Goal: Task Accomplishment & Management: Complete application form

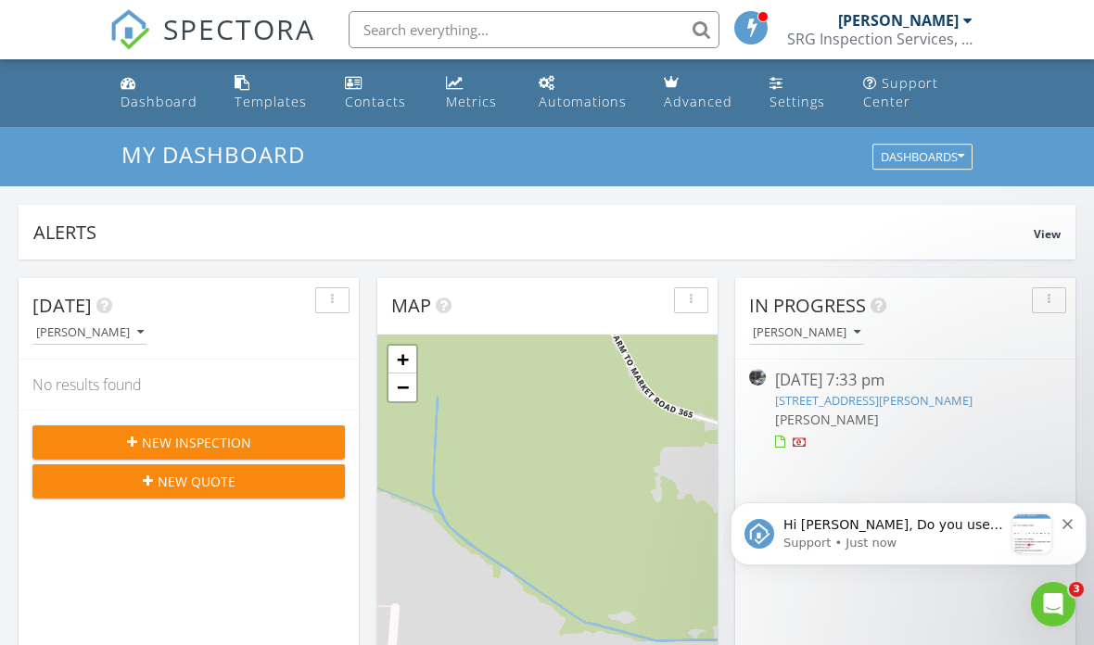
click at [814, 85] on link "Settings" at bounding box center [801, 93] width 79 height 53
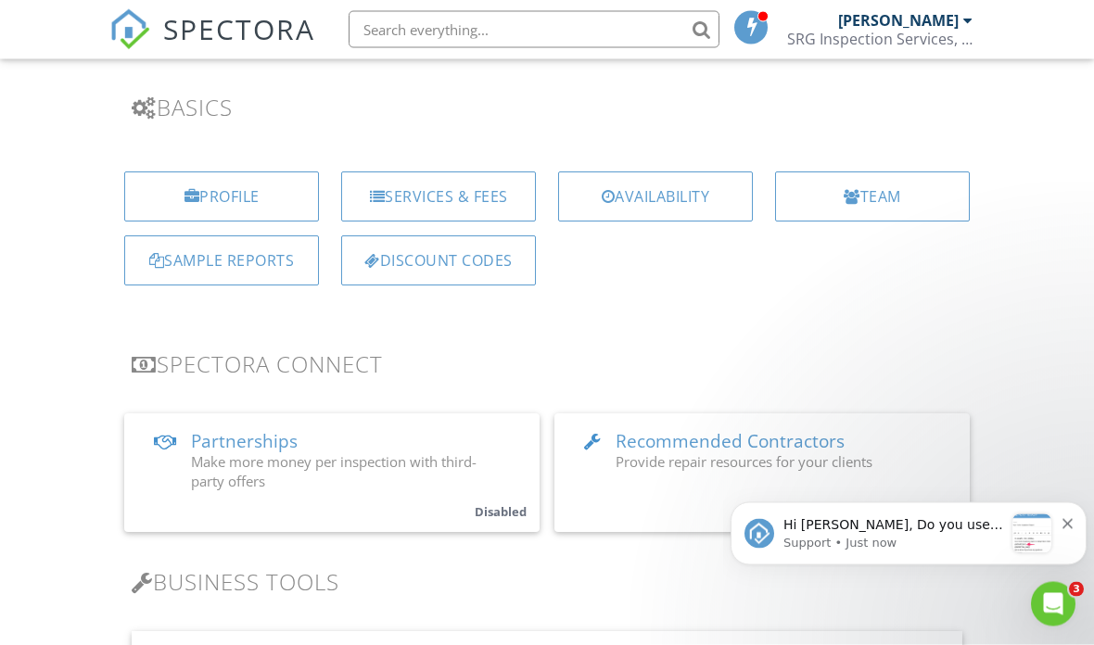
scroll to position [140, 0]
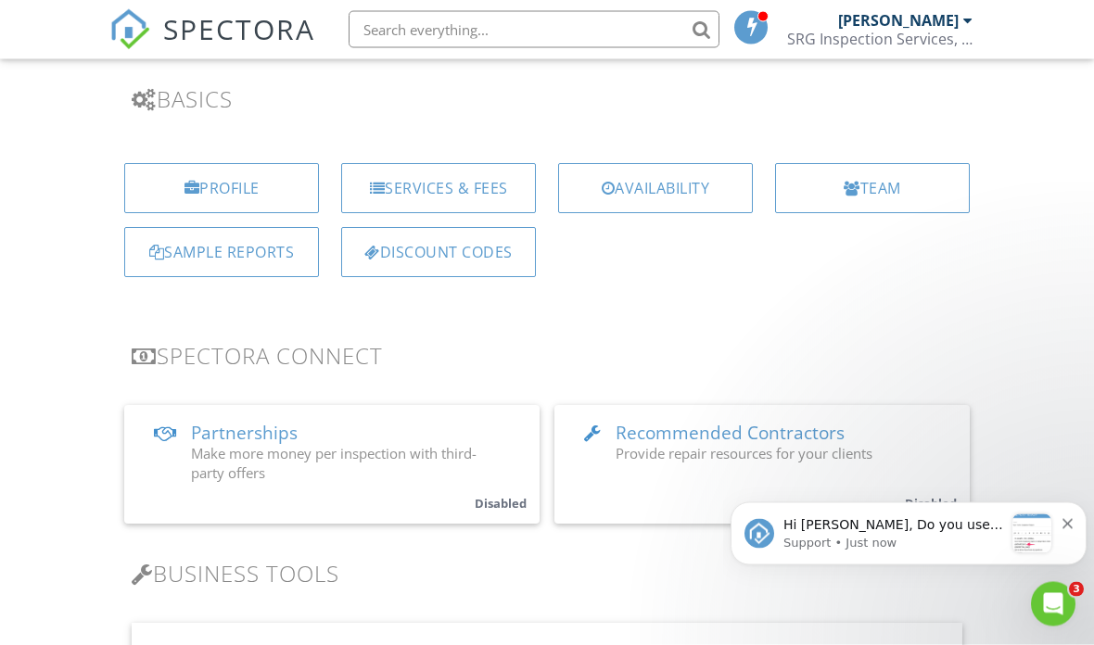
click at [498, 168] on div "Services & Fees" at bounding box center [438, 189] width 195 height 50
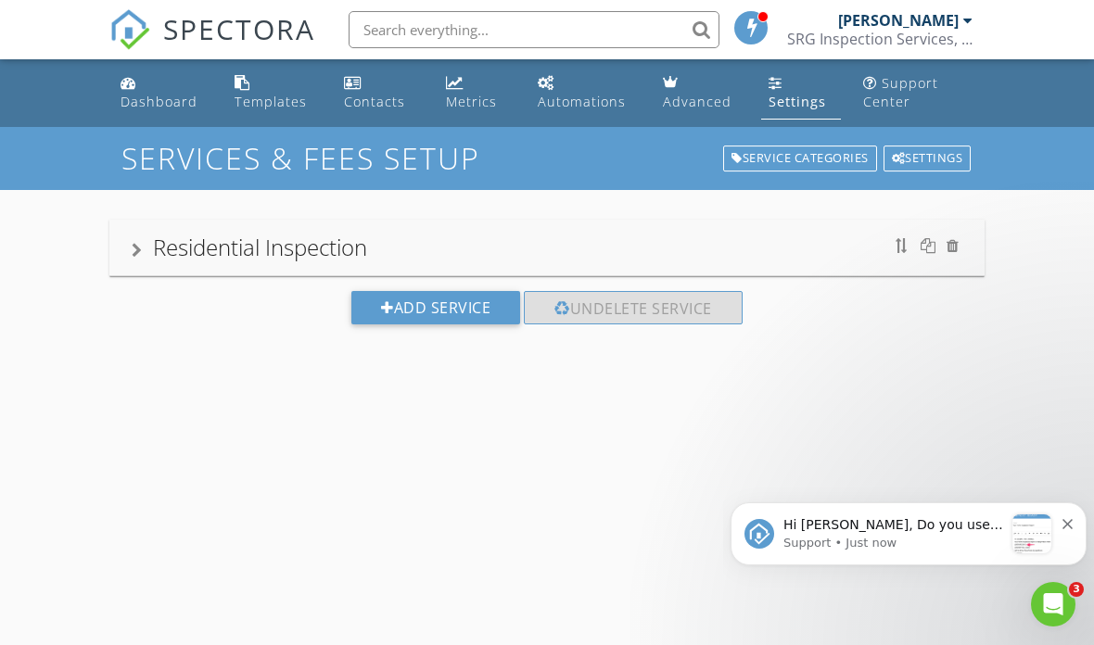
click at [790, 248] on div "Residential Inspection" at bounding box center [547, 247] width 830 height 33
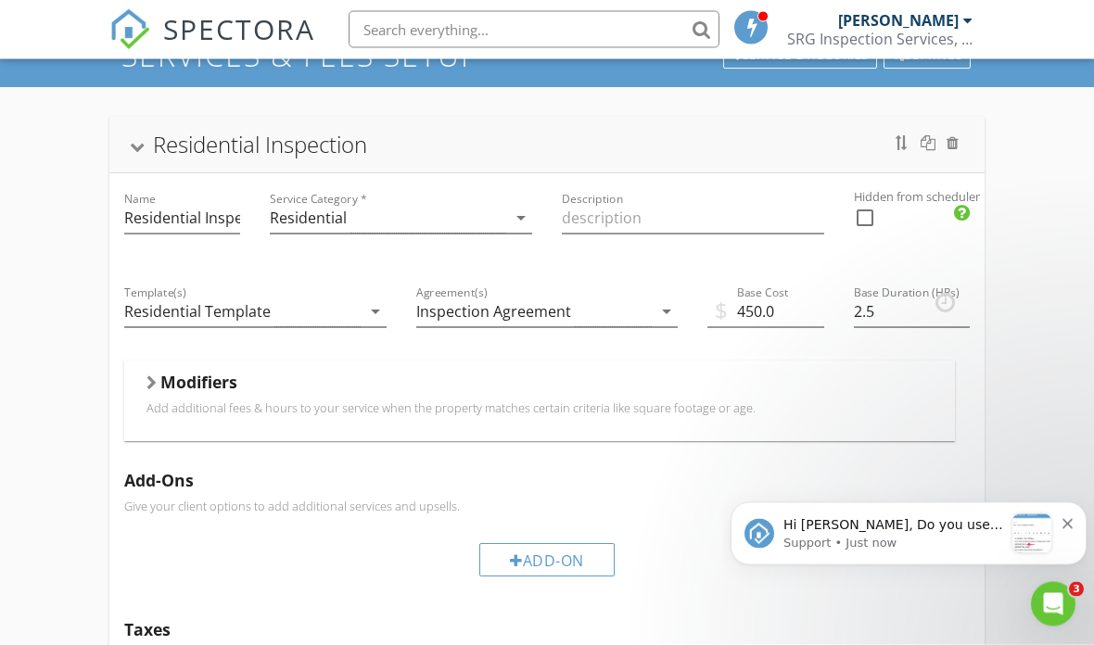
scroll to position [107, 0]
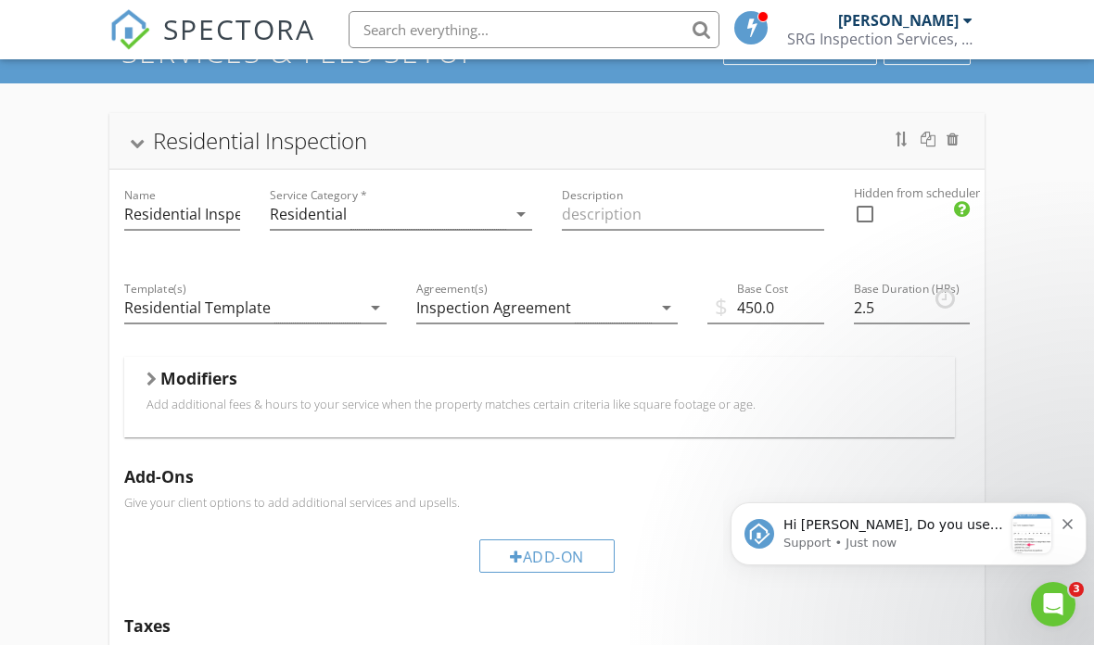
click at [347, 307] on div "Residential Template" at bounding box center [242, 308] width 236 height 31
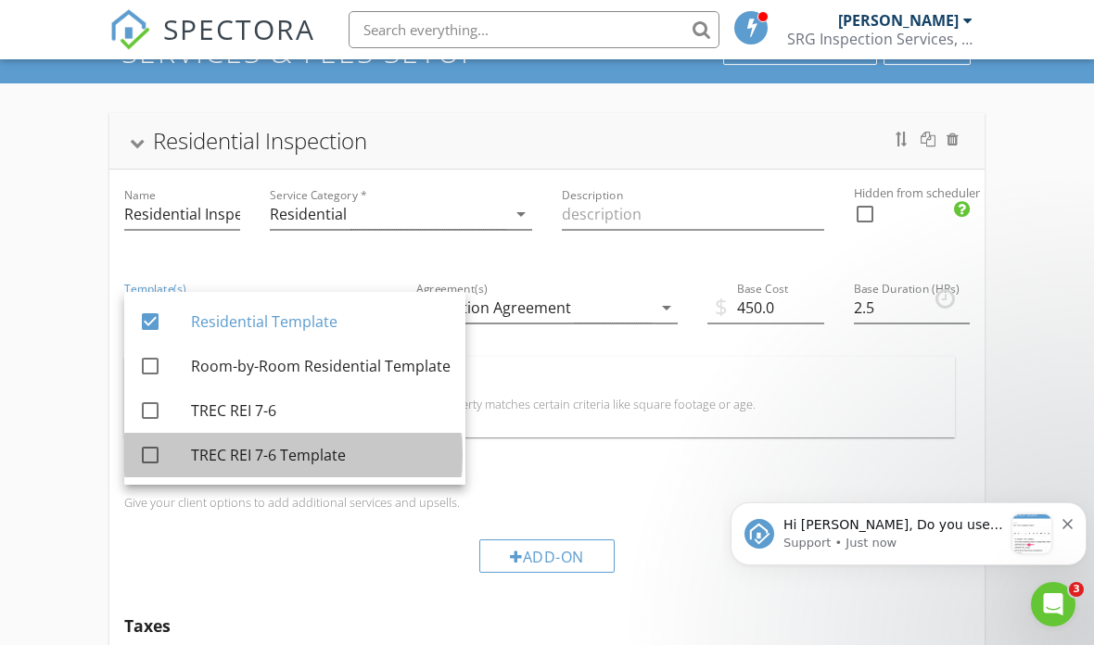
click at [327, 449] on div "TREC REI 7-6 Template" at bounding box center [321, 455] width 260 height 22
checkbox input "true"
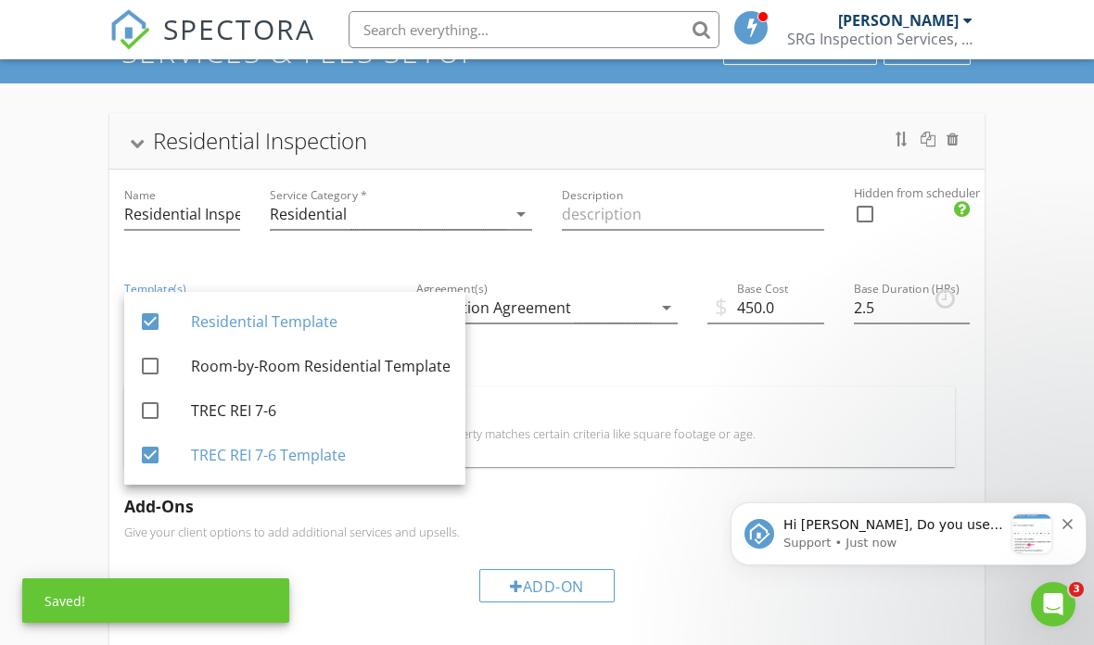
click at [340, 318] on div "Residential Template" at bounding box center [321, 321] width 260 height 22
checkbox input "false"
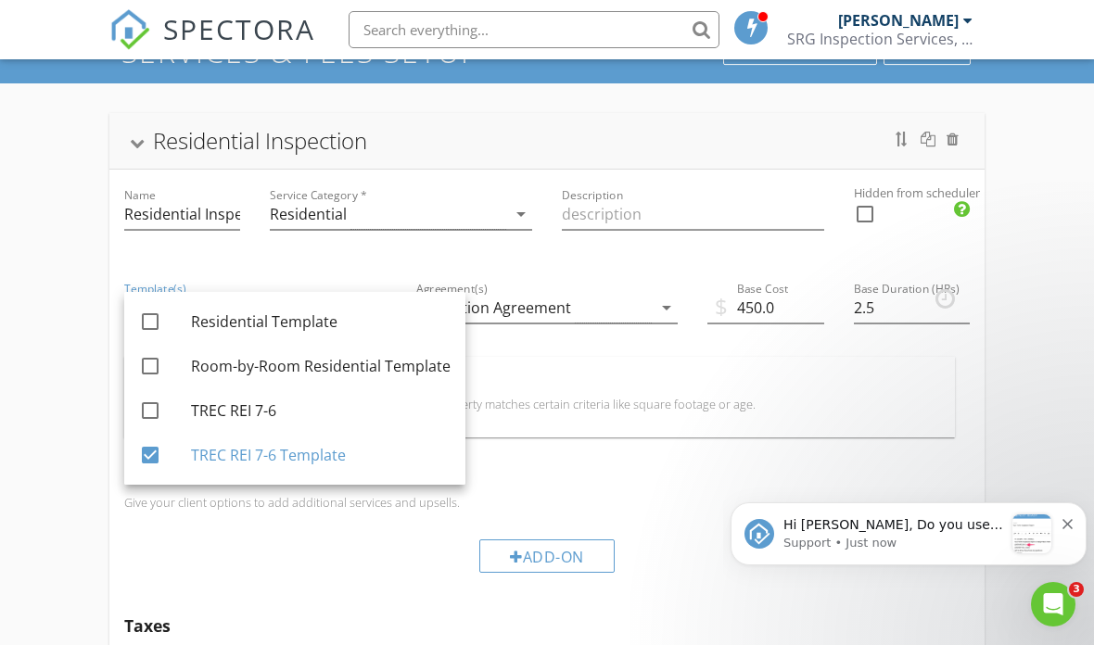
click at [434, 256] on div "Service Category * Residential arrow_drop_down" at bounding box center [401, 217] width 292 height 94
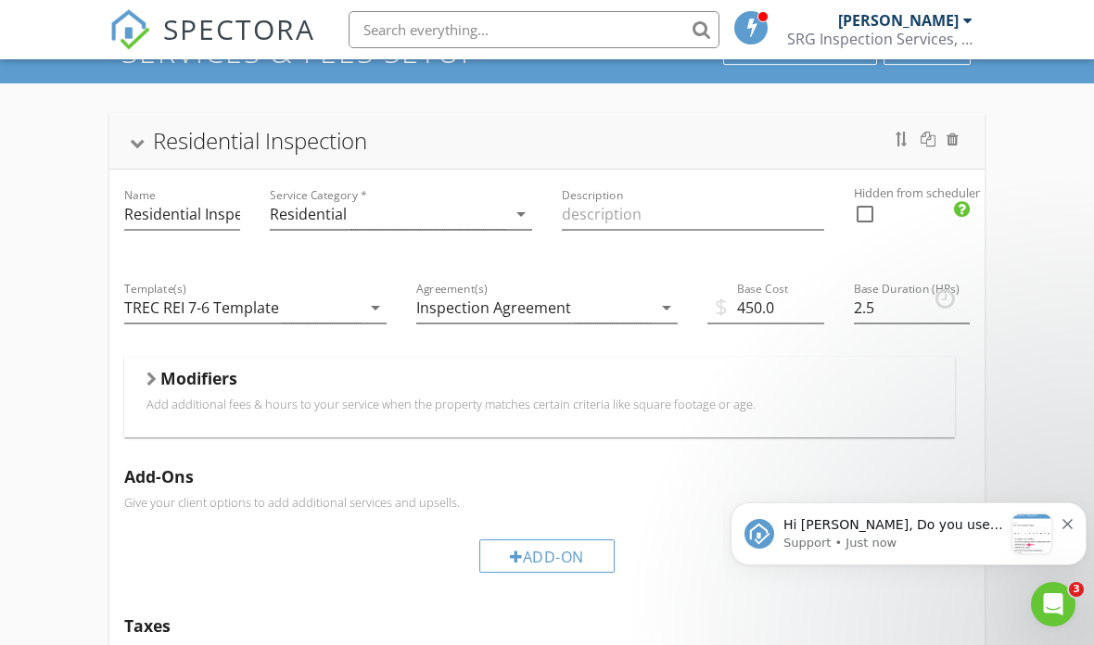
click at [639, 298] on div "Inspection Agreement" at bounding box center [534, 308] width 236 height 31
click at [668, 260] on div "Description" at bounding box center [693, 217] width 292 height 94
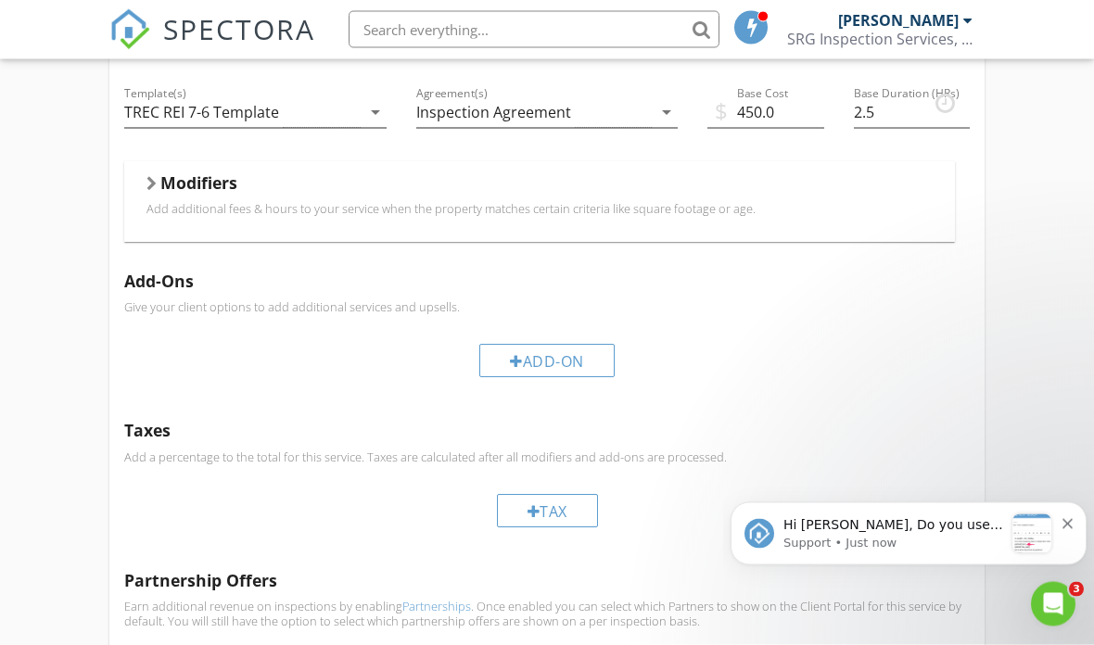
scroll to position [302, 0]
click at [579, 359] on div "Add-On" at bounding box center [546, 360] width 135 height 33
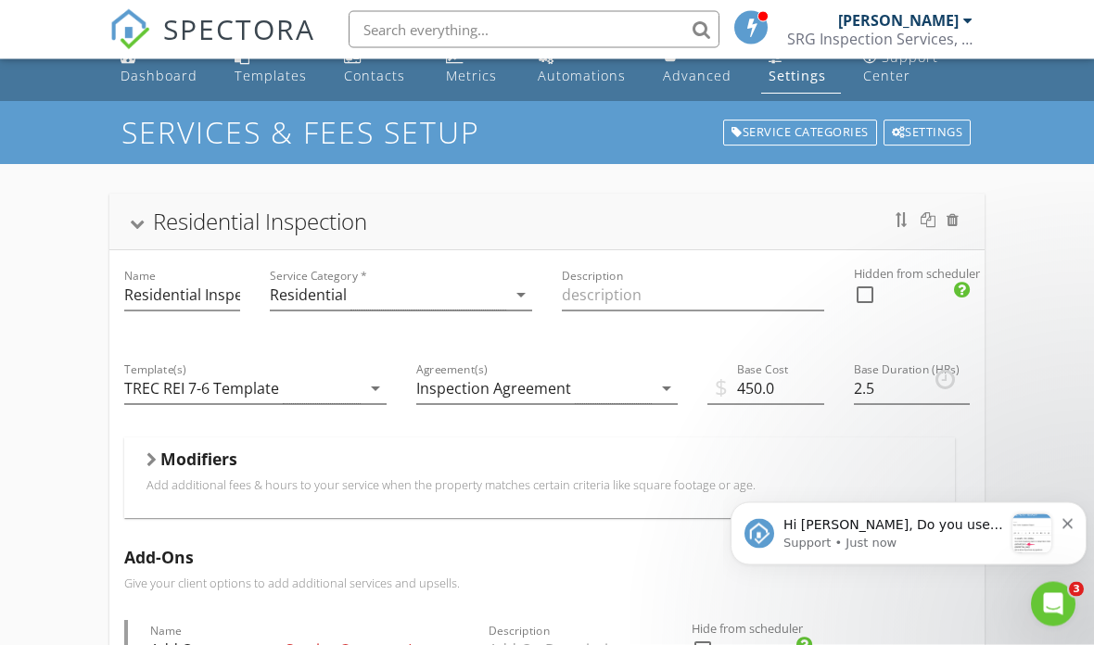
scroll to position [0, 0]
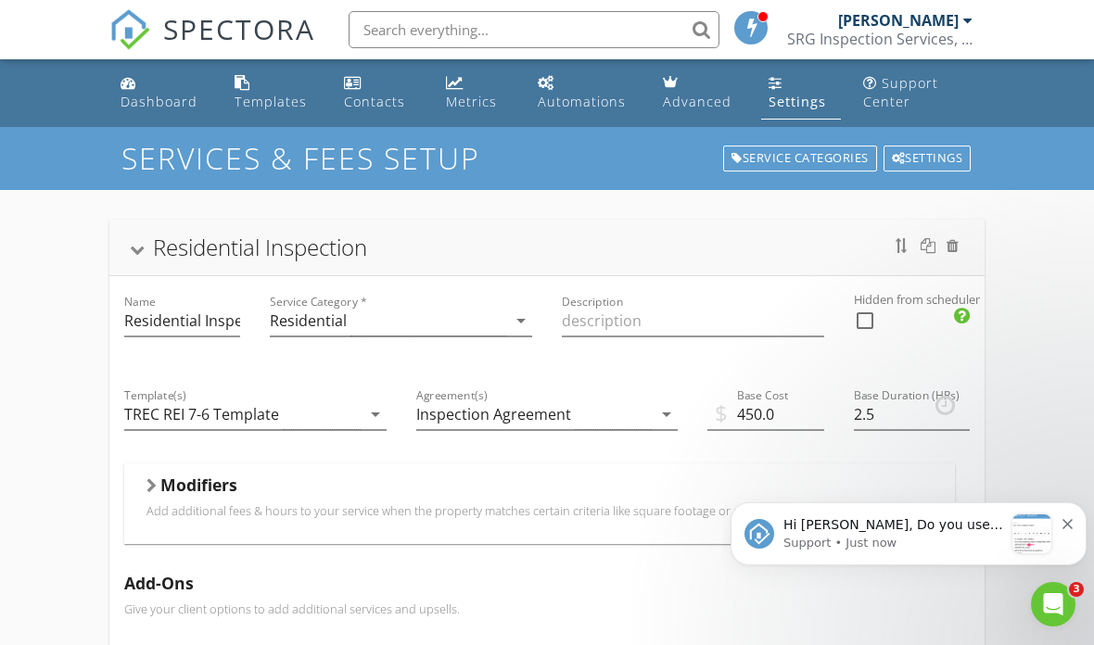
click at [136, 247] on div at bounding box center [137, 250] width 15 height 10
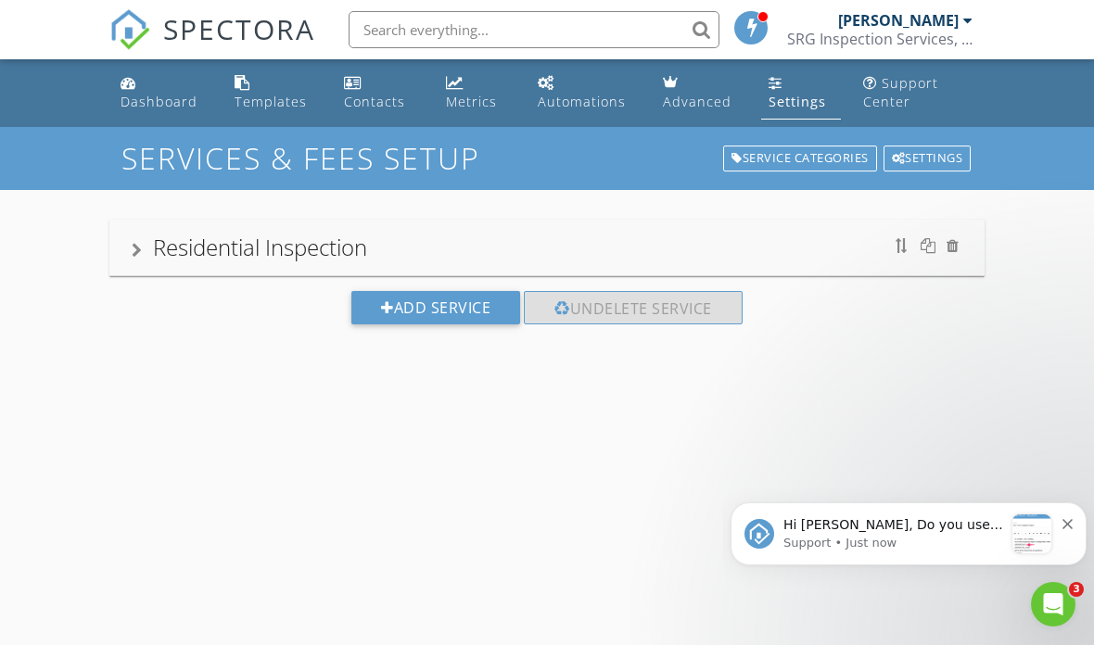
click at [1023, 524] on div "message notification from Support, Just now. Hi Kyle, Do you use the TREC REI 7…" at bounding box center [1031, 533] width 39 height 39
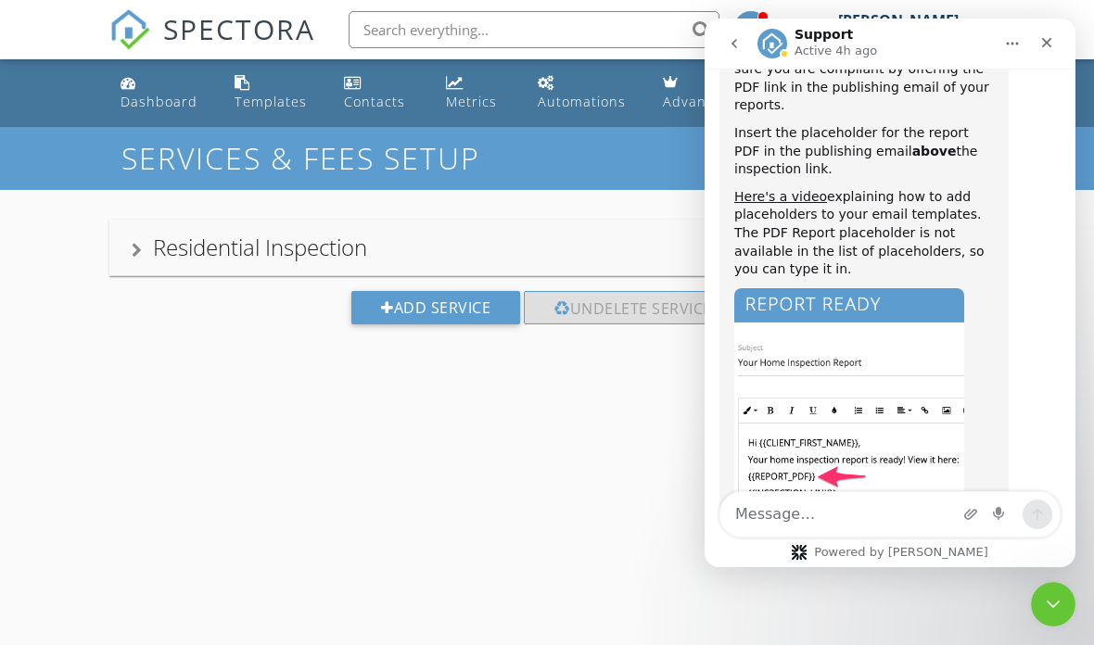
scroll to position [141, 0]
click at [785, 189] on link "Here's a video" at bounding box center [780, 196] width 93 height 15
click at [520, 424] on div "SERVICES & FEES SETUP Service Categories Settings Residential Inspection Name R…" at bounding box center [547, 449] width 1094 height 645
click at [586, 208] on div "Residential Inspection Name Residential Inspection Service Category * Residenti…" at bounding box center [547, 286] width 1094 height 193
click at [1062, 35] on div "Close" at bounding box center [1046, 42] width 33 height 33
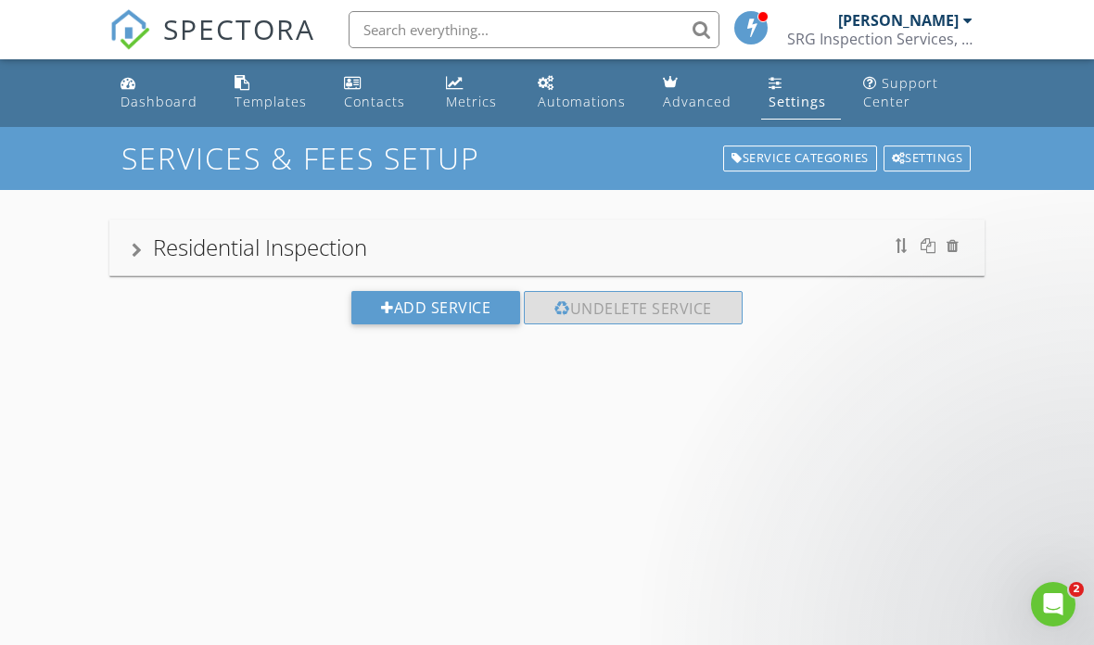
scroll to position [0, 0]
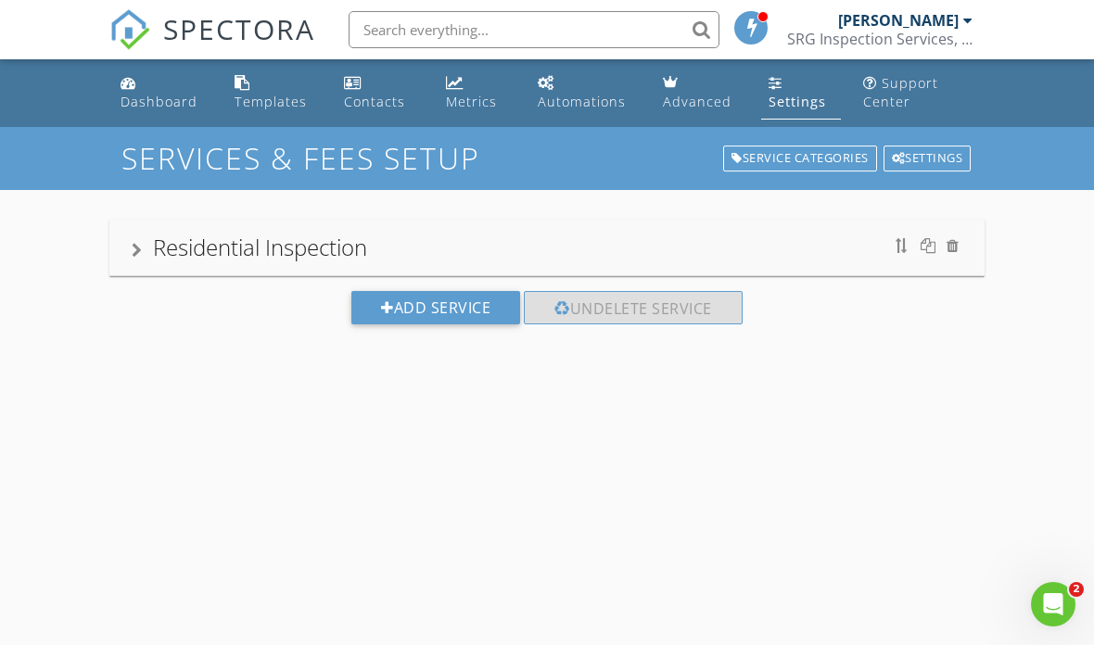
click at [583, 103] on div "Automations" at bounding box center [582, 102] width 88 height 18
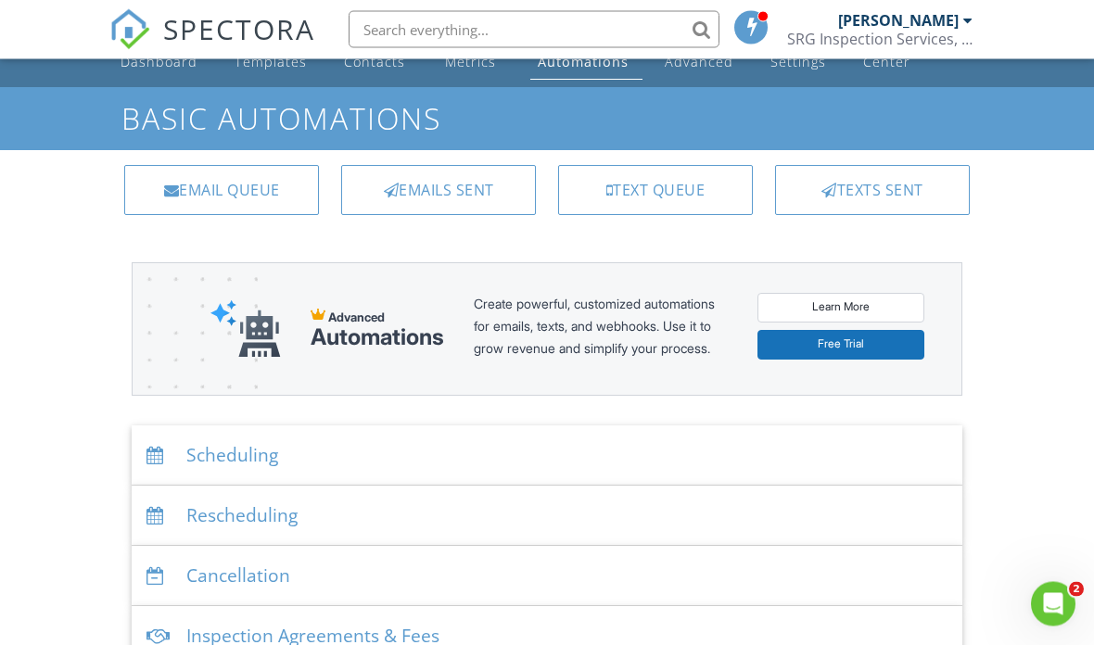
scroll to position [40, 0]
click at [423, 486] on div "Scheduling" at bounding box center [547, 455] width 830 height 60
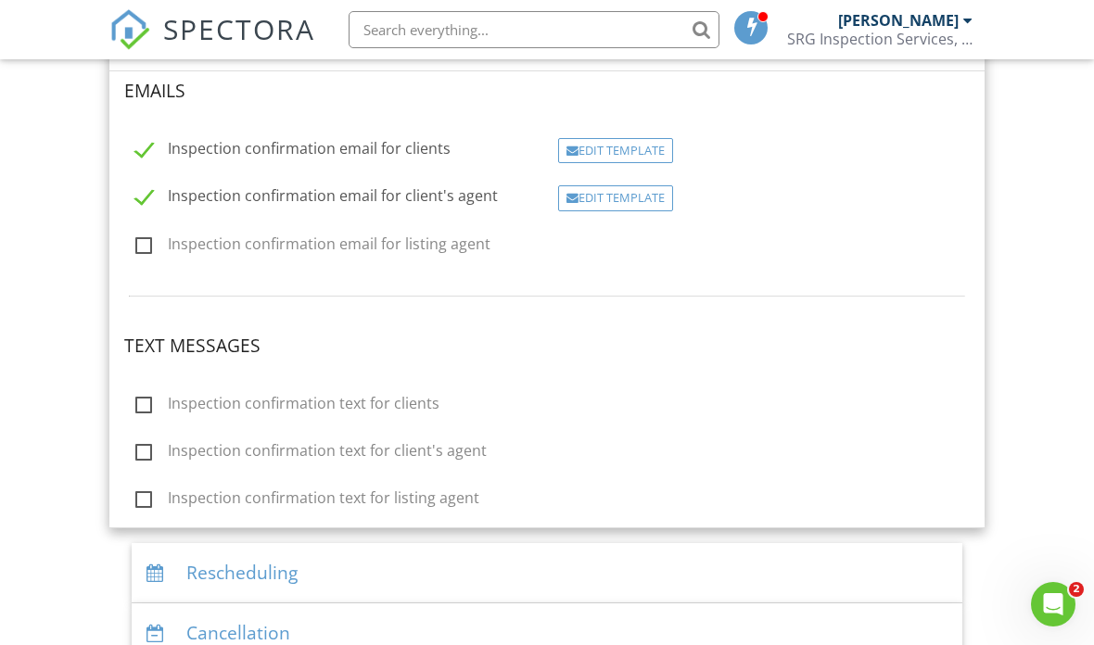
scroll to position [421, 0]
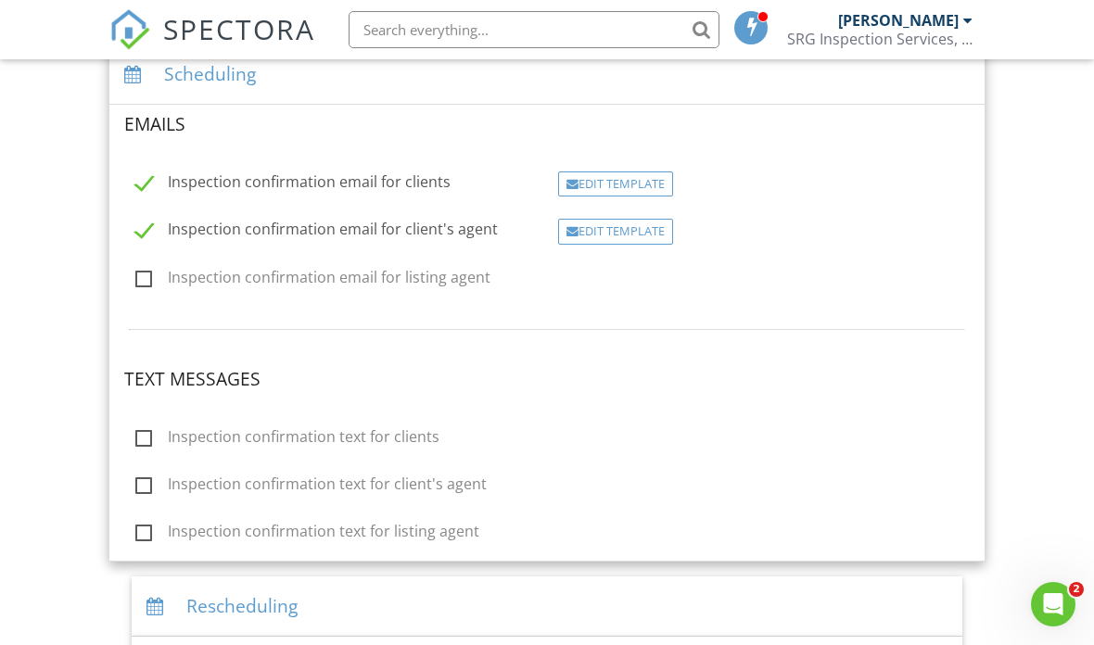
click at [639, 194] on div "Edit Template" at bounding box center [615, 184] width 115 height 26
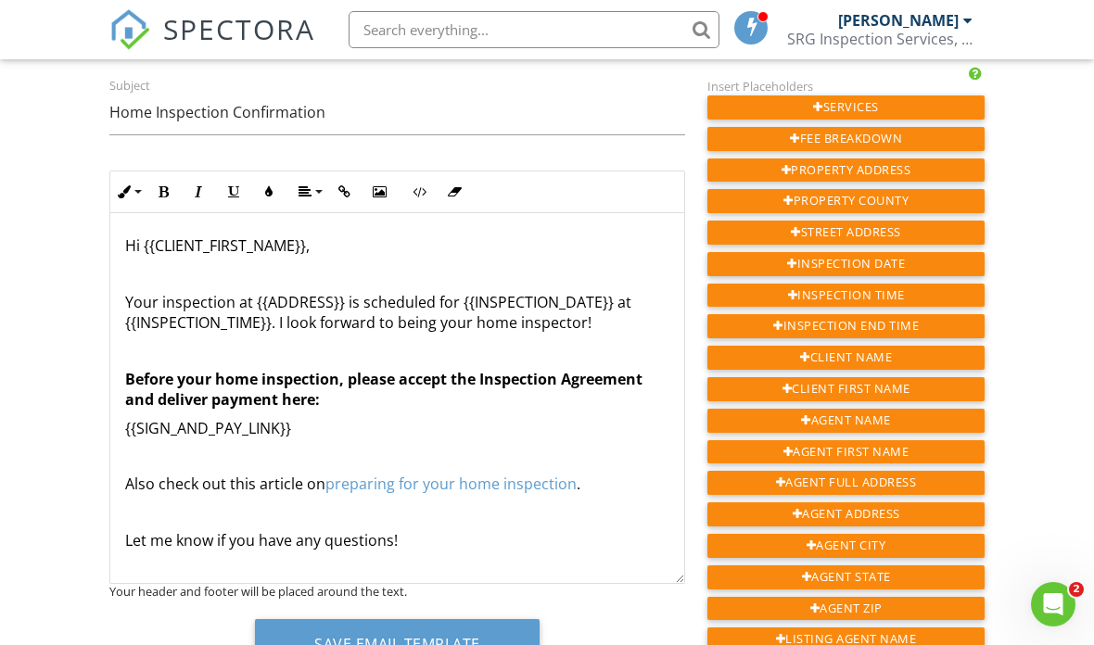
click at [474, 643] on button "Save Email Template" at bounding box center [397, 644] width 285 height 50
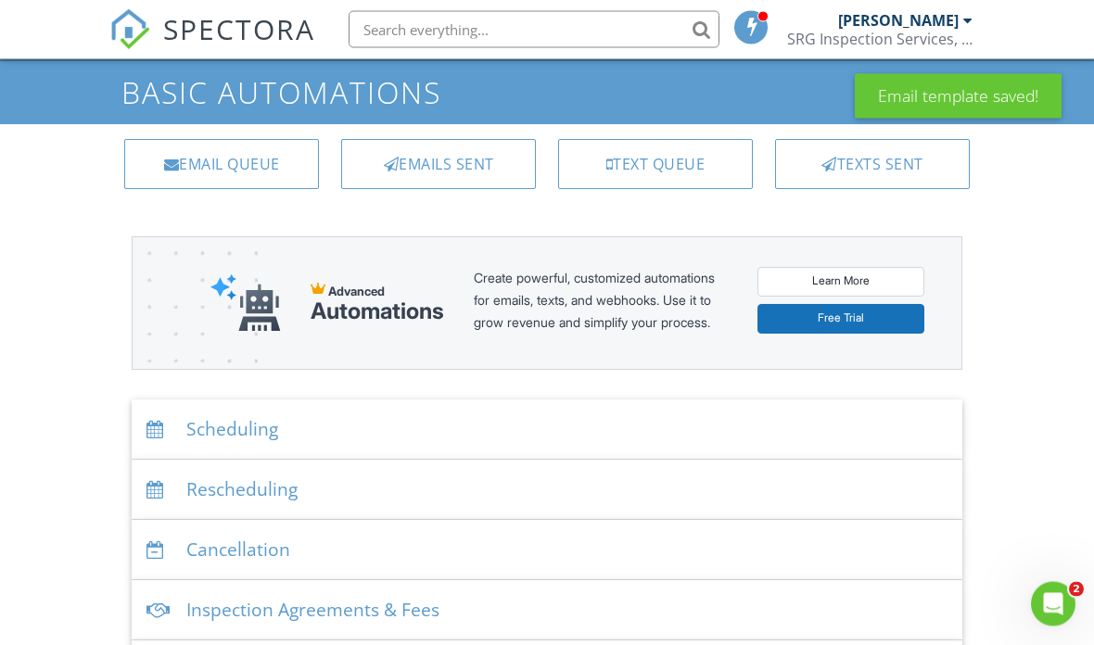
scroll to position [67, 0]
click at [861, 447] on div "Scheduling" at bounding box center [547, 429] width 830 height 60
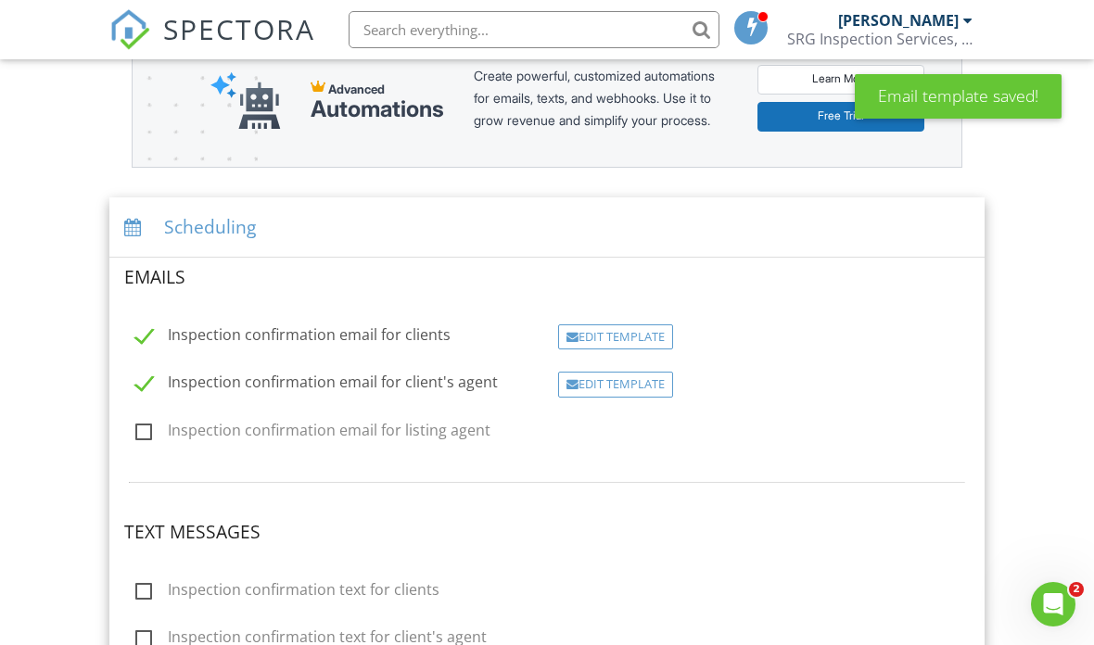
scroll to position [283, 0]
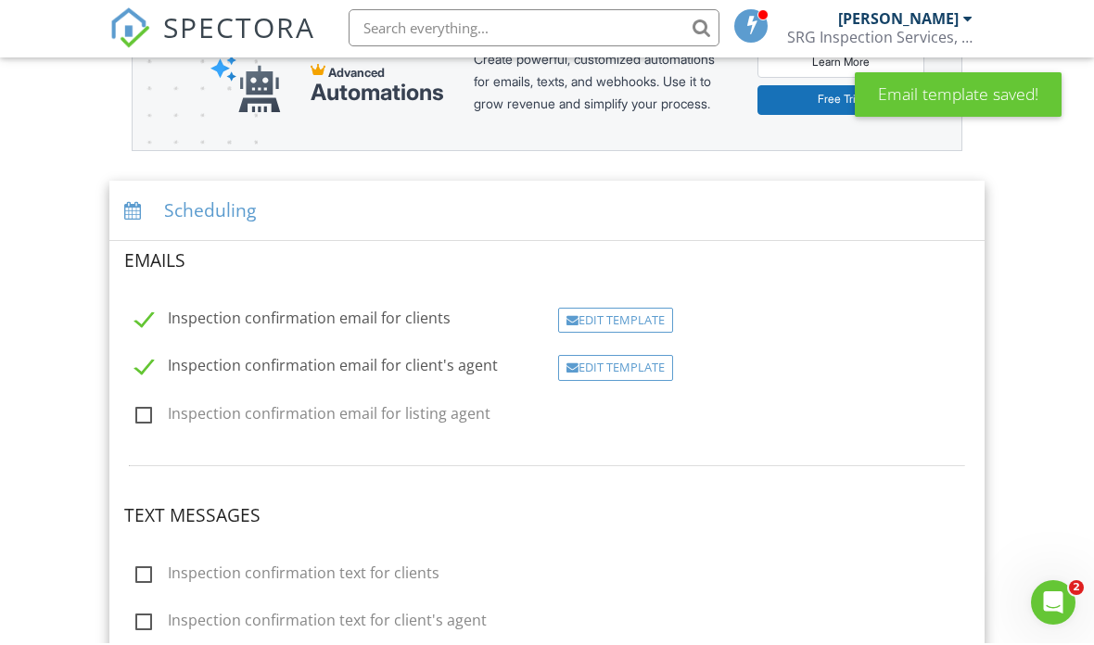
click at [652, 332] on div "Edit Template" at bounding box center [615, 323] width 115 height 26
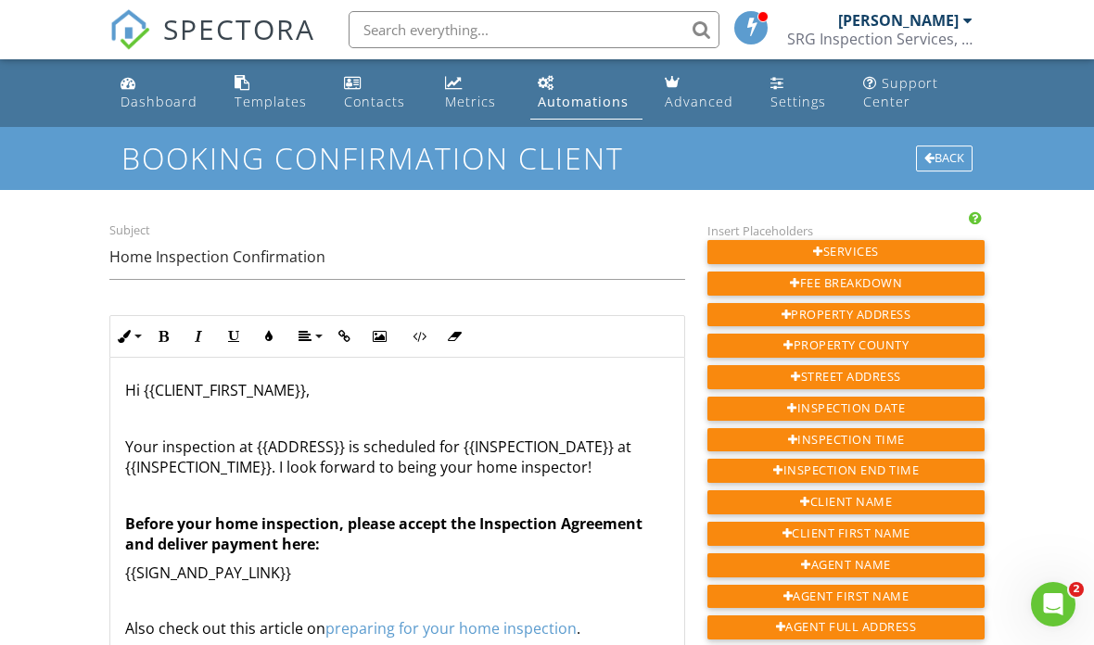
click at [949, 151] on div "Back" at bounding box center [944, 159] width 57 height 26
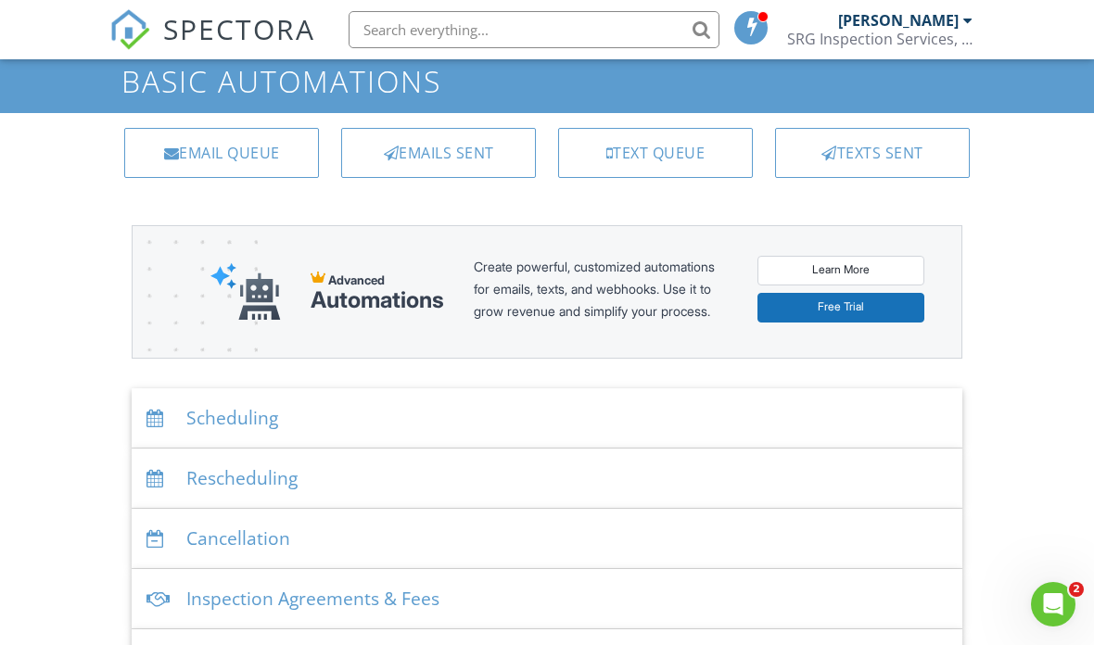
scroll to position [86, 0]
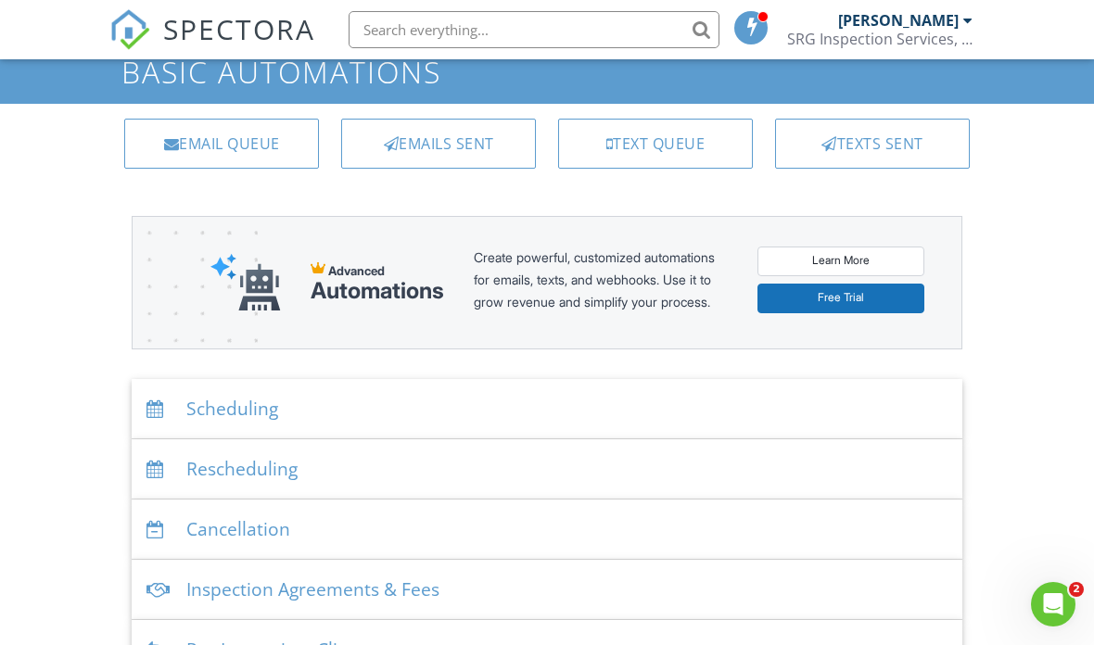
click at [828, 402] on div "Scheduling" at bounding box center [547, 409] width 830 height 60
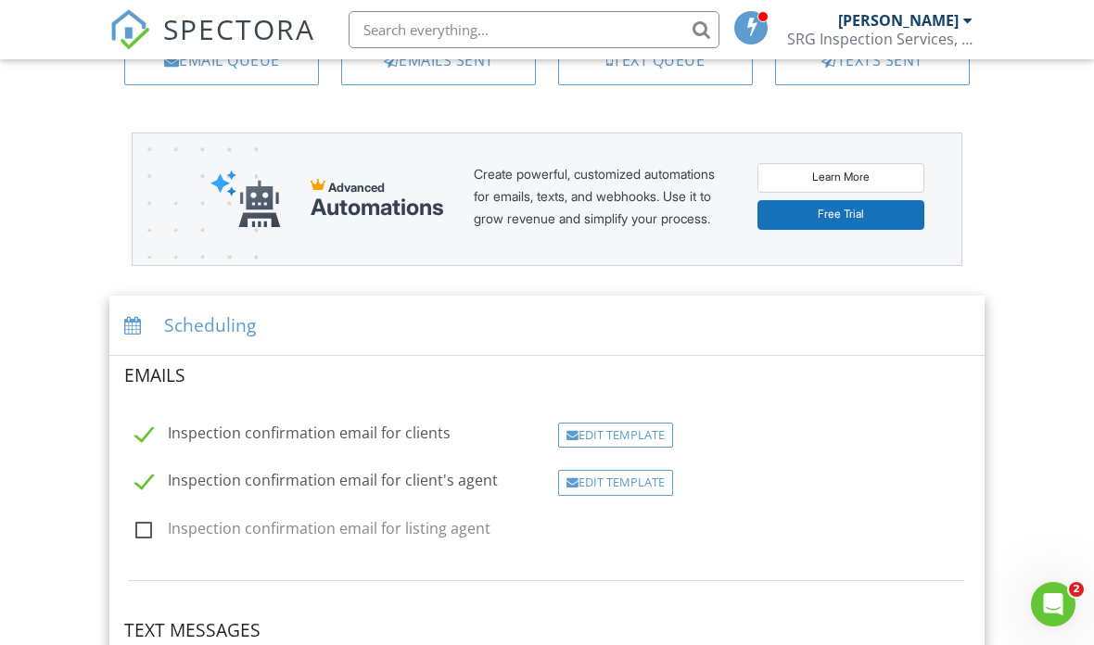
scroll to position [172, 0]
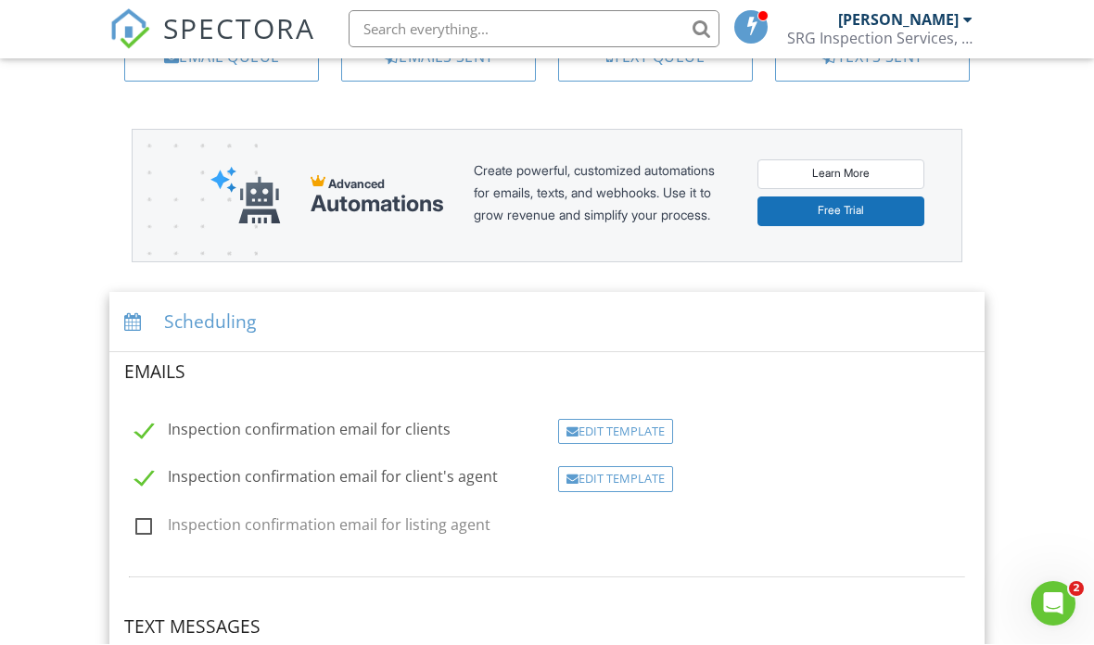
click at [155, 492] on label "Inspection confirmation email for client's agent" at bounding box center [316, 480] width 362 height 23
checkbox input "false"
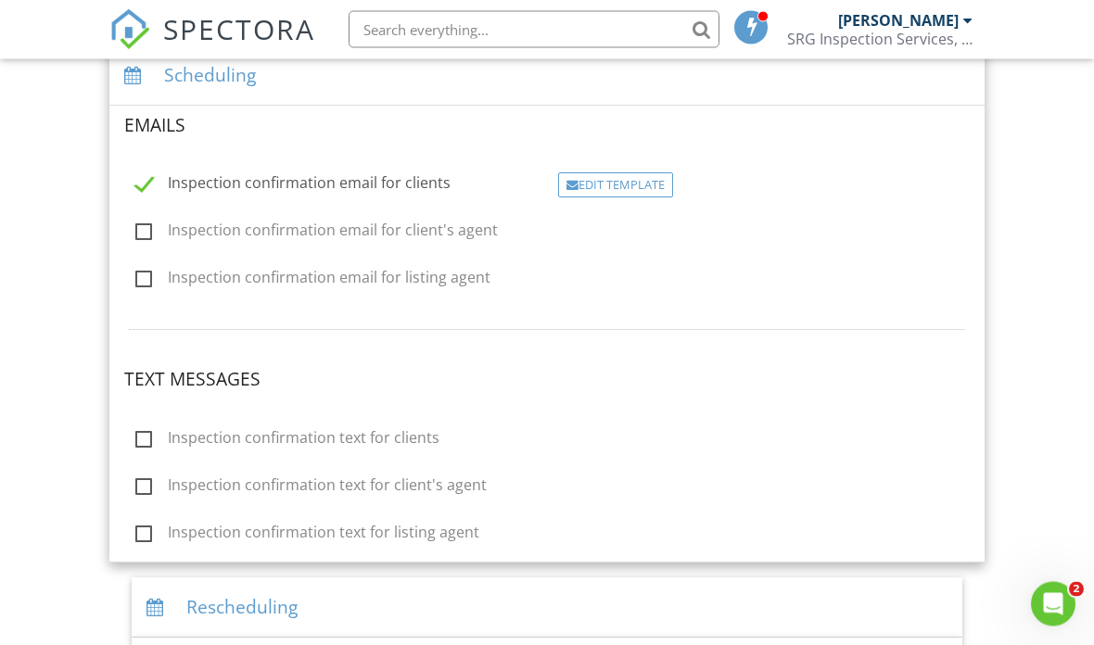
scroll to position [425, 0]
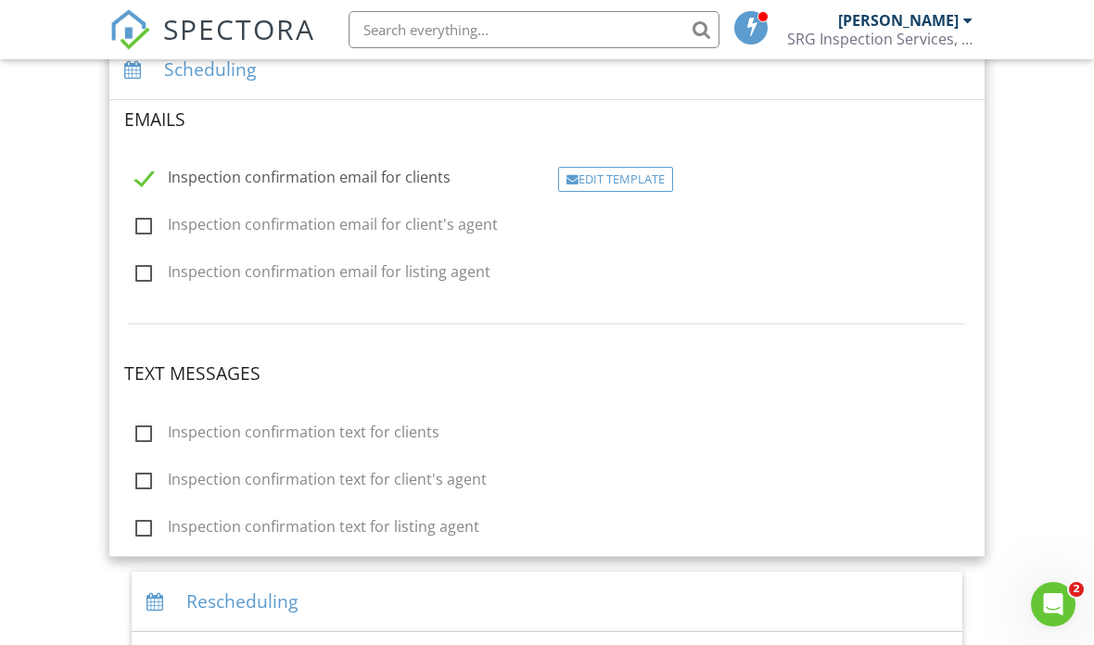
click at [141, 436] on label "Inspection confirmation text for clients" at bounding box center [287, 435] width 304 height 23
click at [136, 436] on input "Inspection confirmation text for clients" at bounding box center [130, 435] width 12 height 12
checkbox input "true"
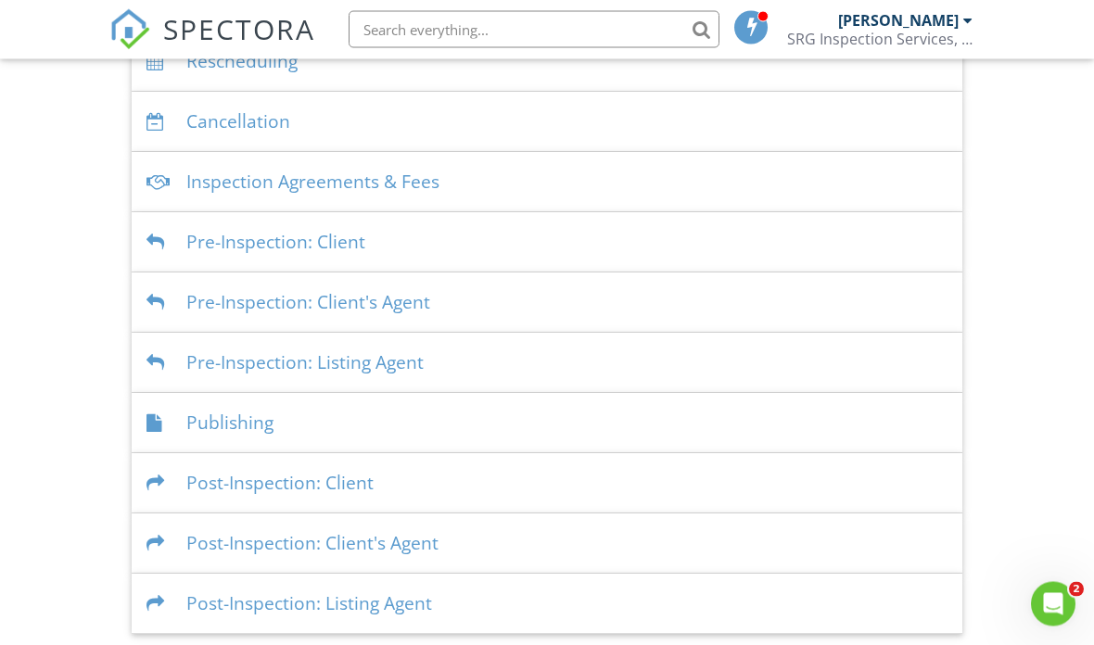
scroll to position [878, 0]
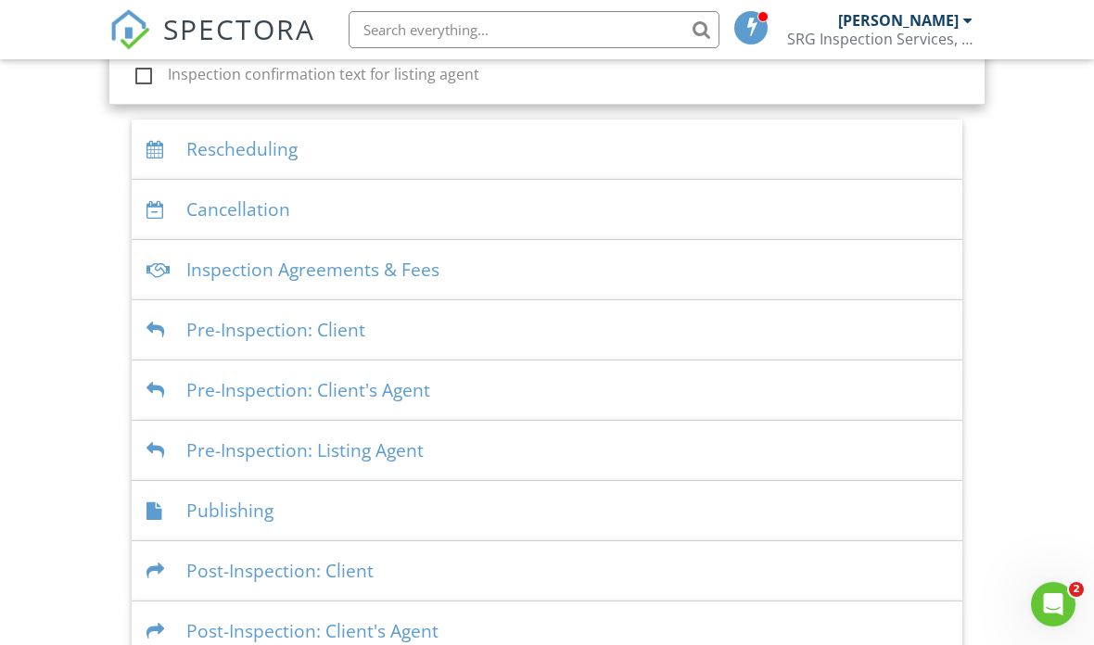
click at [911, 147] on div "Rescheduling" at bounding box center [547, 150] width 830 height 60
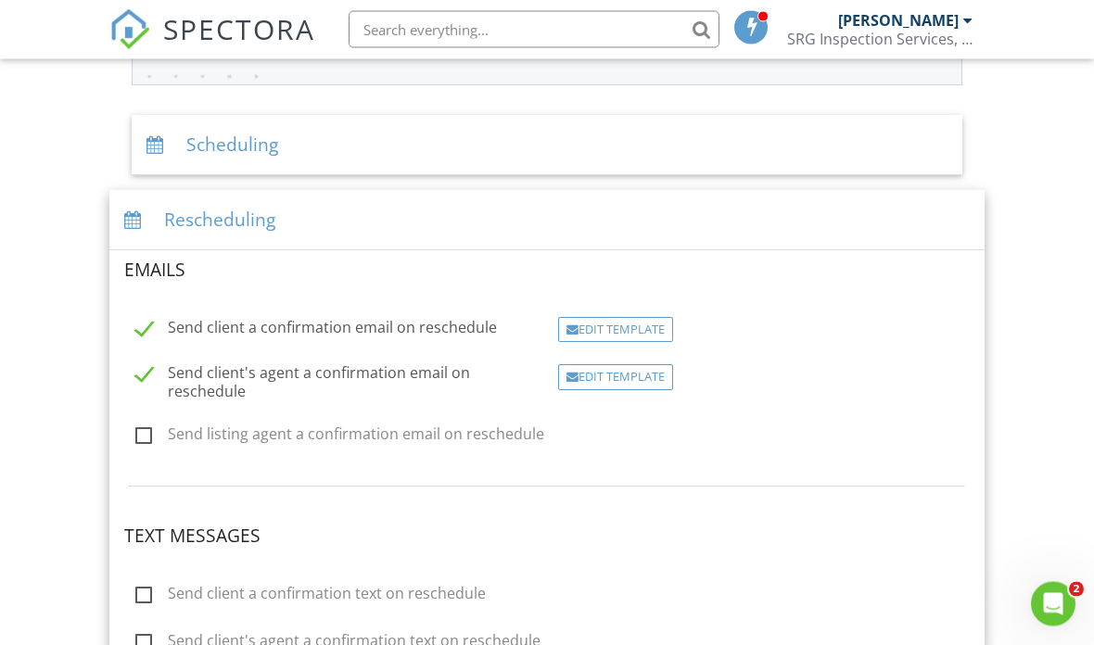
click at [908, 218] on div "Rescheduling" at bounding box center [546, 221] width 875 height 60
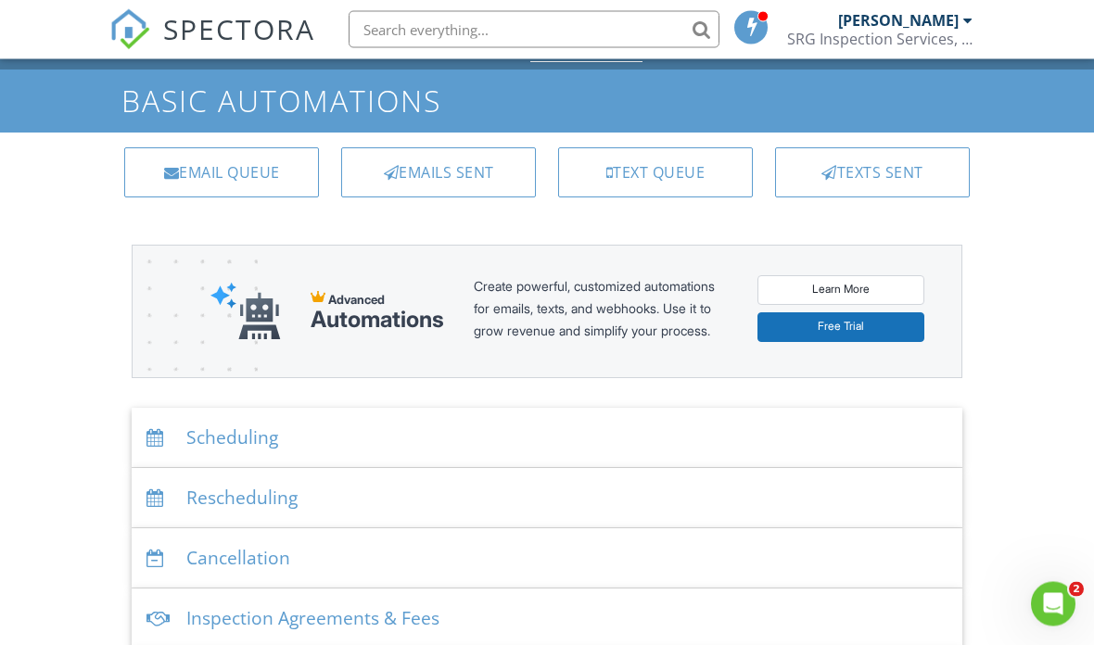
click at [888, 424] on div "Scheduling" at bounding box center [547, 439] width 830 height 60
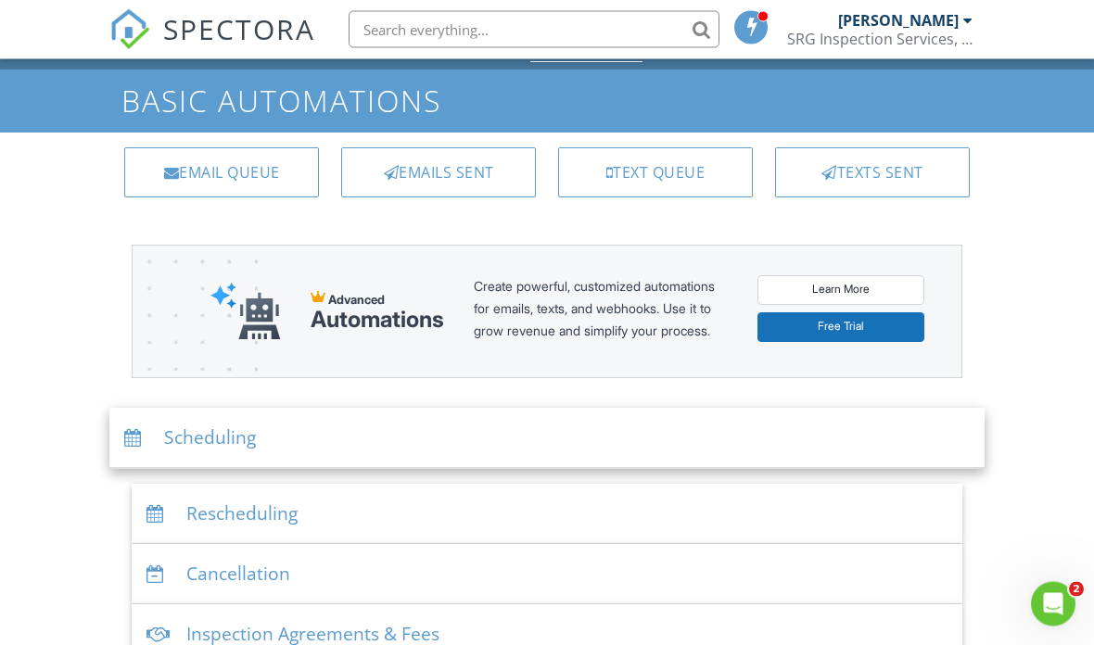
scroll to position [57, 0]
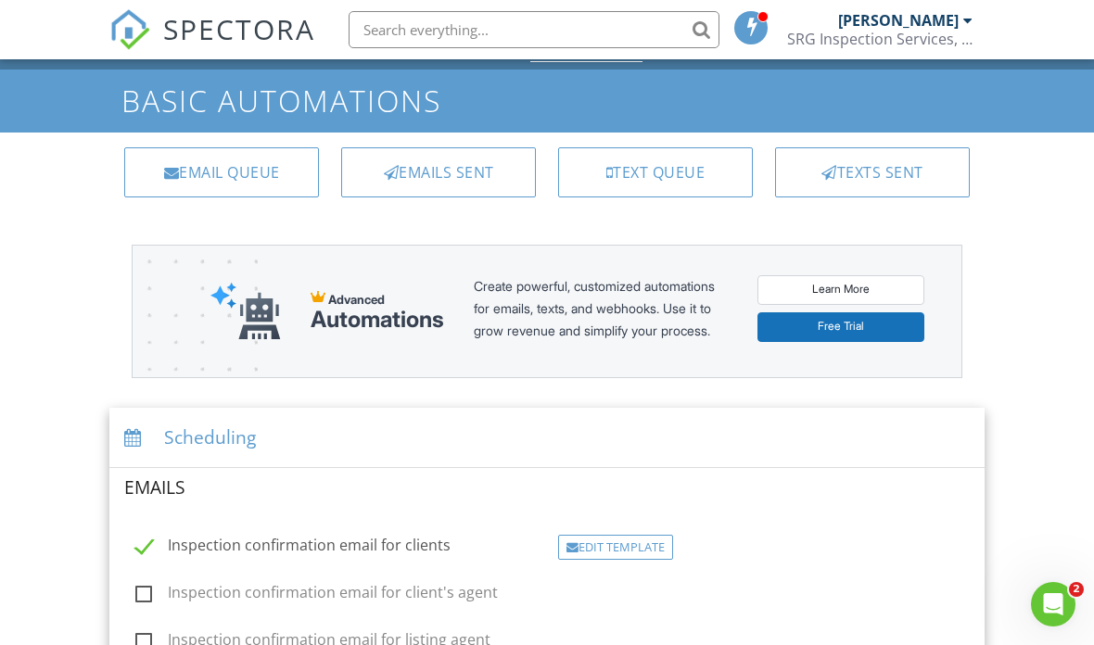
click at [146, 544] on div "Inspection confirmation email for clients Edit Template" at bounding box center [546, 540] width 867 height 41
click at [144, 558] on label "Inspection confirmation email for clients" at bounding box center [292, 548] width 315 height 23
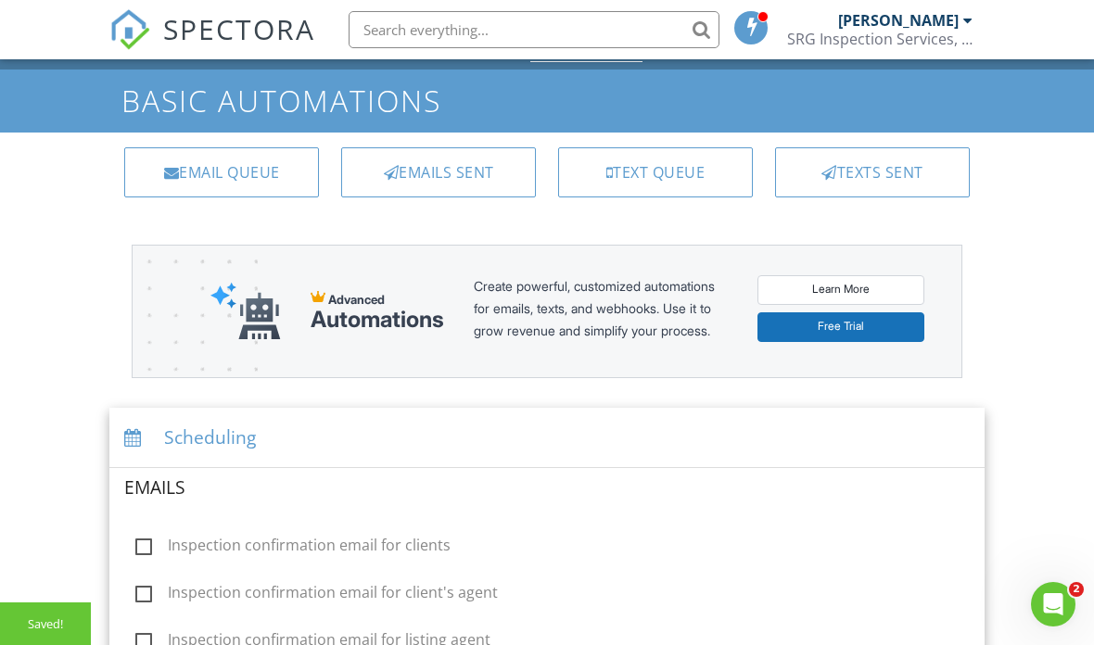
click at [151, 554] on label "Inspection confirmation email for clients" at bounding box center [292, 548] width 315 height 23
click at [136, 554] on input "Inspection confirmation email for clients" at bounding box center [130, 548] width 12 height 12
checkbox input "true"
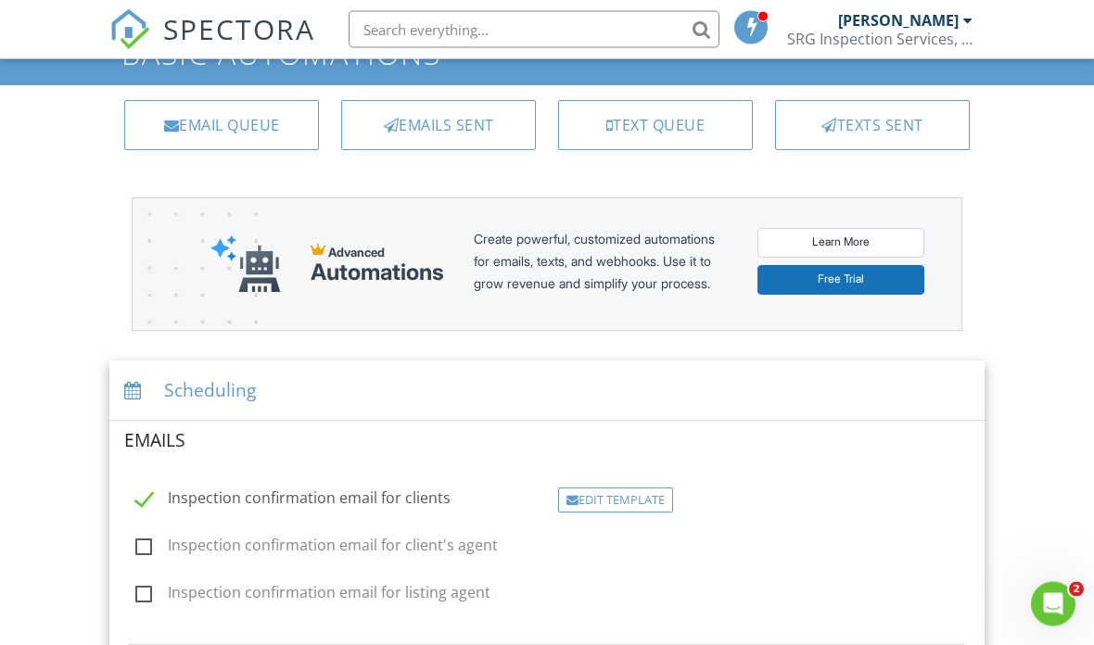
scroll to position [0, 0]
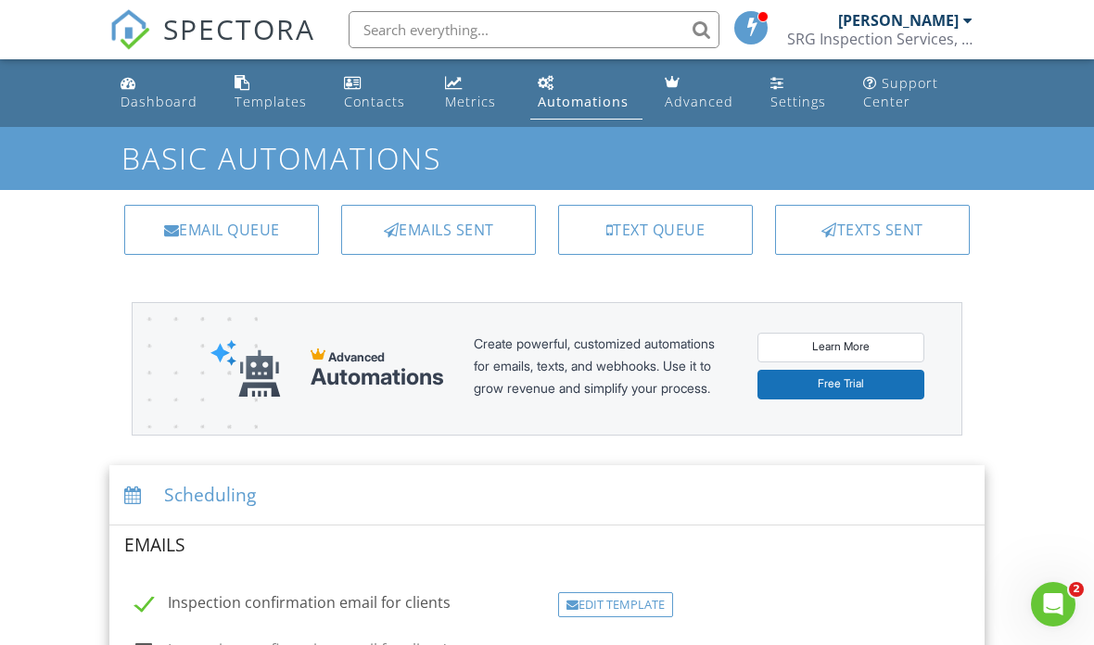
click at [473, 228] on div "Emails Sent" at bounding box center [438, 230] width 195 height 50
click at [250, 229] on div "Email Queue" at bounding box center [221, 230] width 195 height 50
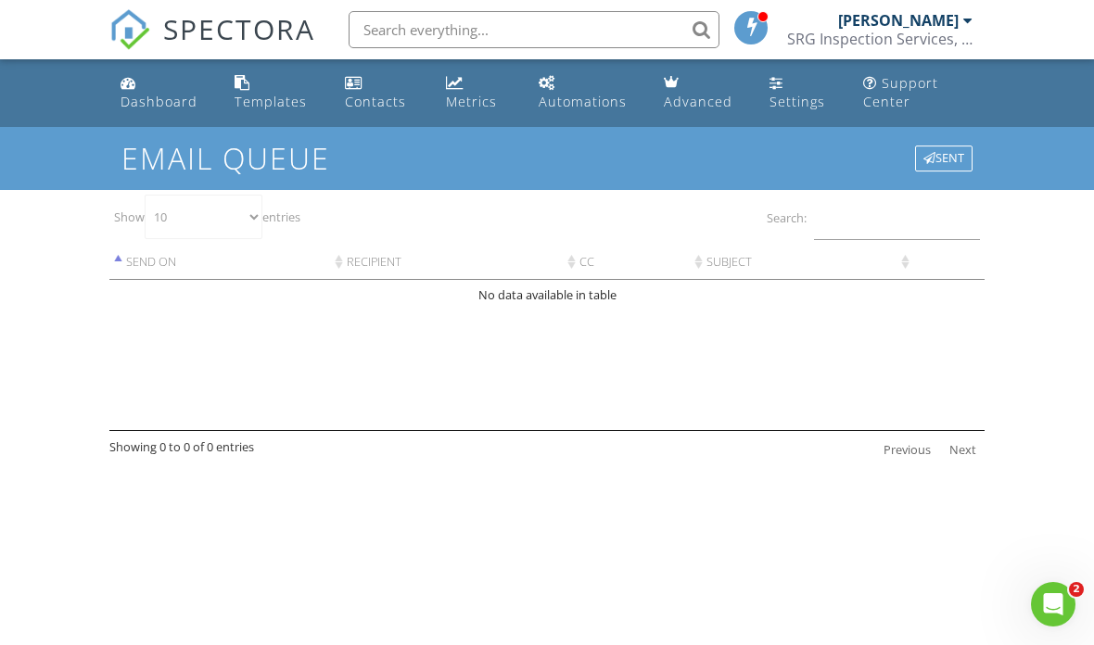
click at [158, 97] on div "Dashboard" at bounding box center [158, 102] width 77 height 18
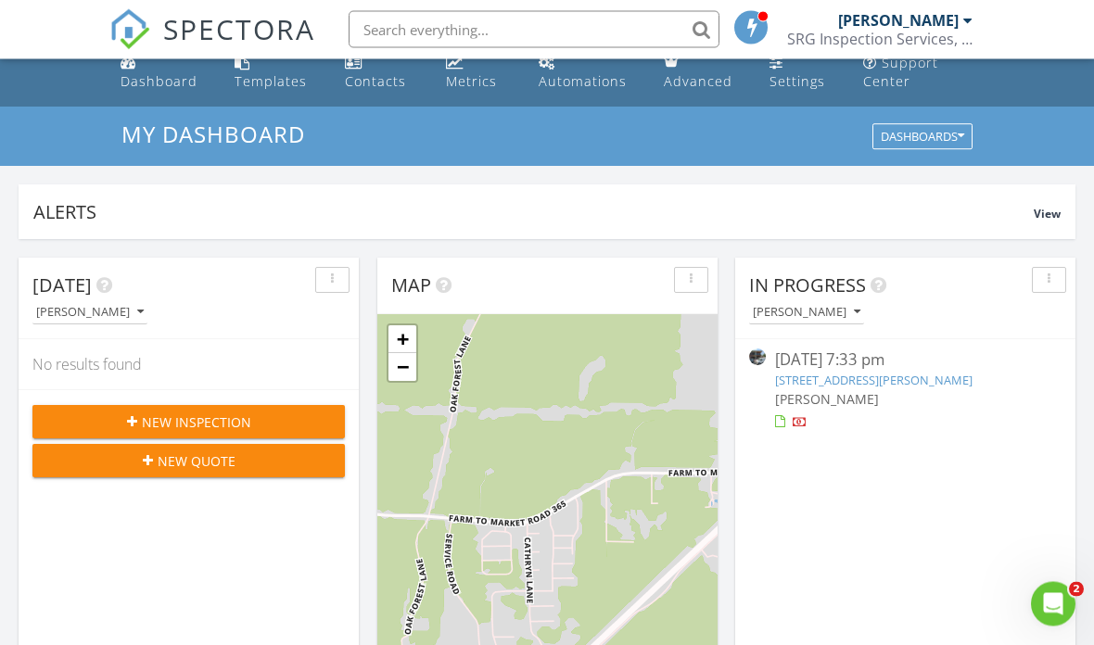
scroll to position [20, 0]
click at [285, 415] on div "New Inspection" at bounding box center [188, 421] width 283 height 19
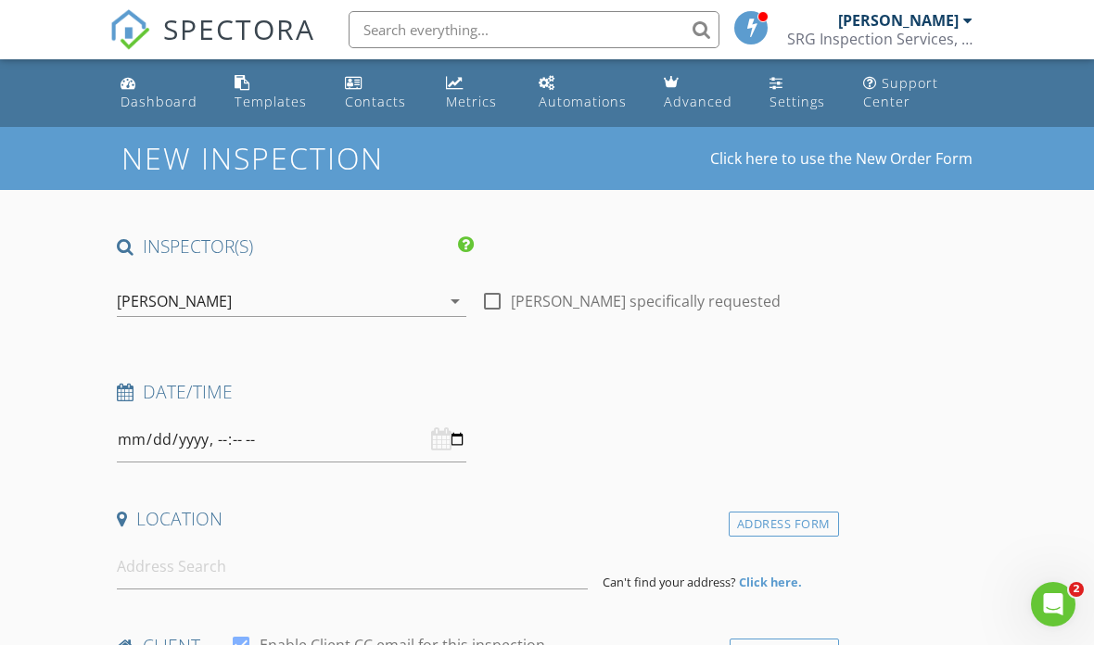
click at [380, 165] on h1 "New Inspection" at bounding box center [326, 158] width 411 height 32
click at [391, 438] on input "datetime-local" at bounding box center [291, 439] width 349 height 45
type input "[DATE]T08:00"
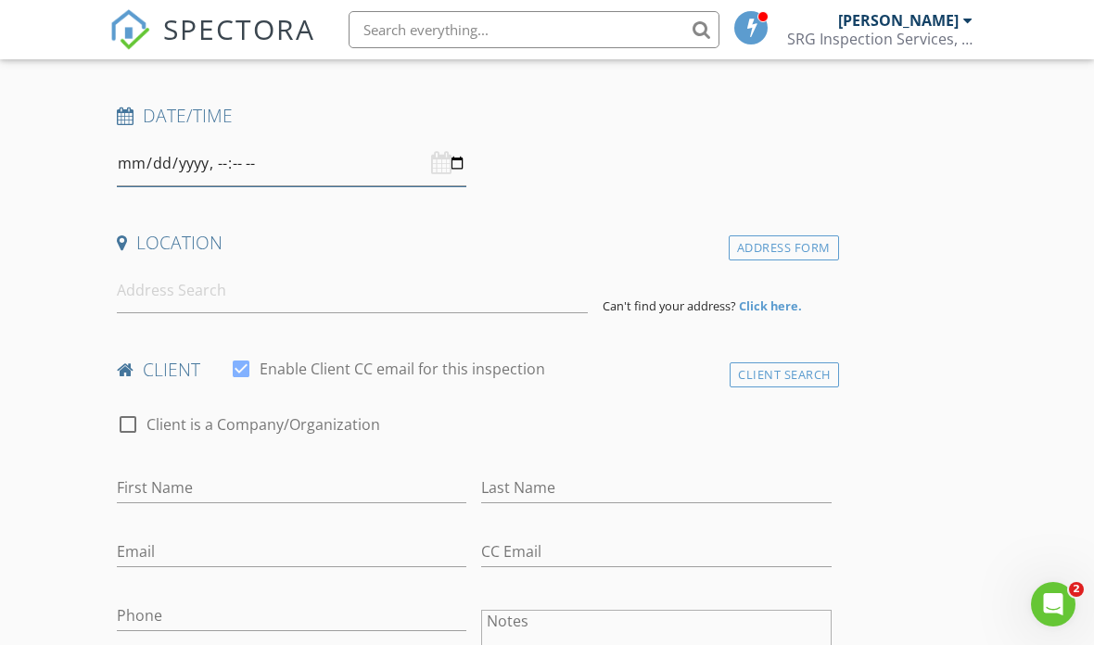
scroll to position [282, 0]
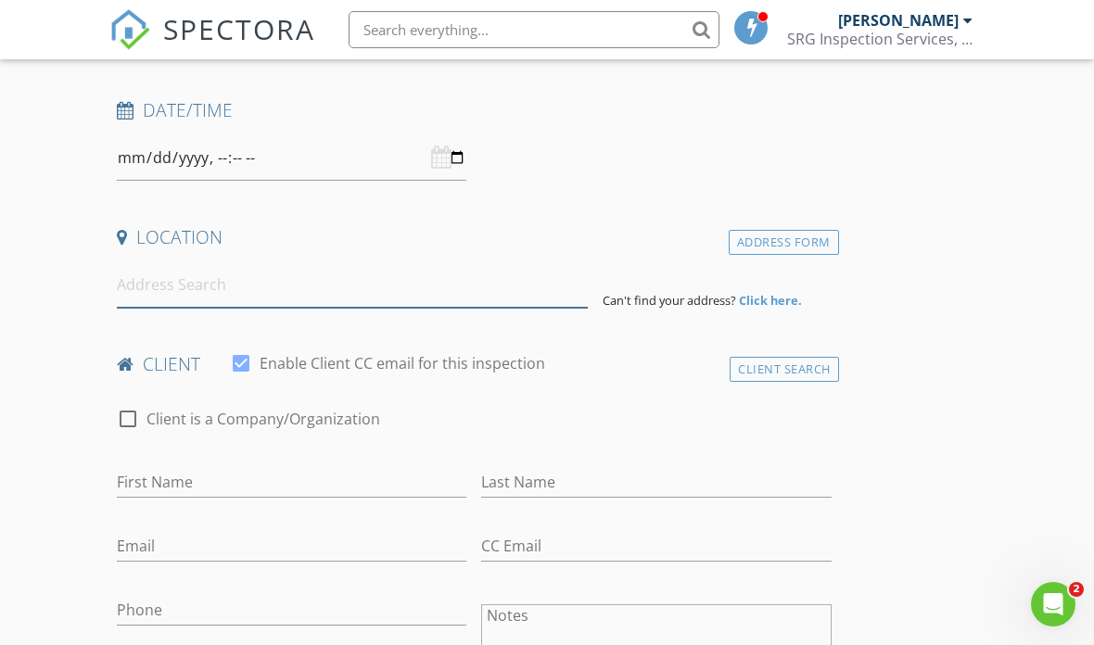
click at [407, 287] on input at bounding box center [352, 284] width 471 height 45
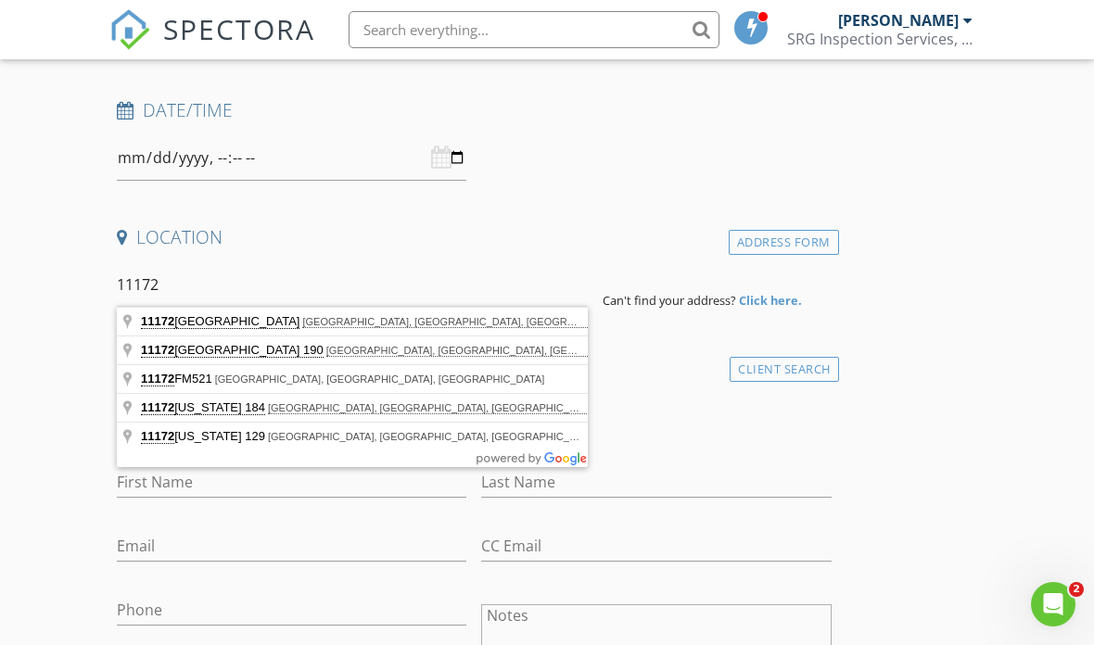
type input "[STREET_ADDRESS]"
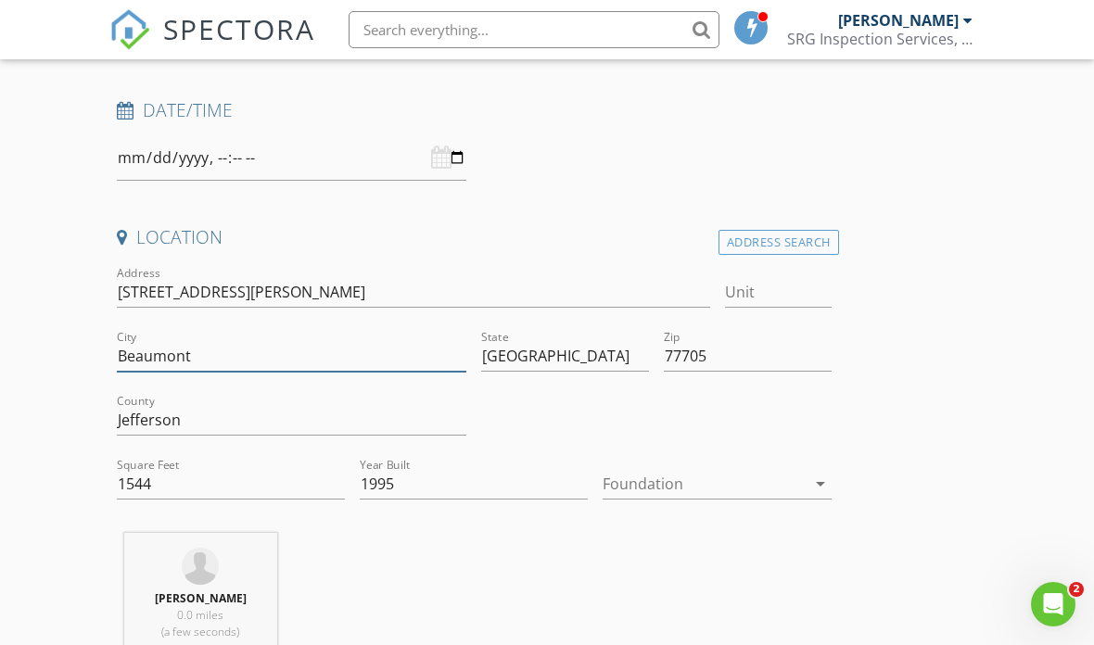
click at [378, 366] on input "Beaumont" at bounding box center [291, 356] width 349 height 31
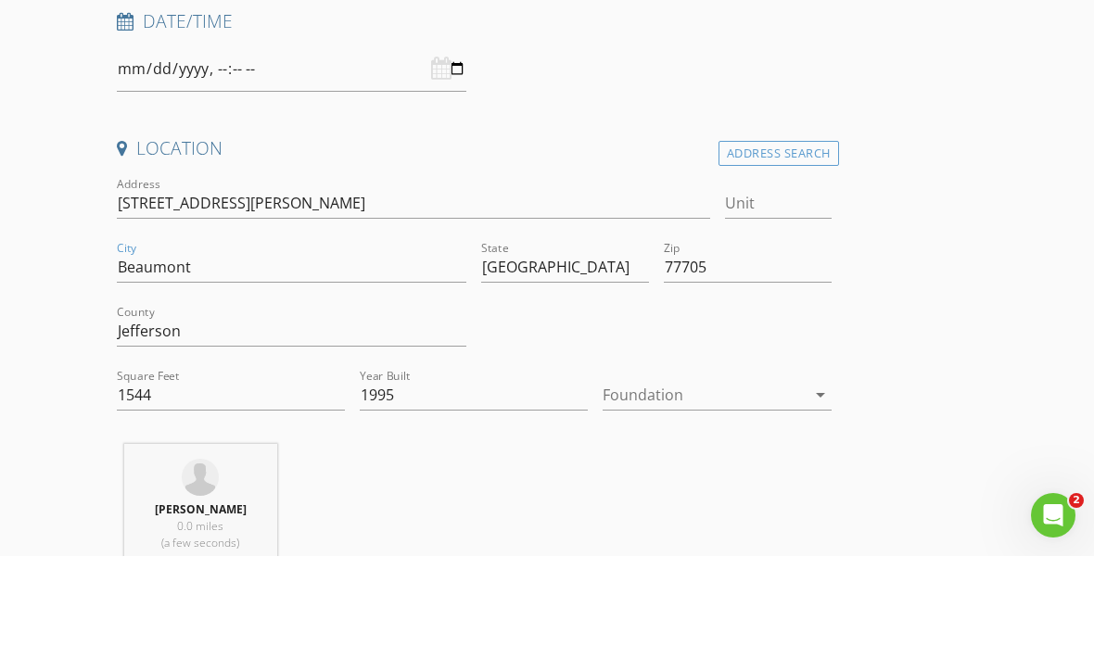
click at [746, 469] on div at bounding box center [703, 484] width 202 height 30
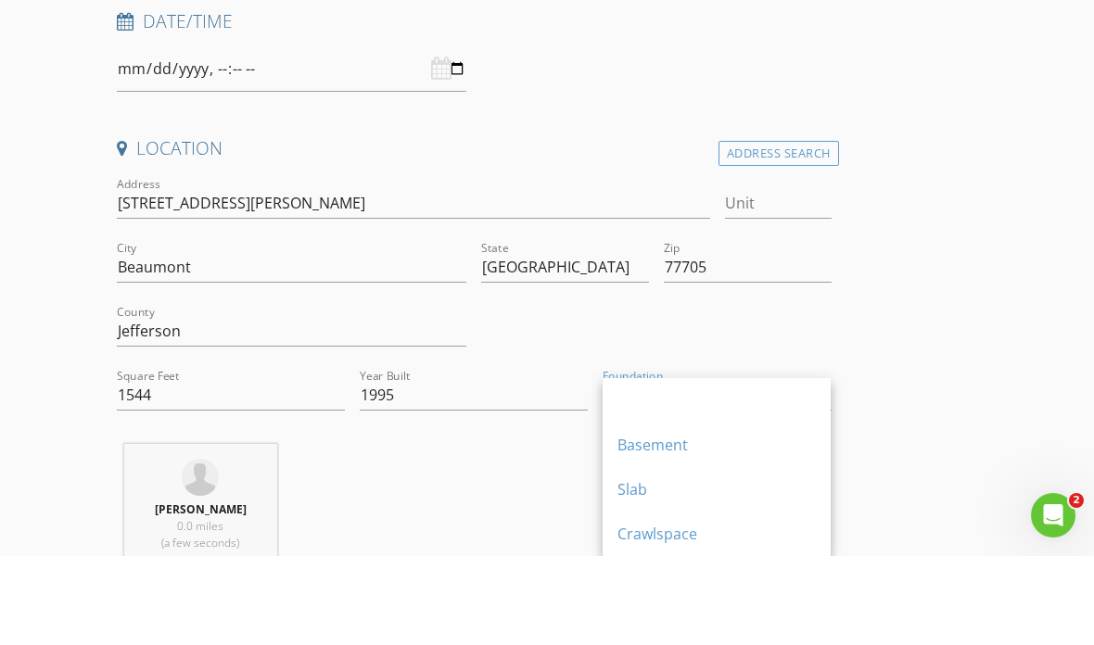
scroll to position [371, 0]
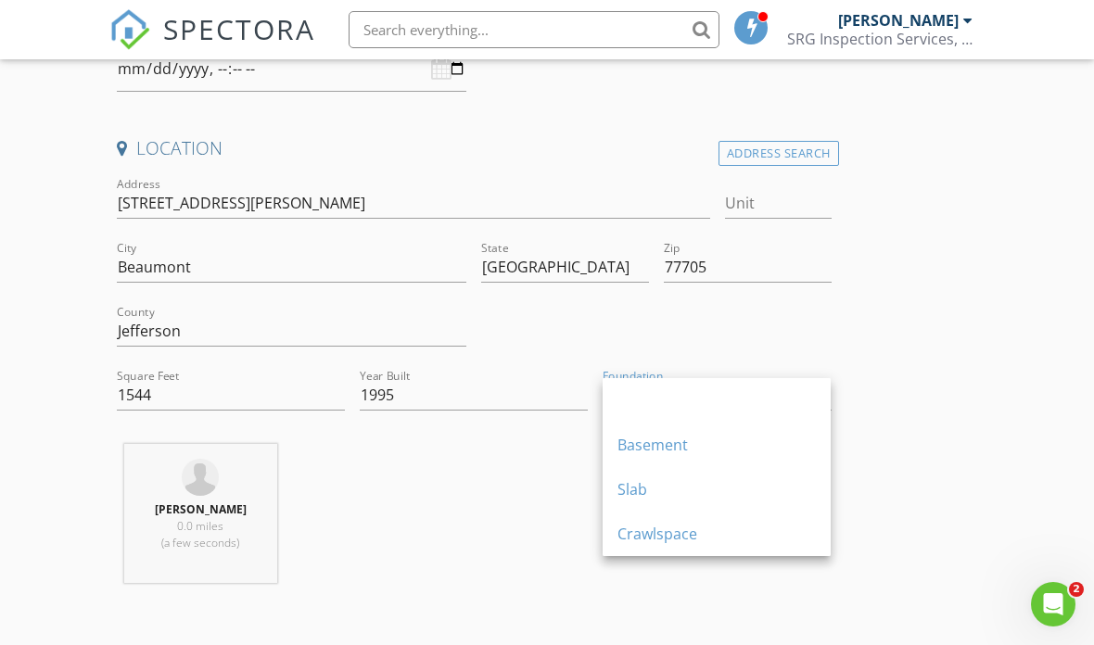
click at [732, 483] on div "Slab" at bounding box center [716, 489] width 198 height 22
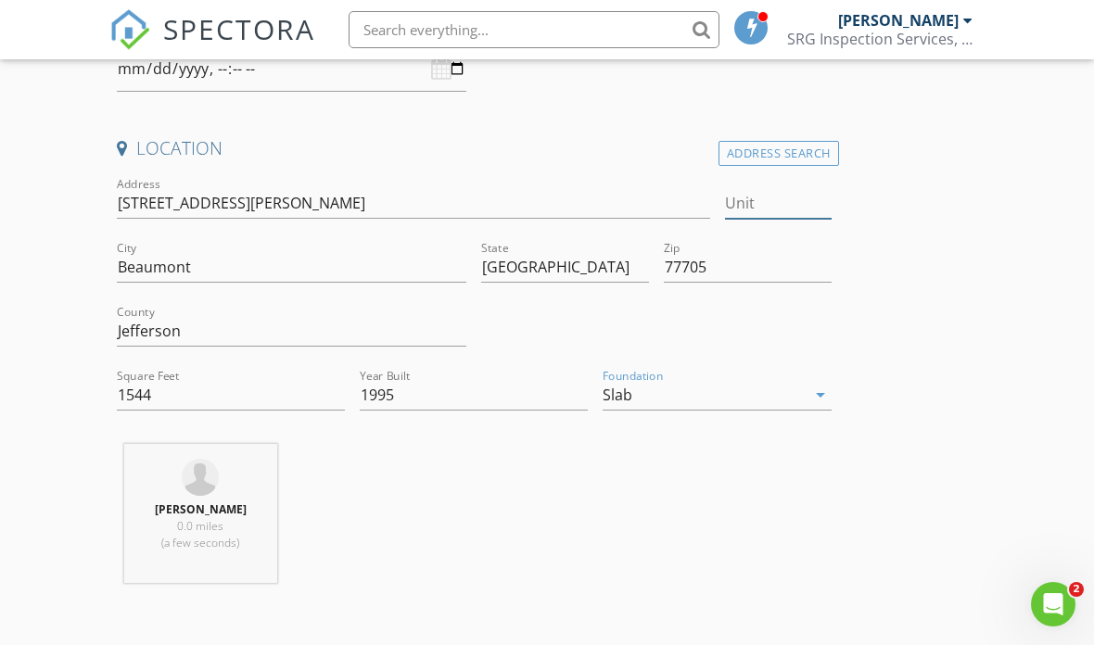
click at [805, 193] on input "Unit" at bounding box center [778, 203] width 107 height 31
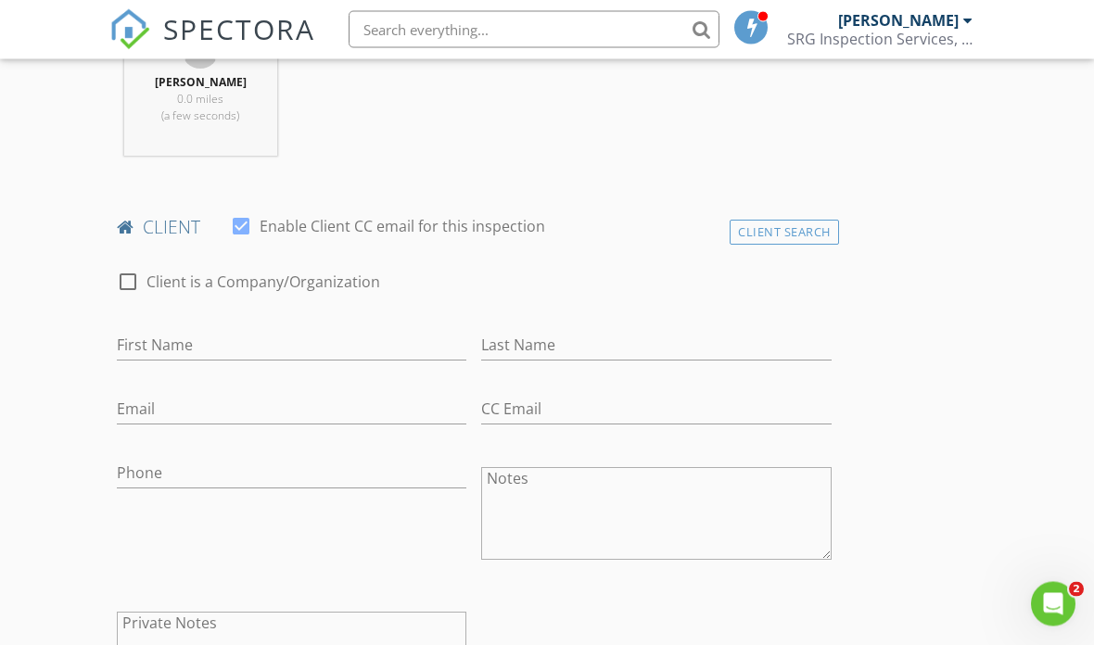
scroll to position [810, 0]
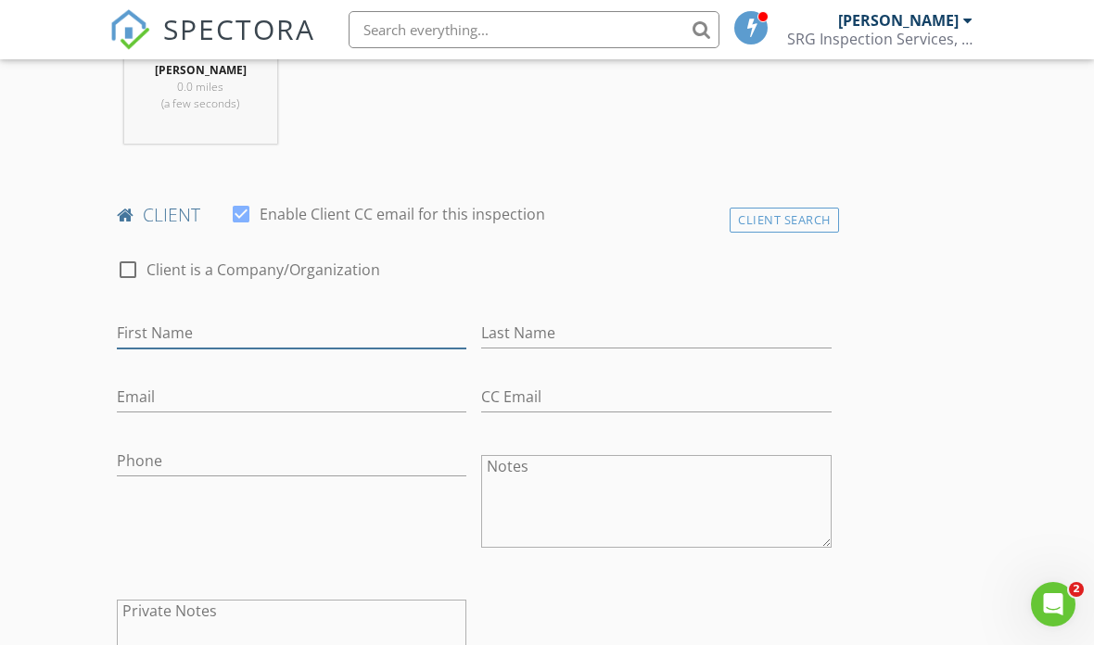
click at [427, 326] on input "First Name" at bounding box center [291, 333] width 349 height 31
type input "[PERSON_NAME]"
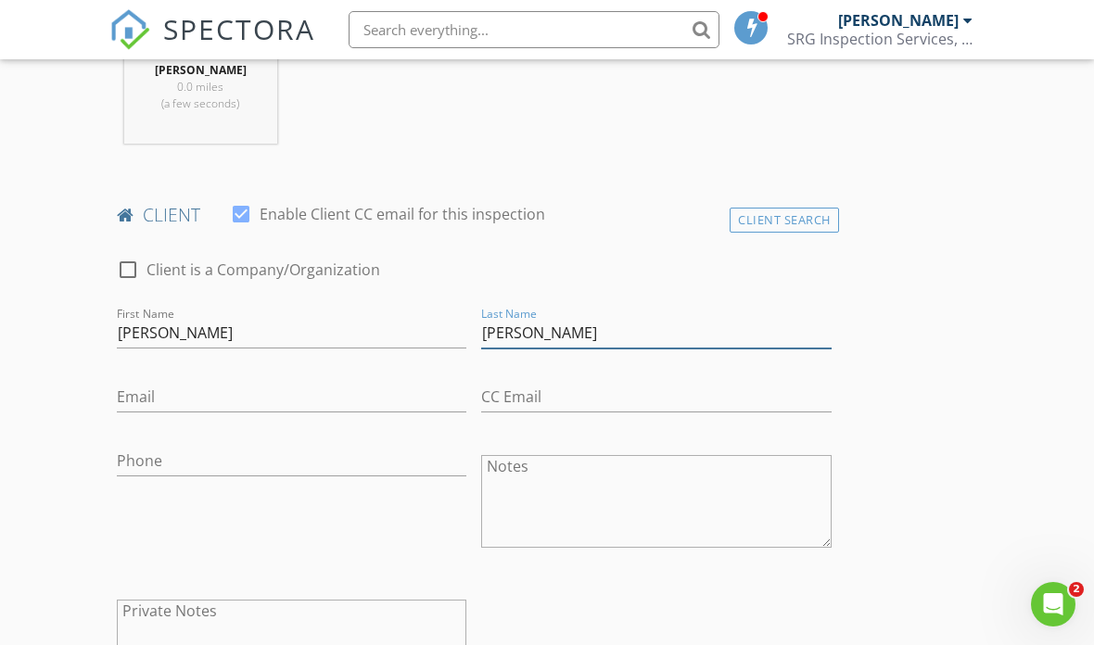
type input "[PERSON_NAME]"
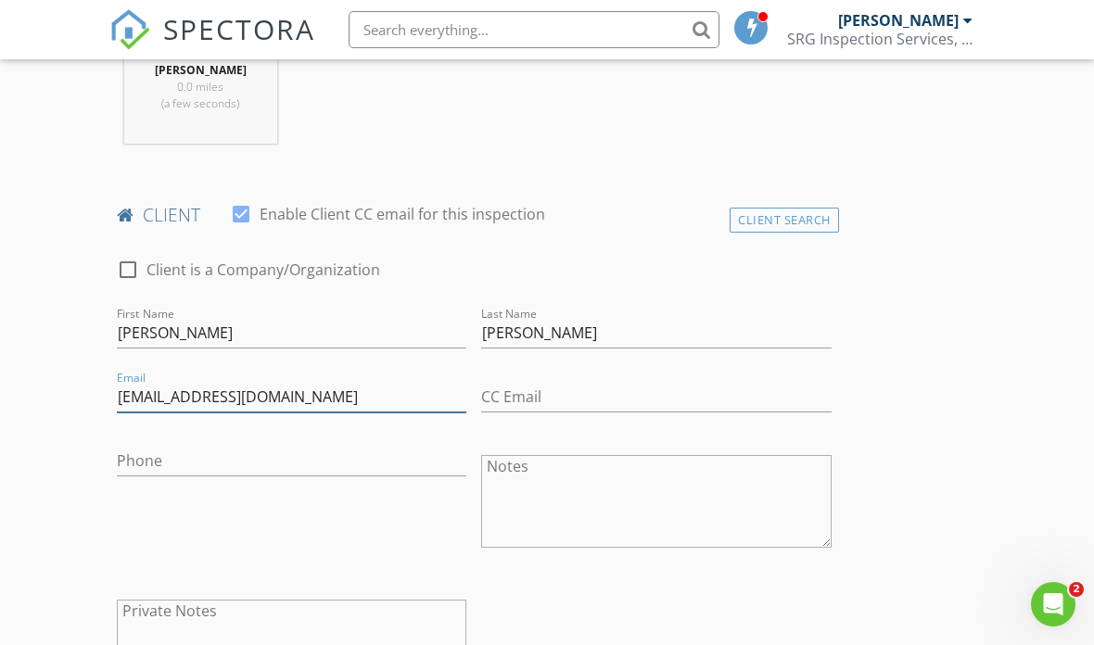
type input "[EMAIL_ADDRESS][DOMAIN_NAME]"
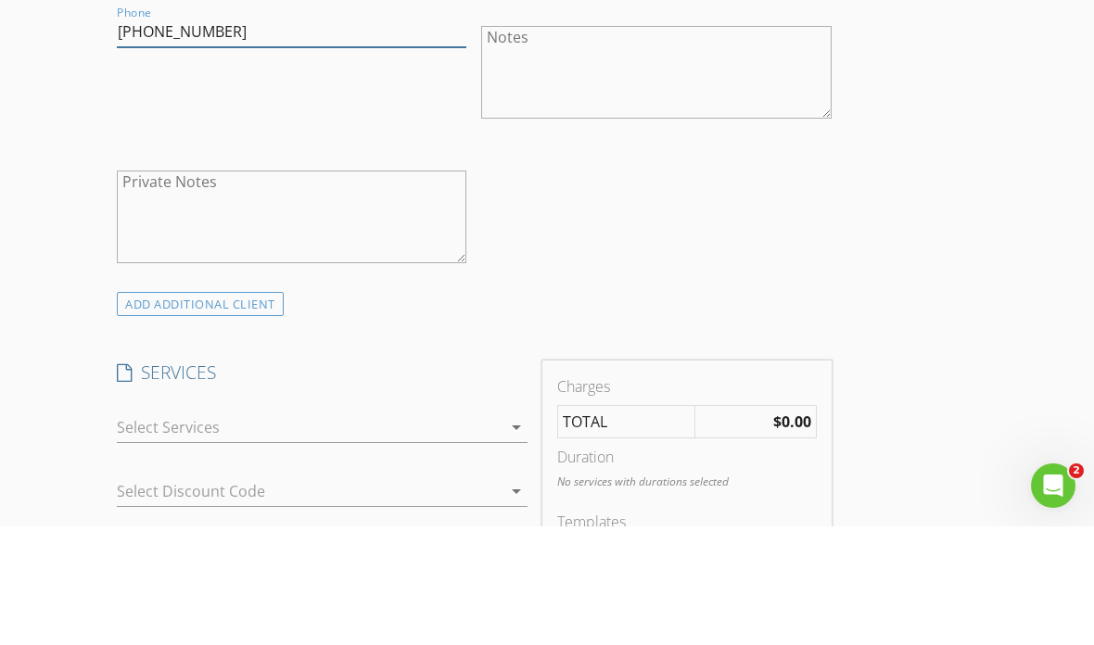
type input "[PHONE_NUMBER]"
click at [1005, 274] on div "New Inspection Click here to use the New Order Form INSPECTOR(S) check_box Kyle…" at bounding box center [547, 601] width 1094 height 3190
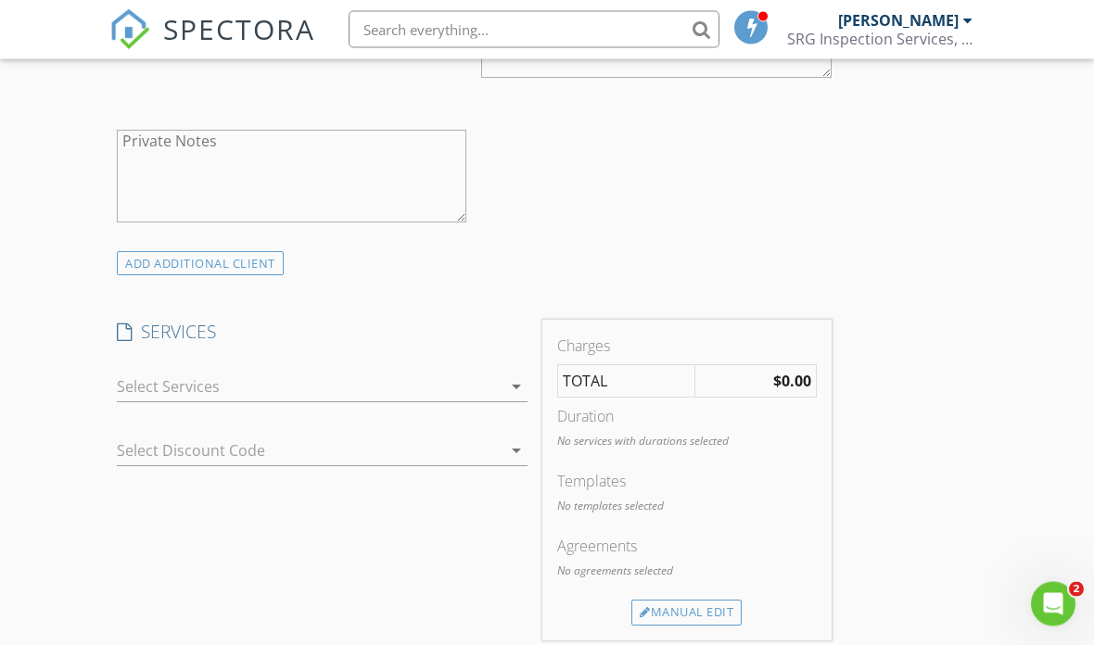
click at [466, 391] on div at bounding box center [309, 388] width 385 height 30
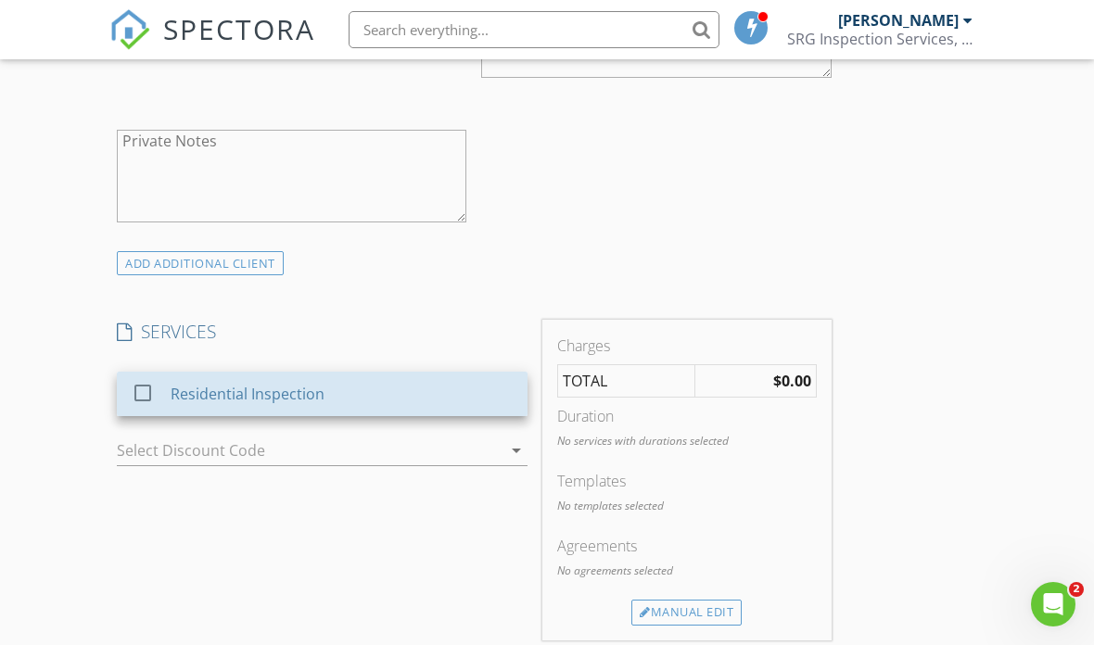
click at [469, 377] on div "Residential Inspection" at bounding box center [342, 393] width 342 height 37
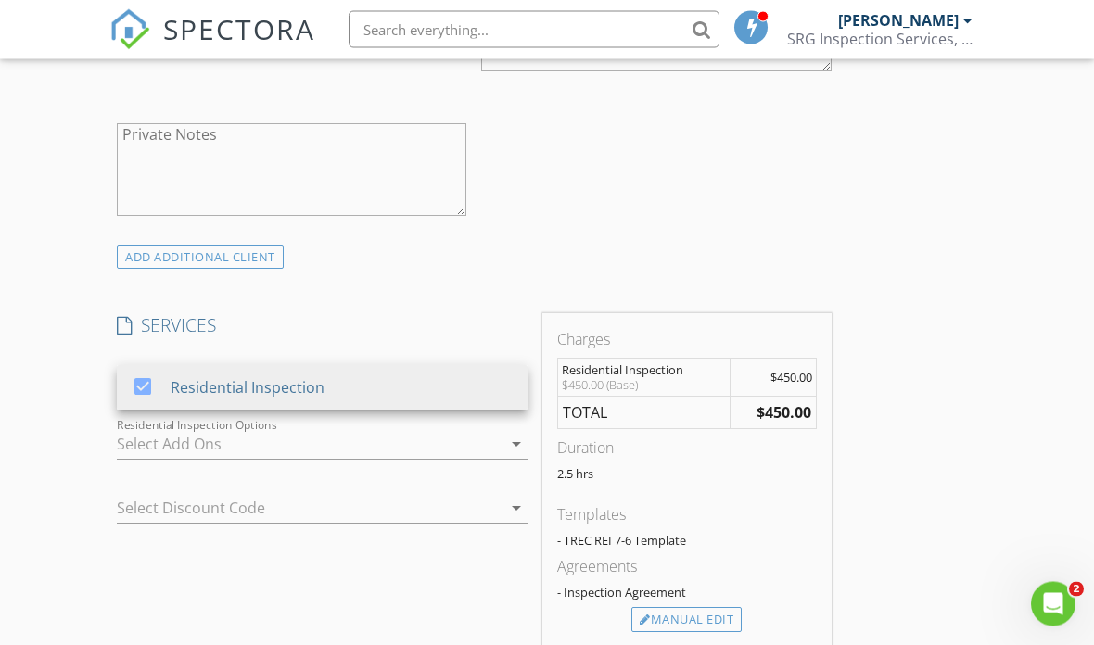
scroll to position [1286, 0]
click at [438, 431] on div at bounding box center [309, 444] width 385 height 30
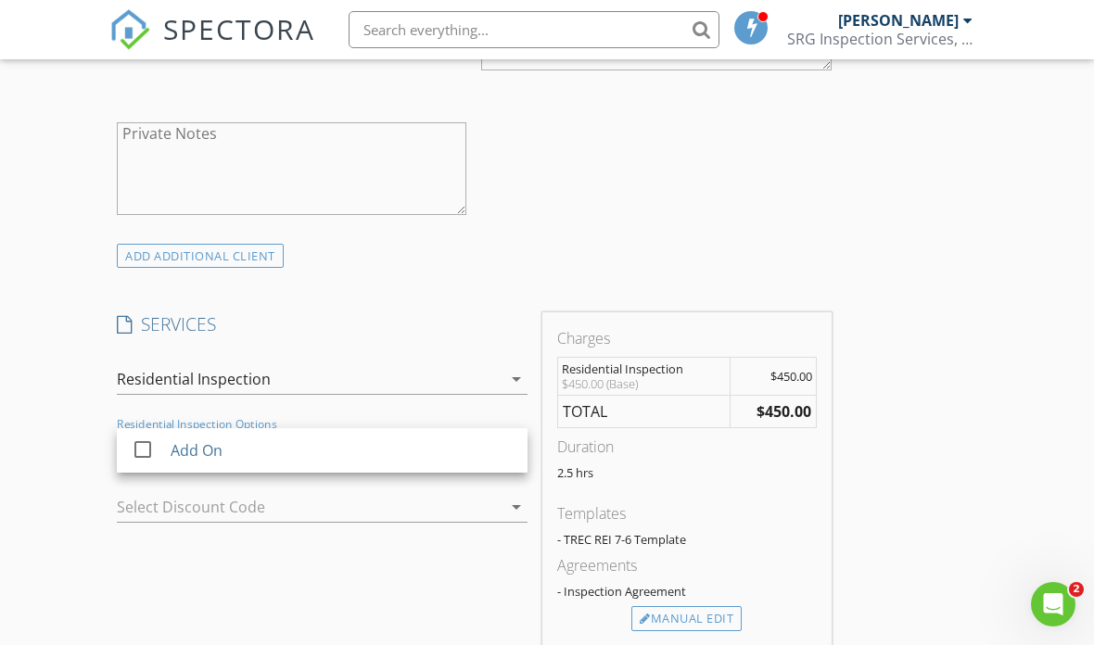
click at [762, 177] on div "check_box_outline_blank Client is a Company/Organization First Name Brailey Las…" at bounding box center [473, 3] width 729 height 480
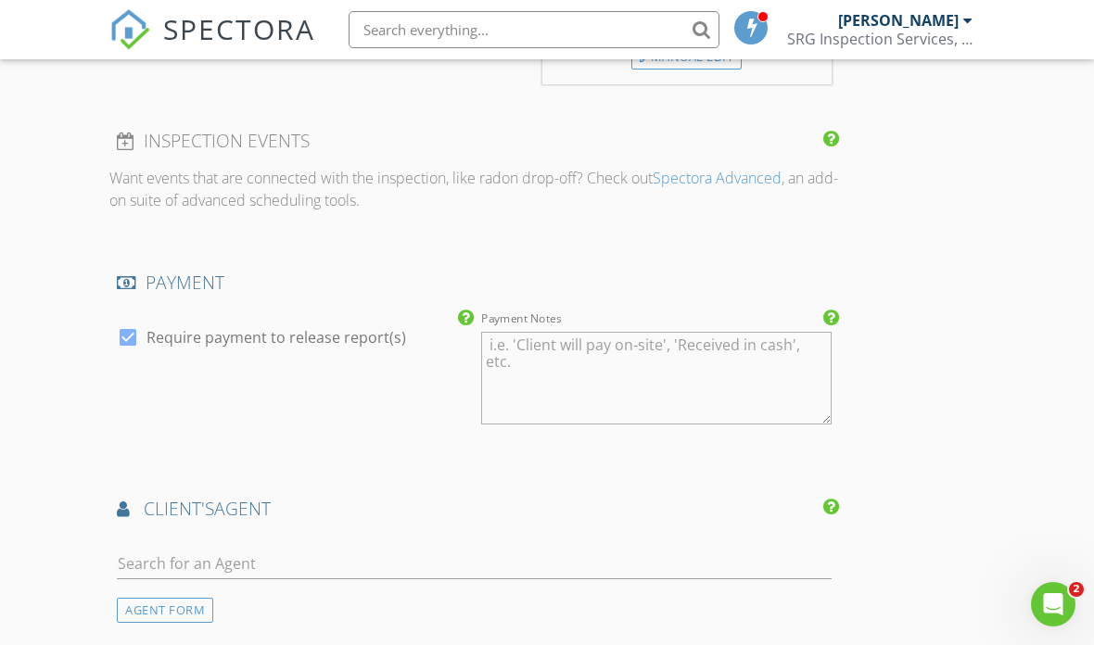
scroll to position [1855, 0]
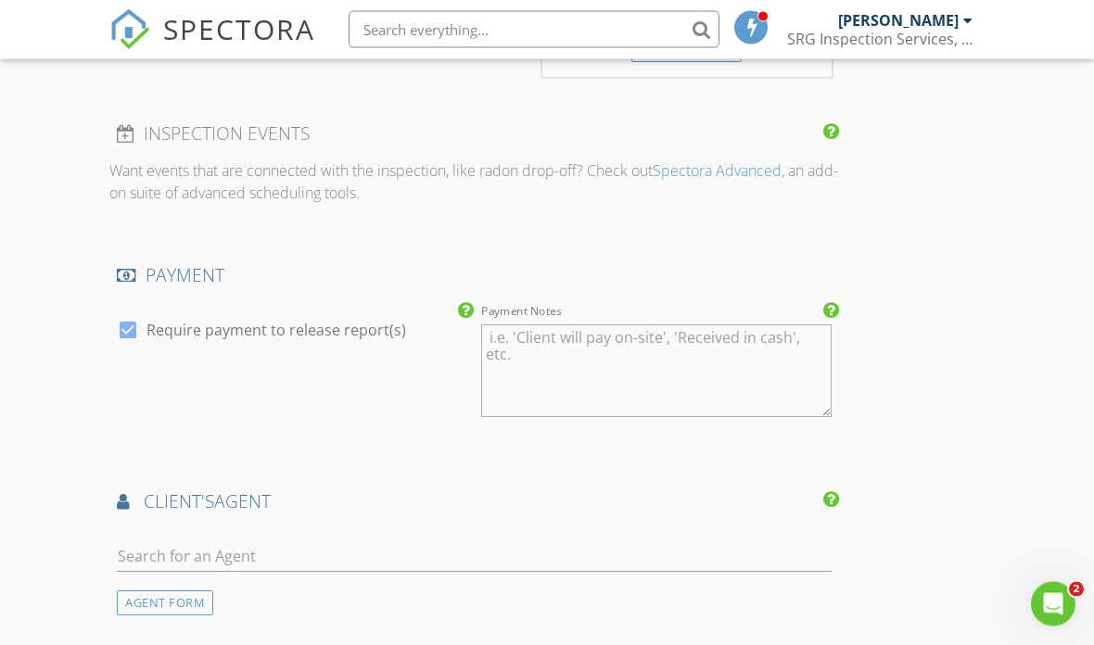
click at [363, 330] on label "Require payment to release report(s)" at bounding box center [276, 331] width 260 height 19
checkbox input "false"
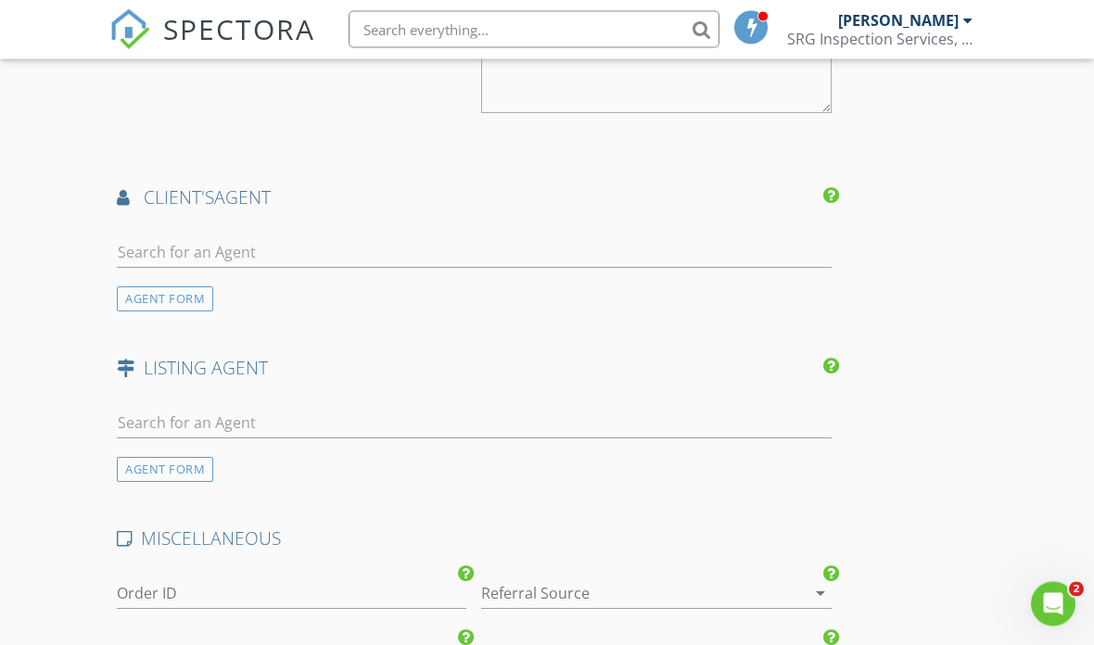
scroll to position [2161, 0]
click at [767, 216] on div "client's AGENT" at bounding box center [473, 202] width 729 height 37
click at [770, 249] on input "text" at bounding box center [474, 251] width 715 height 31
type input "Test Agent"
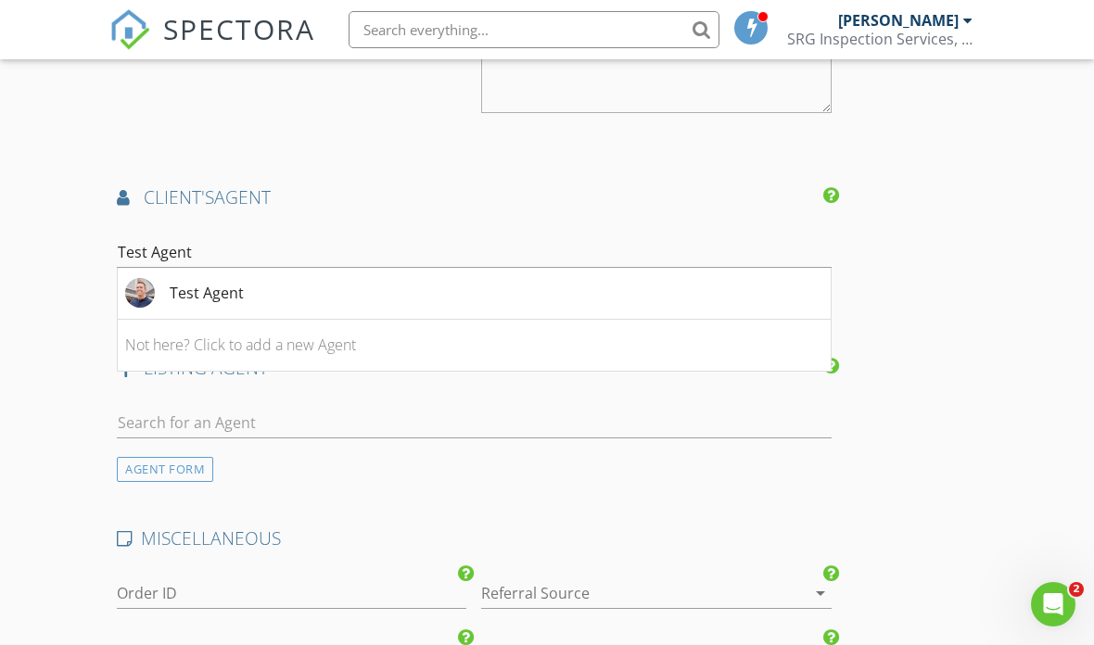
click at [728, 285] on li "Test Agent" at bounding box center [474, 294] width 713 height 52
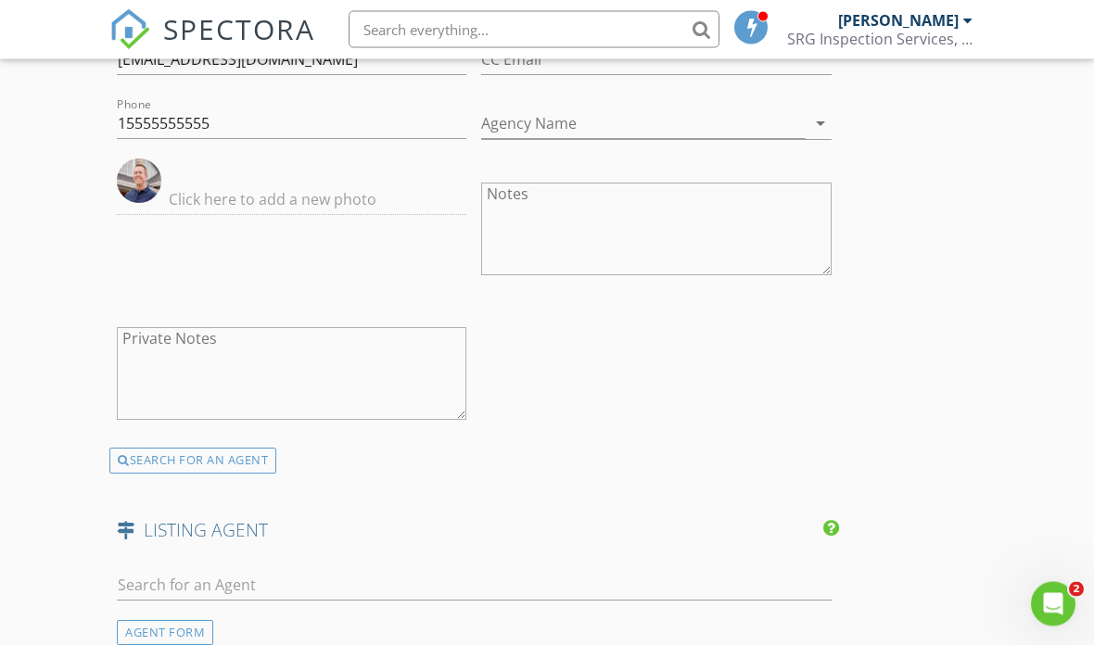
scroll to position [2411, 0]
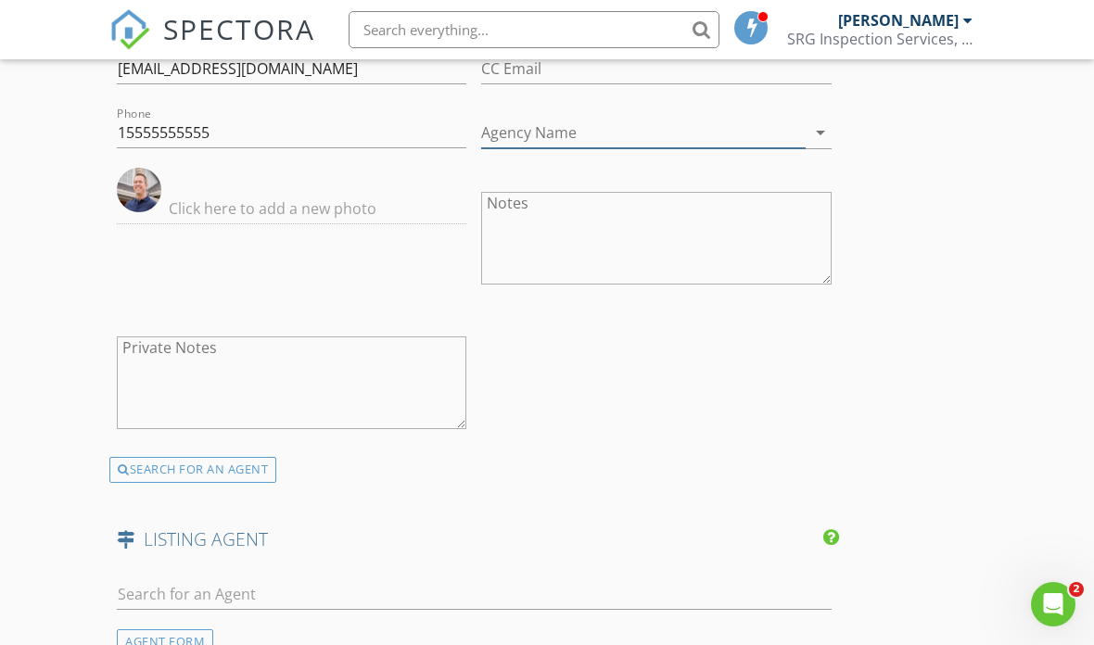
click at [800, 139] on input "Agency Name" at bounding box center [642, 133] width 323 height 31
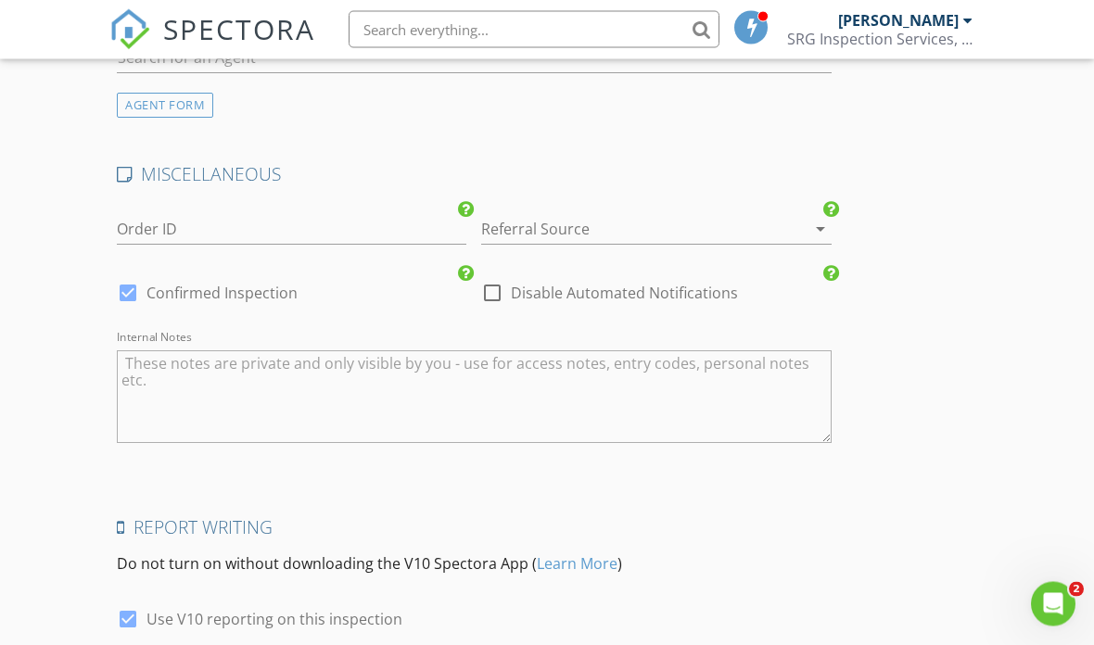
scroll to position [2949, 0]
click at [463, 200] on icon at bounding box center [466, 207] width 16 height 19
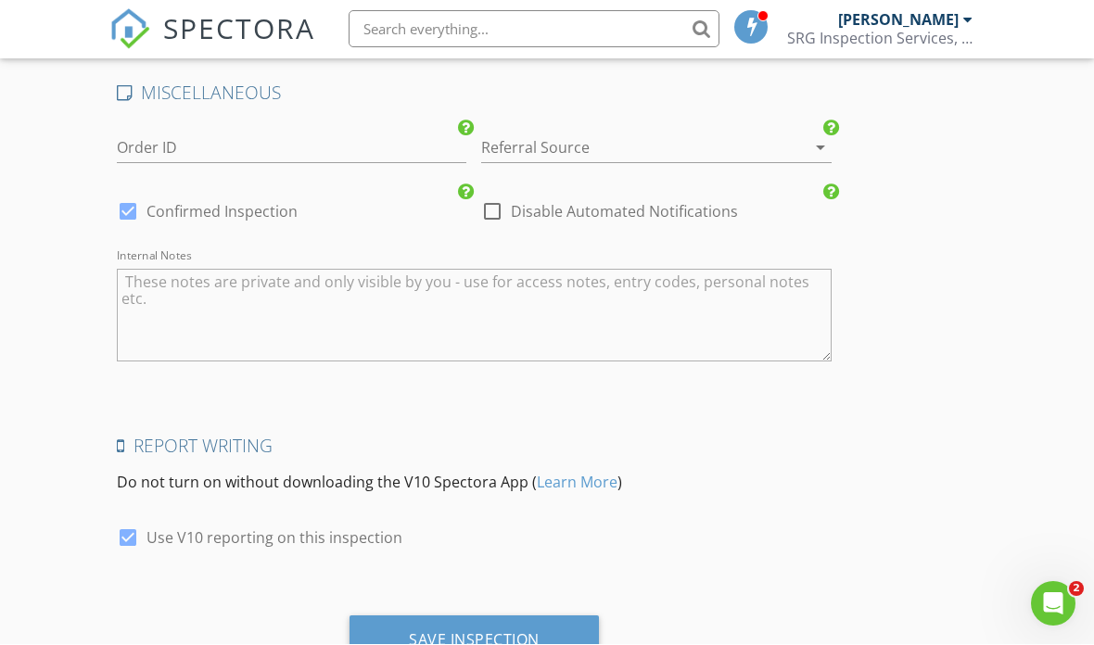
scroll to position [3026, 0]
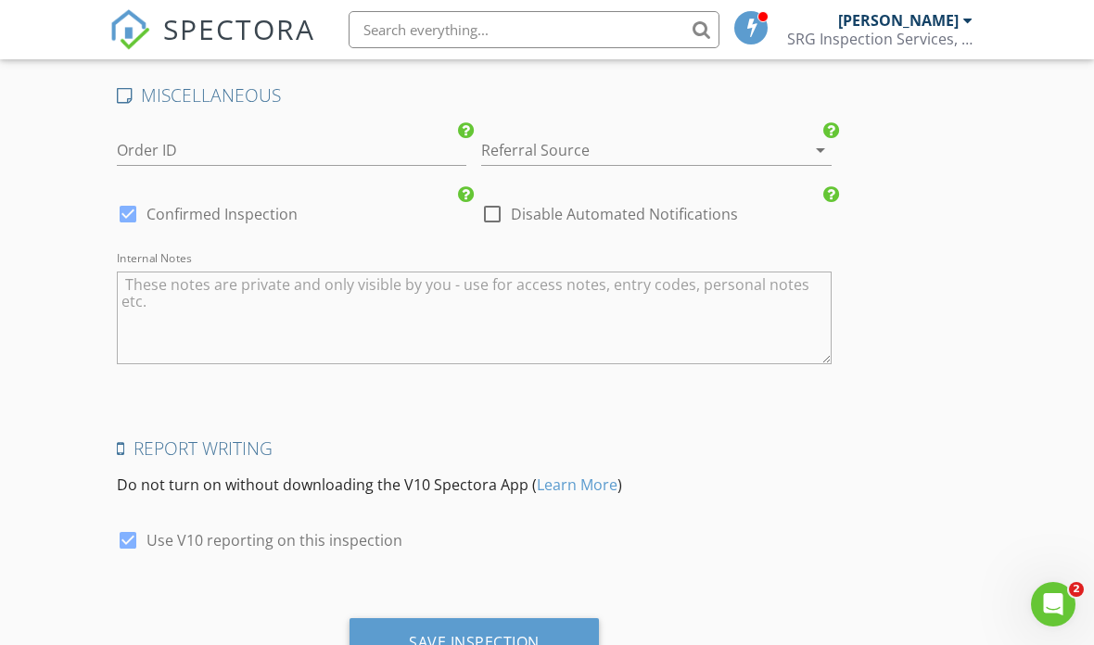
click at [534, 633] on div "Save Inspection" at bounding box center [474, 642] width 131 height 19
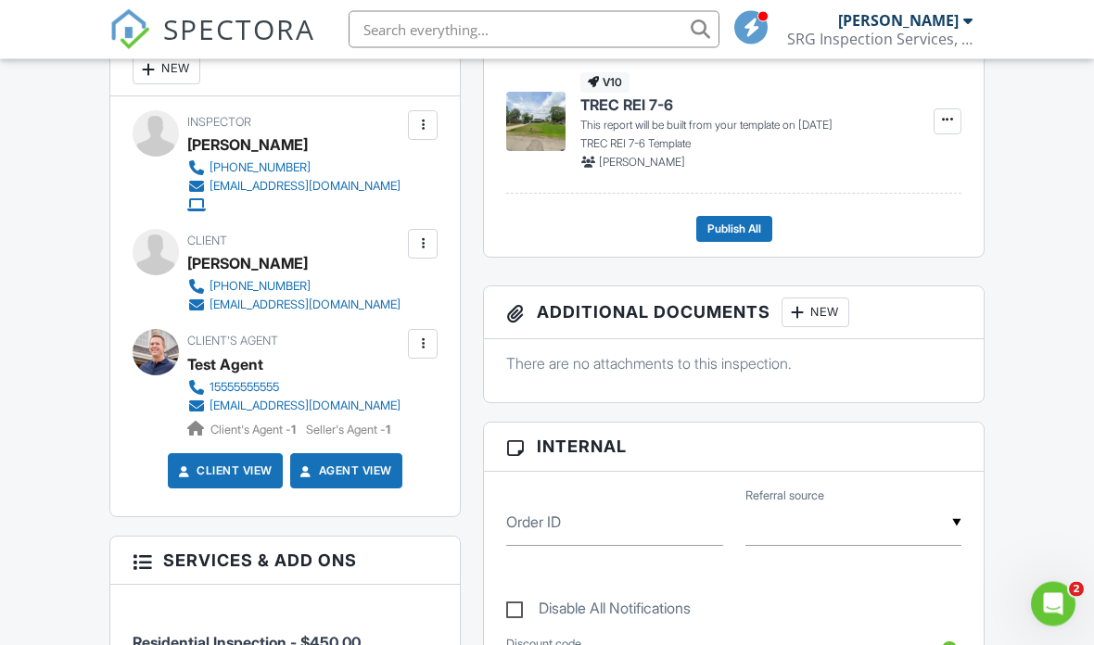
scroll to position [528, 0]
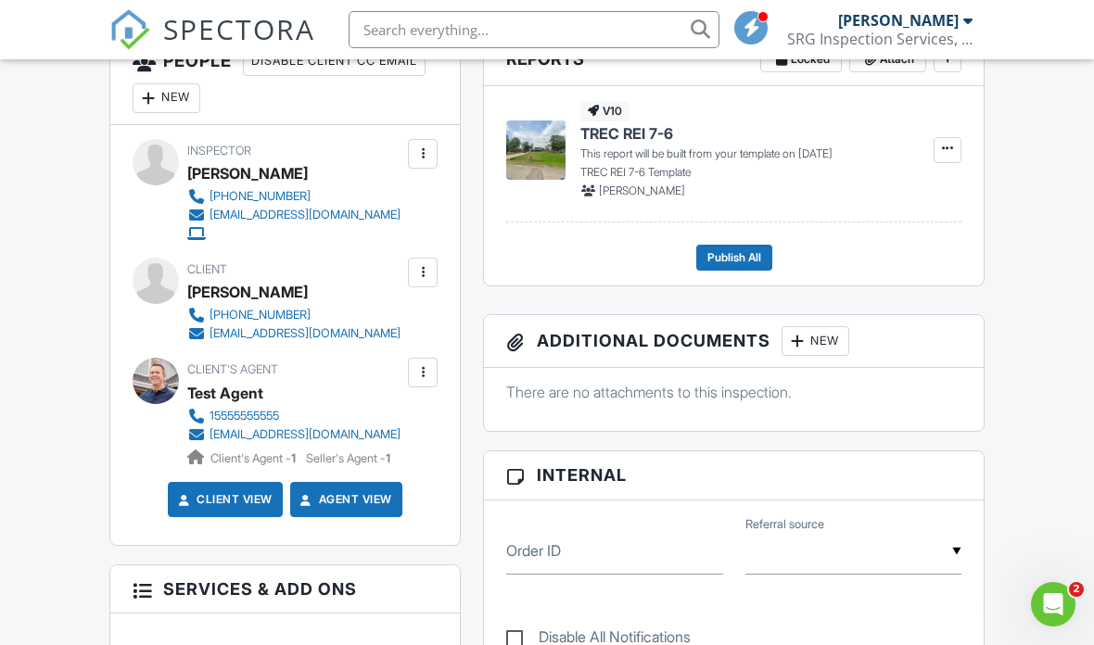
click at [357, 334] on div "[EMAIL_ADDRESS][DOMAIN_NAME]" at bounding box center [304, 333] width 191 height 15
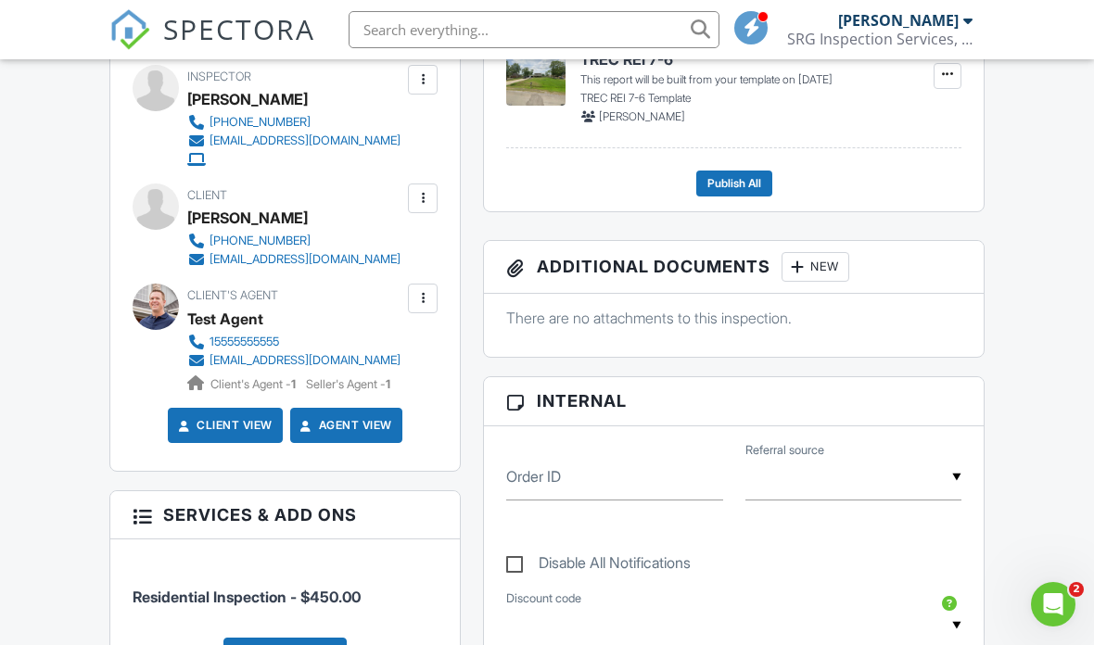
click at [418, 189] on div at bounding box center [422, 198] width 19 height 19
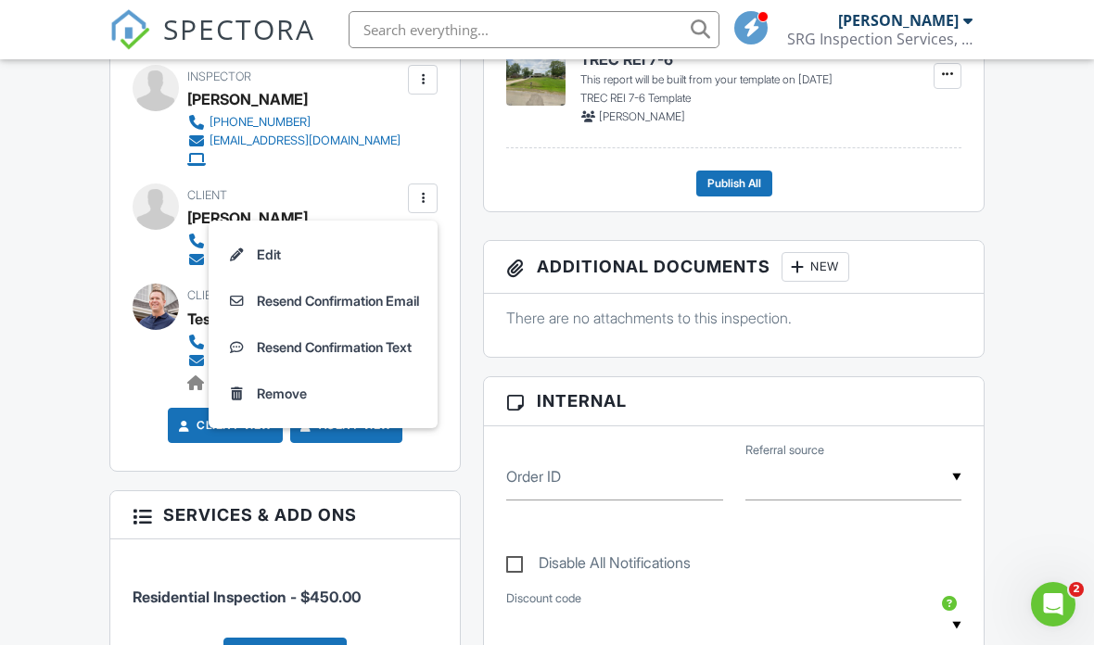
click at [355, 240] on li "Edit" at bounding box center [323, 255] width 207 height 46
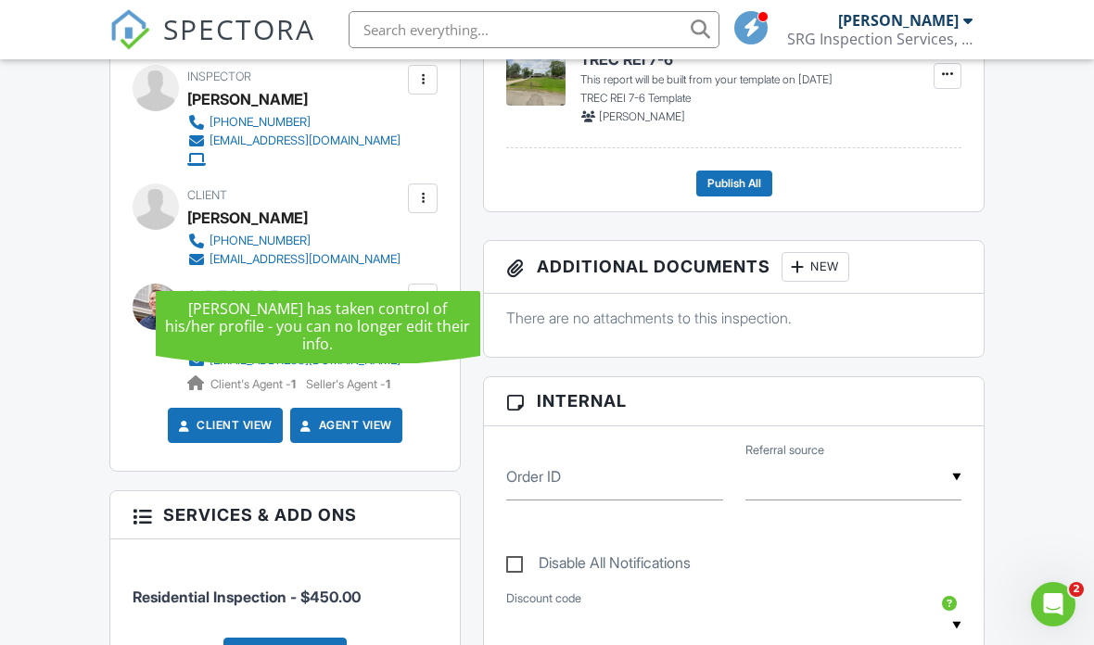
scroll to position [606, 0]
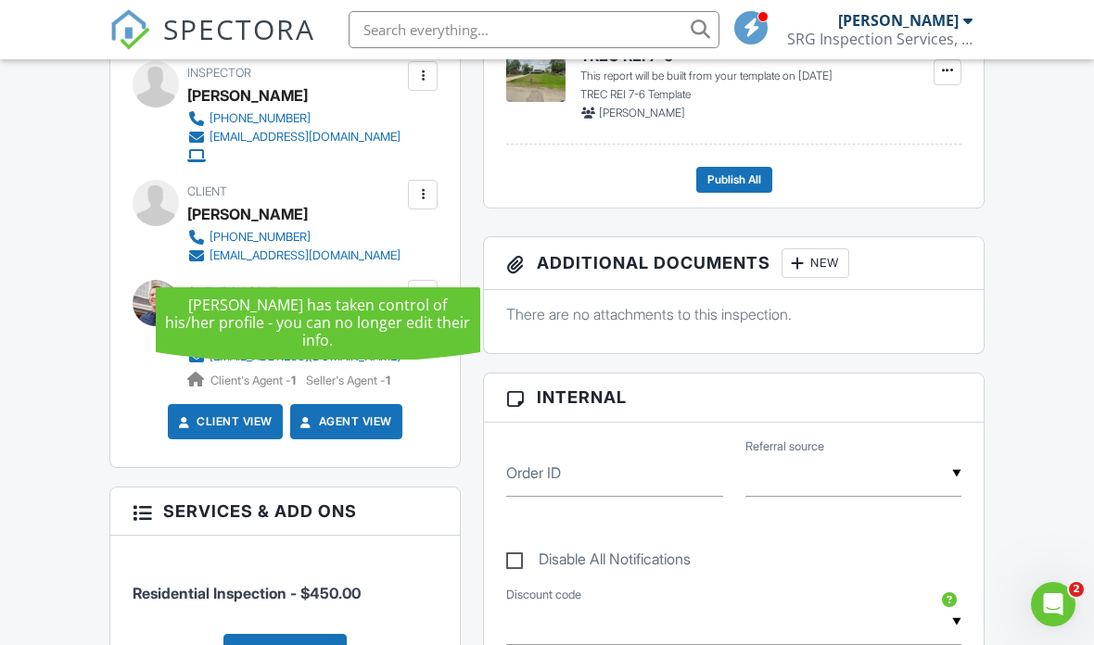
click at [69, 400] on div "Dashboard Templates Contacts Metrics Automations Advanced Settings Support Cent…" at bounding box center [547, 612] width 1094 height 2319
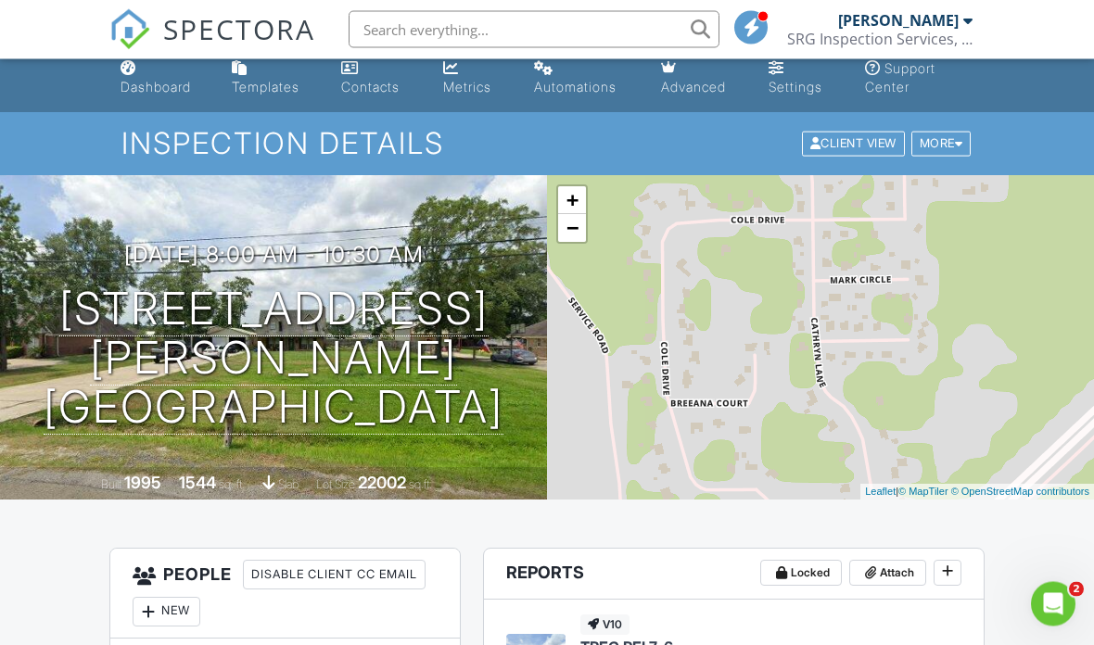
scroll to position [0, 0]
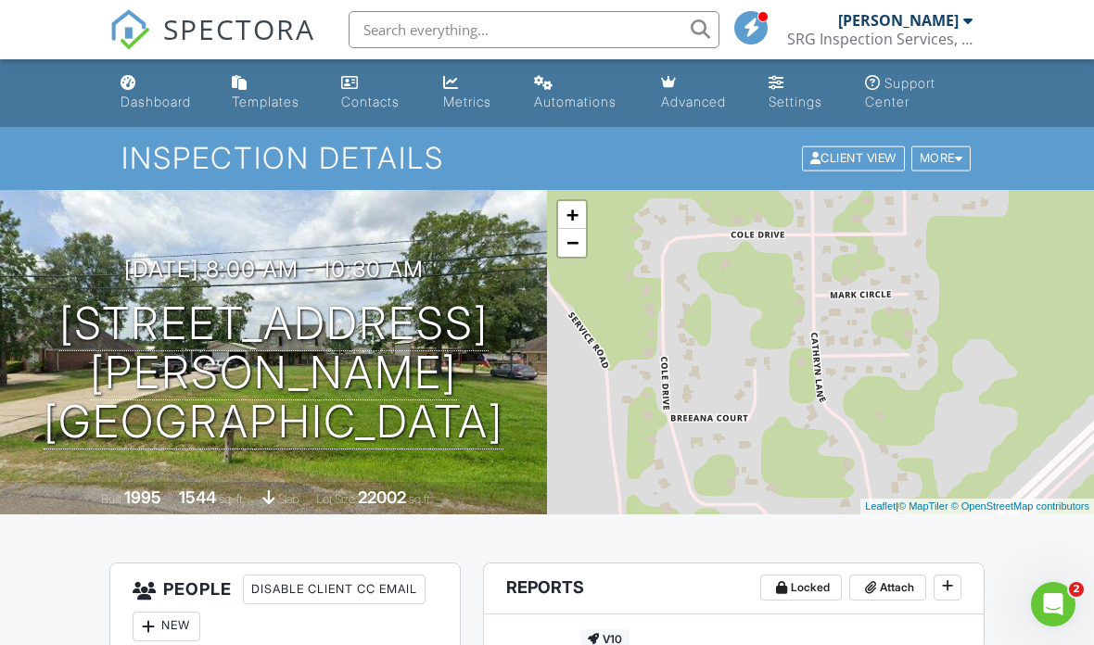
click at [188, 89] on link "Dashboard" at bounding box center [161, 93] width 96 height 53
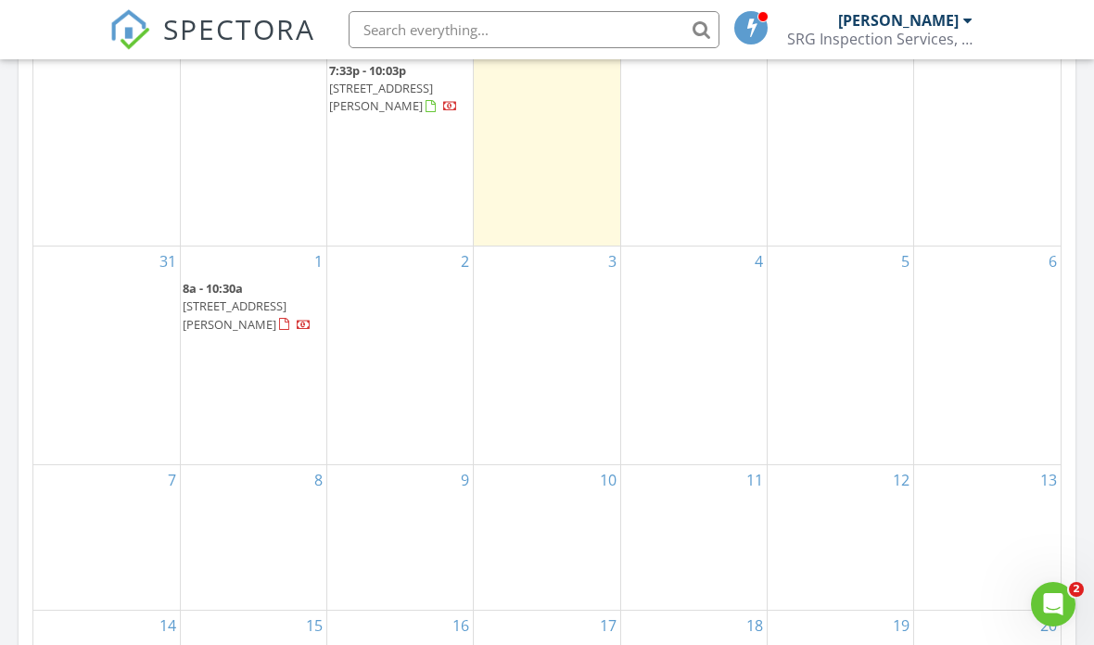
scroll to position [975, 0]
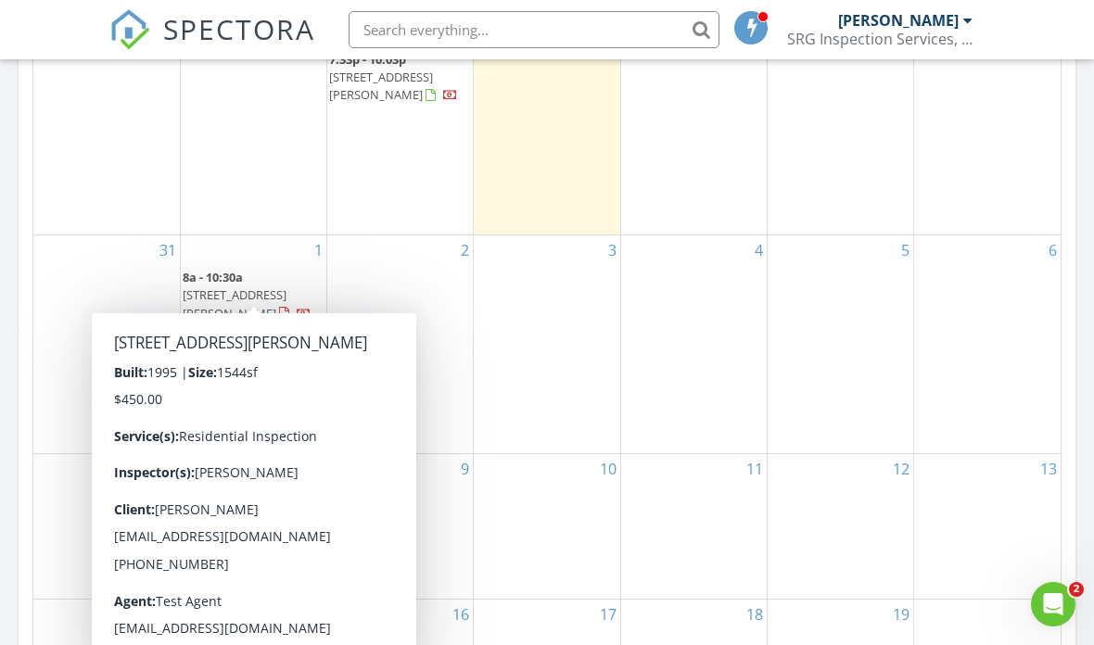
click at [273, 286] on span "11172 Greenwood Pl, Beaumont 77705" at bounding box center [235, 303] width 104 height 34
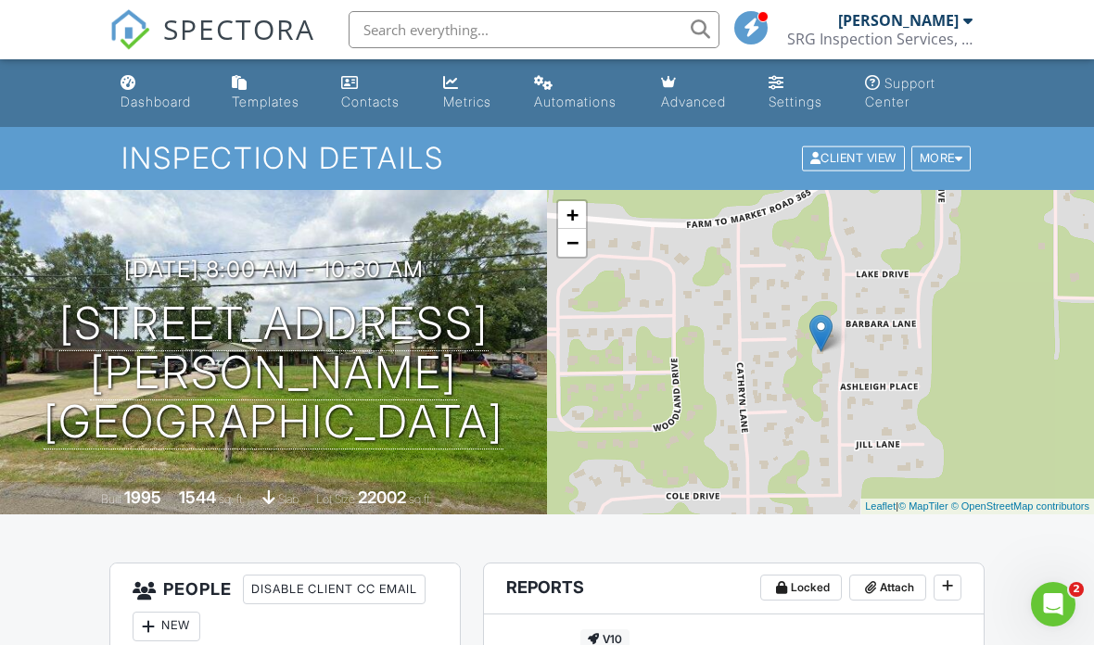
click at [955, 159] on div at bounding box center [959, 159] width 8 height 12
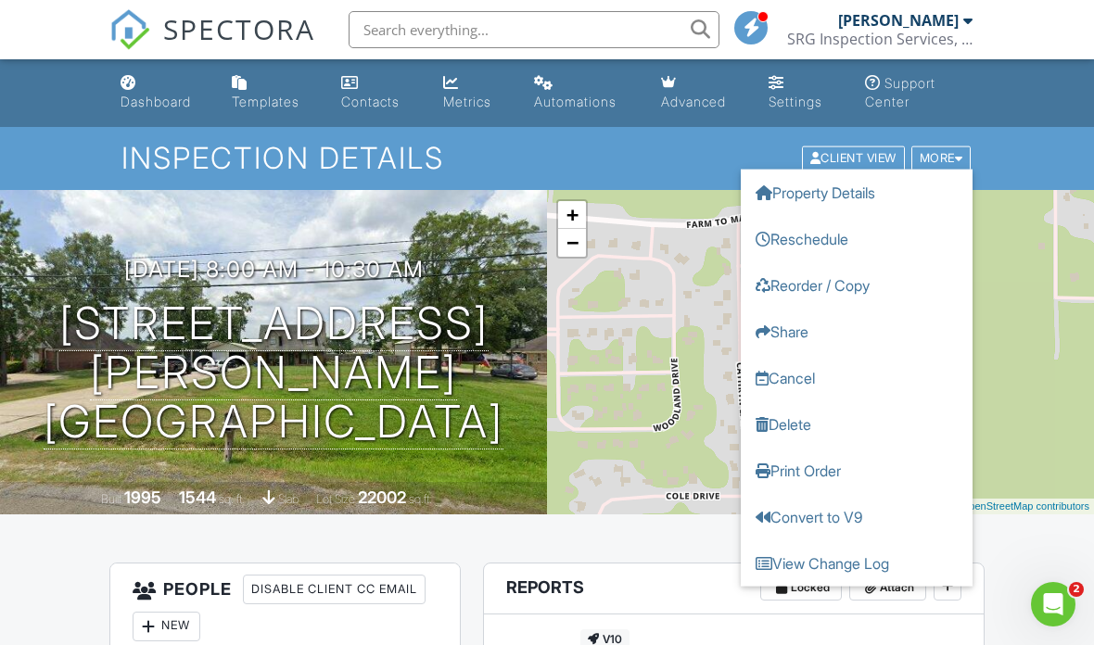
click at [872, 419] on link "Delete" at bounding box center [857, 424] width 232 height 46
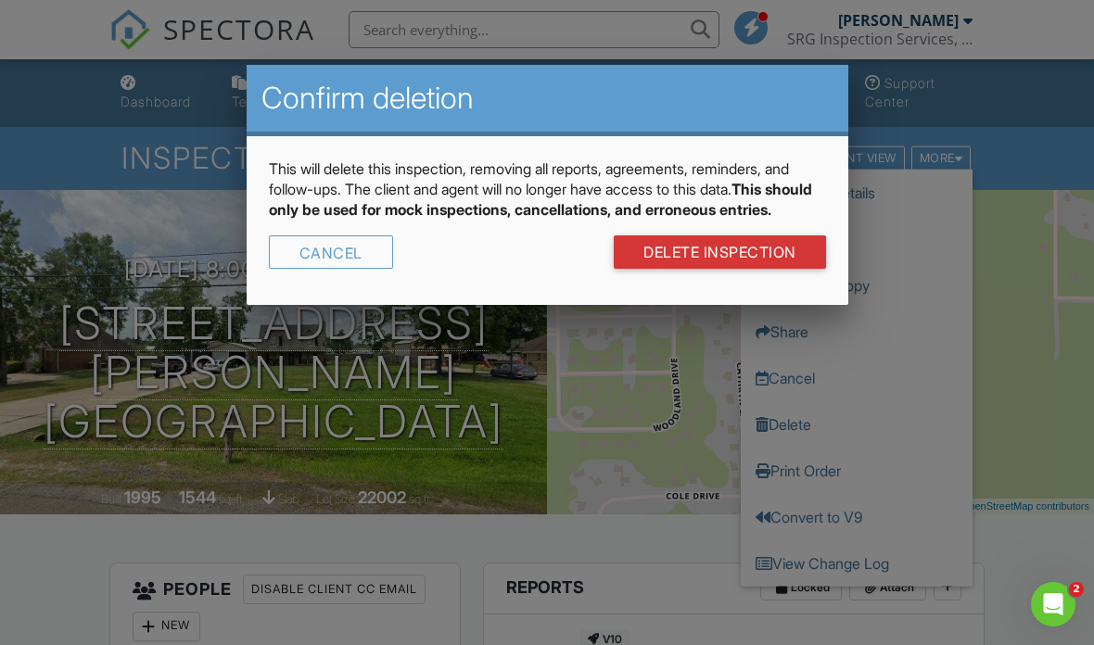
click at [760, 266] on link "DELETE Inspection" at bounding box center [720, 251] width 212 height 33
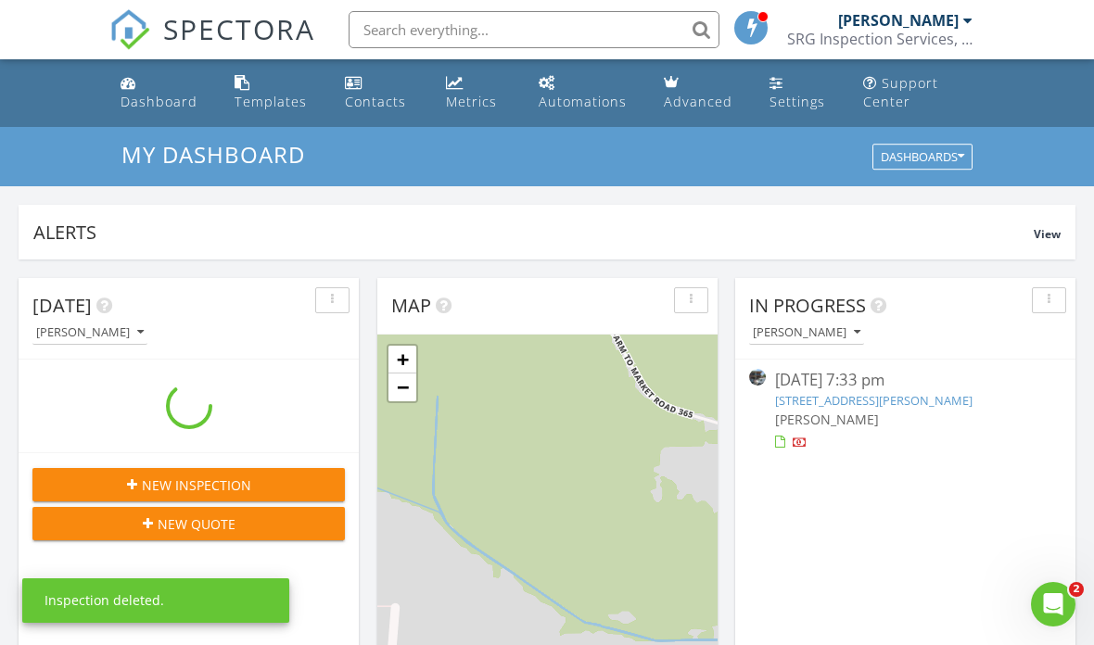
scroll to position [1688, 1095]
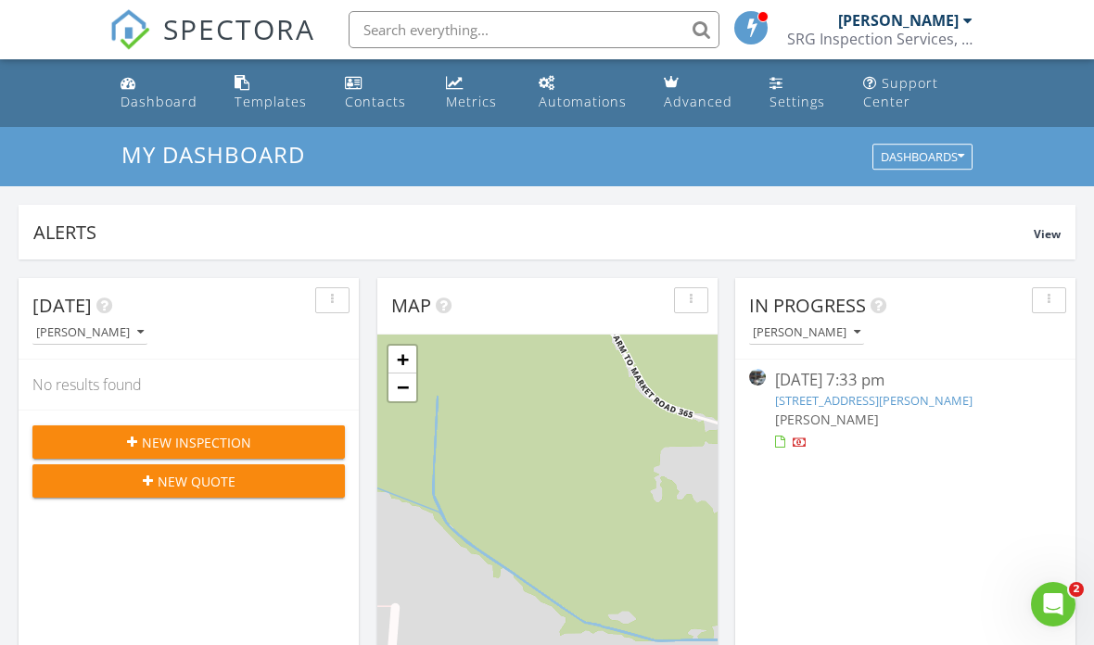
click at [235, 437] on span "New Inspection" at bounding box center [196, 442] width 109 height 19
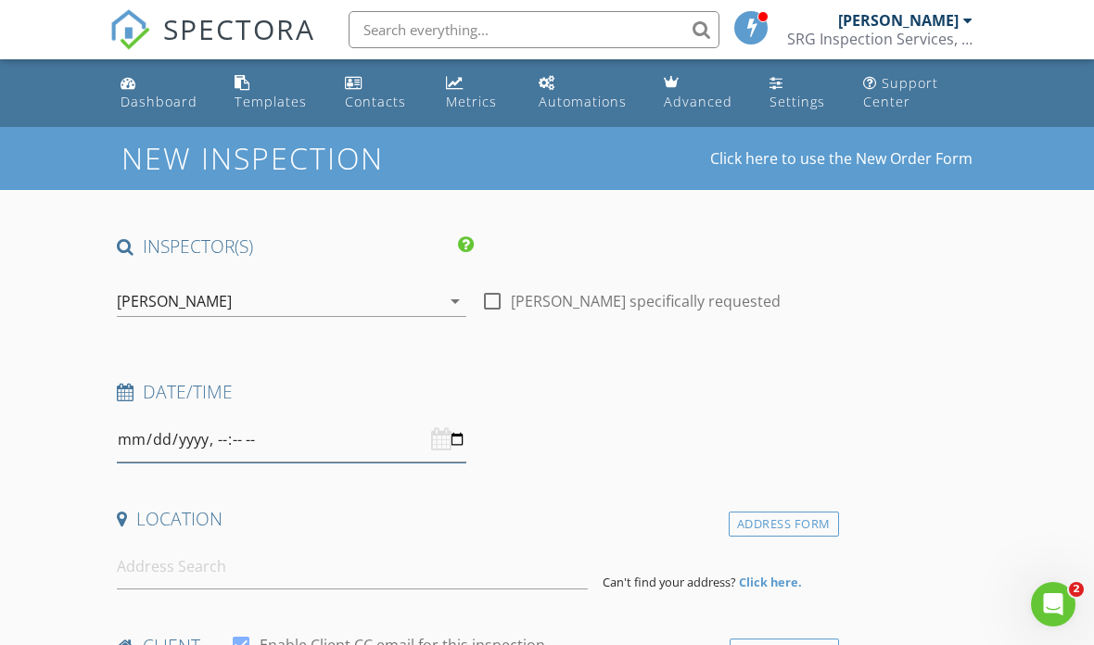
click at [420, 457] on input "datetime-local" at bounding box center [291, 439] width 349 height 45
type input "[DATE]T08:00"
click at [457, 553] on input at bounding box center [352, 566] width 471 height 45
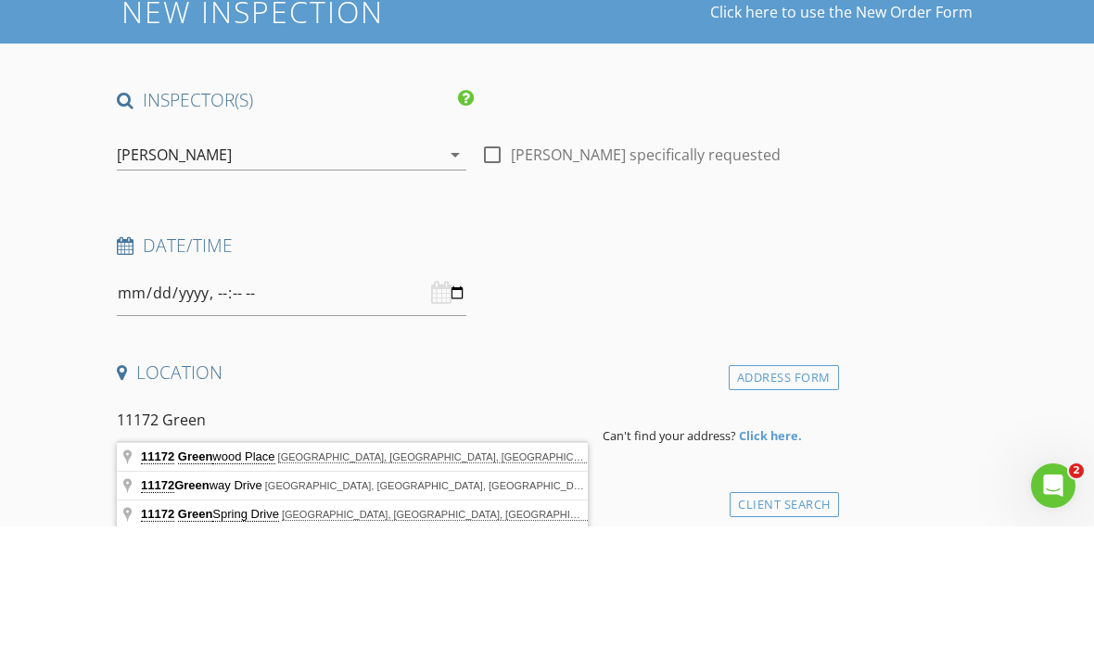
scroll to position [31, 0]
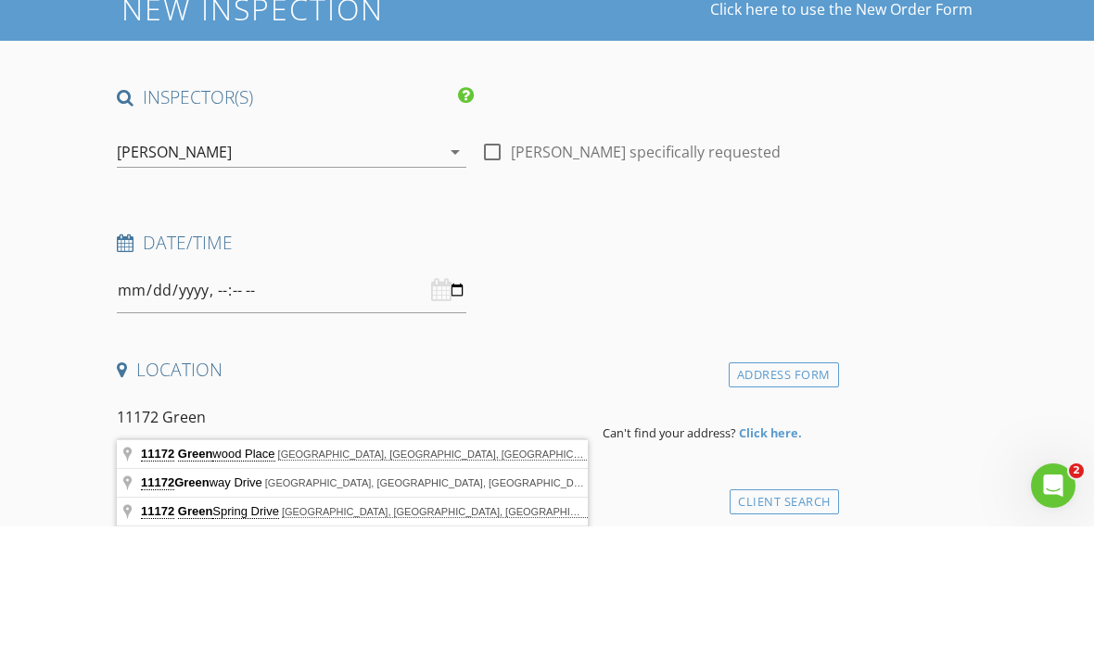
type input "[STREET_ADDRESS]"
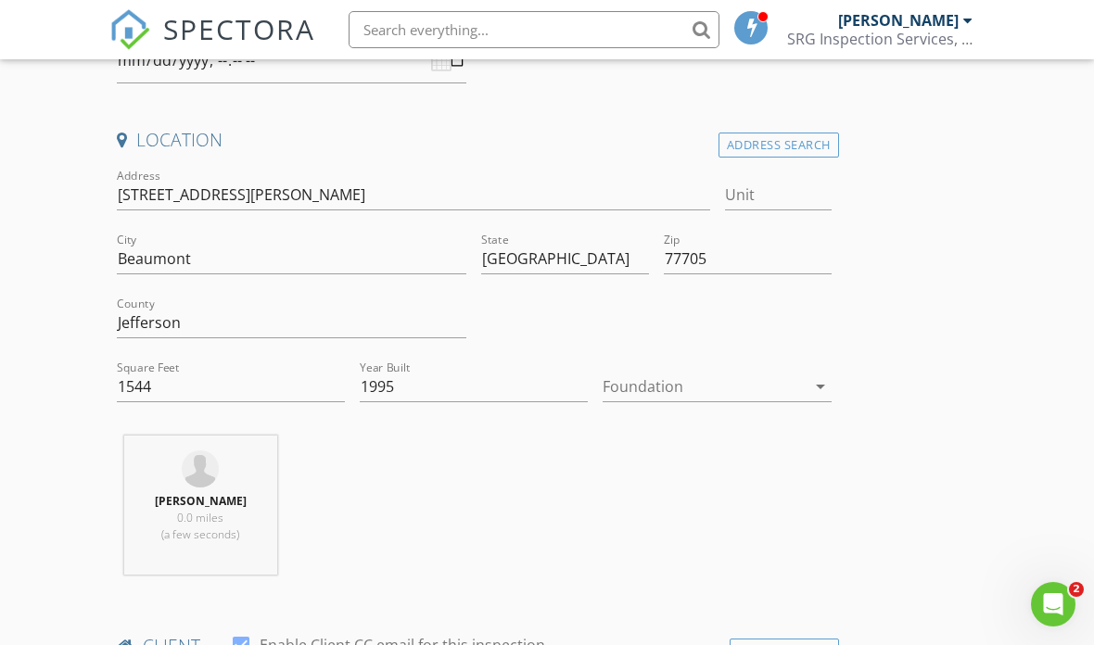
scroll to position [382, 0]
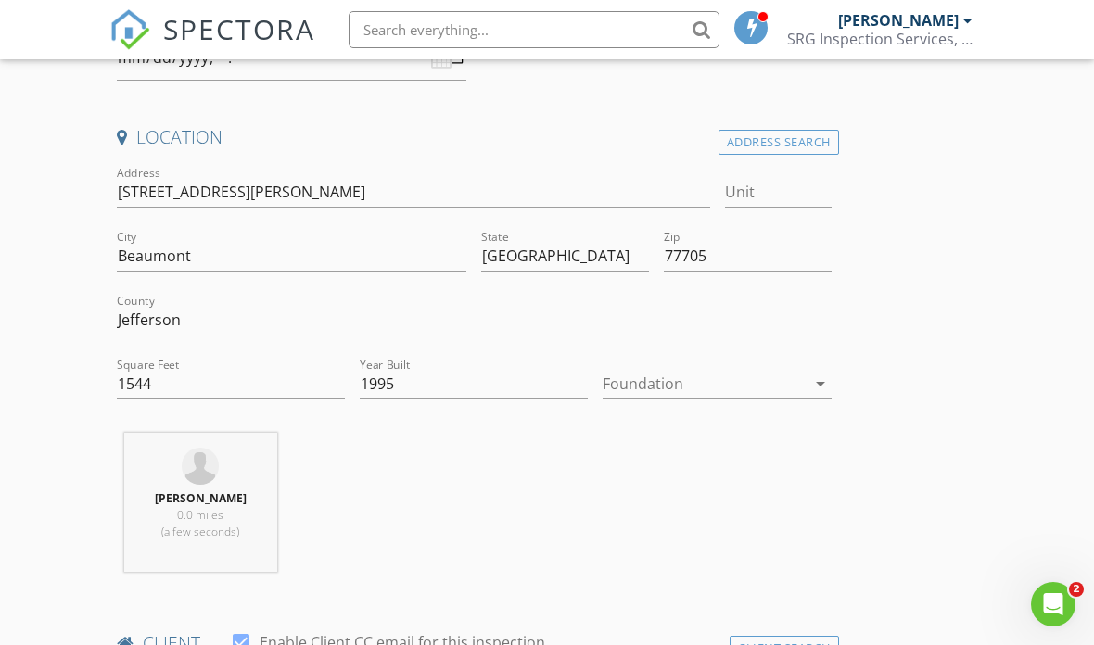
click at [733, 369] on div at bounding box center [703, 384] width 202 height 30
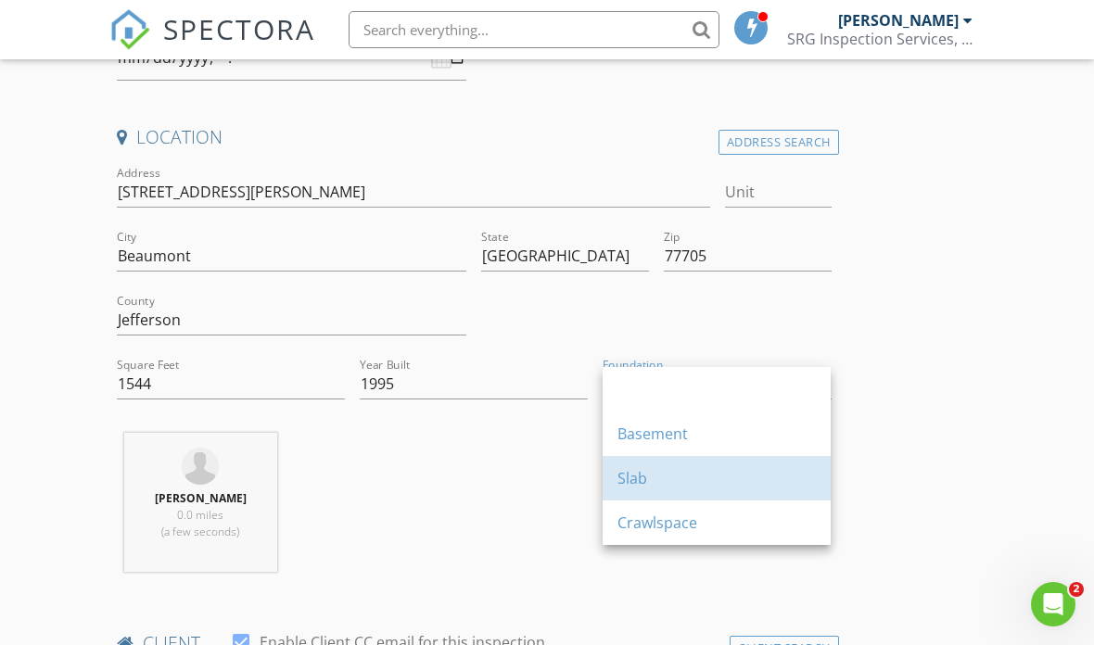
click at [714, 481] on div "Slab" at bounding box center [716, 478] width 198 height 22
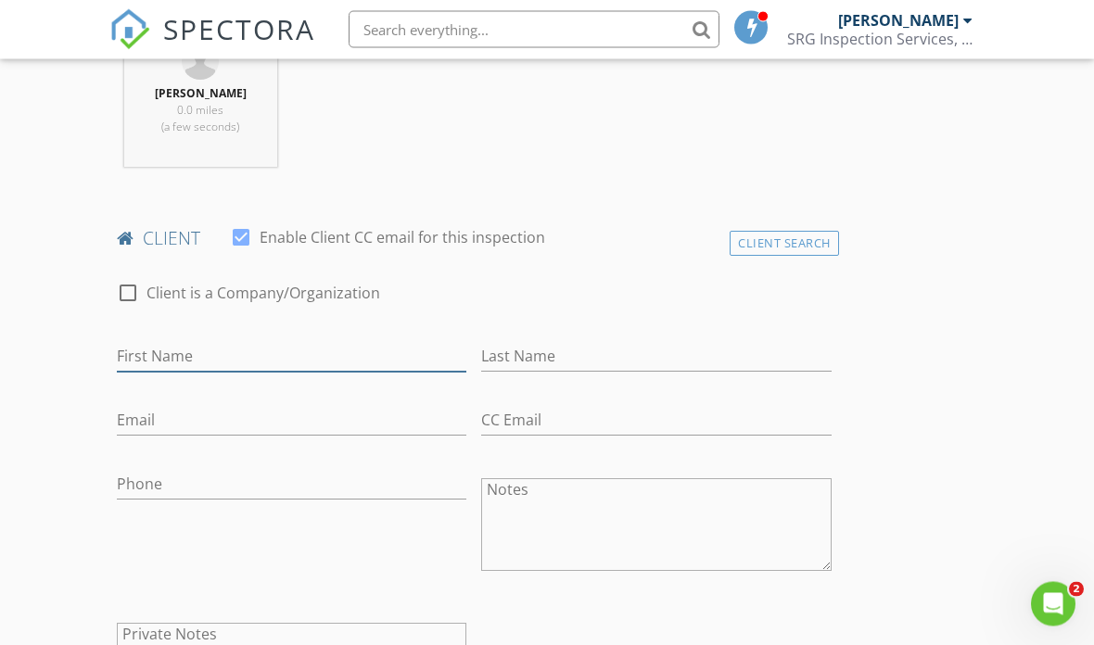
click at [366, 355] on input "First Name" at bounding box center [291, 357] width 349 height 31
type input "[PERSON_NAME]"
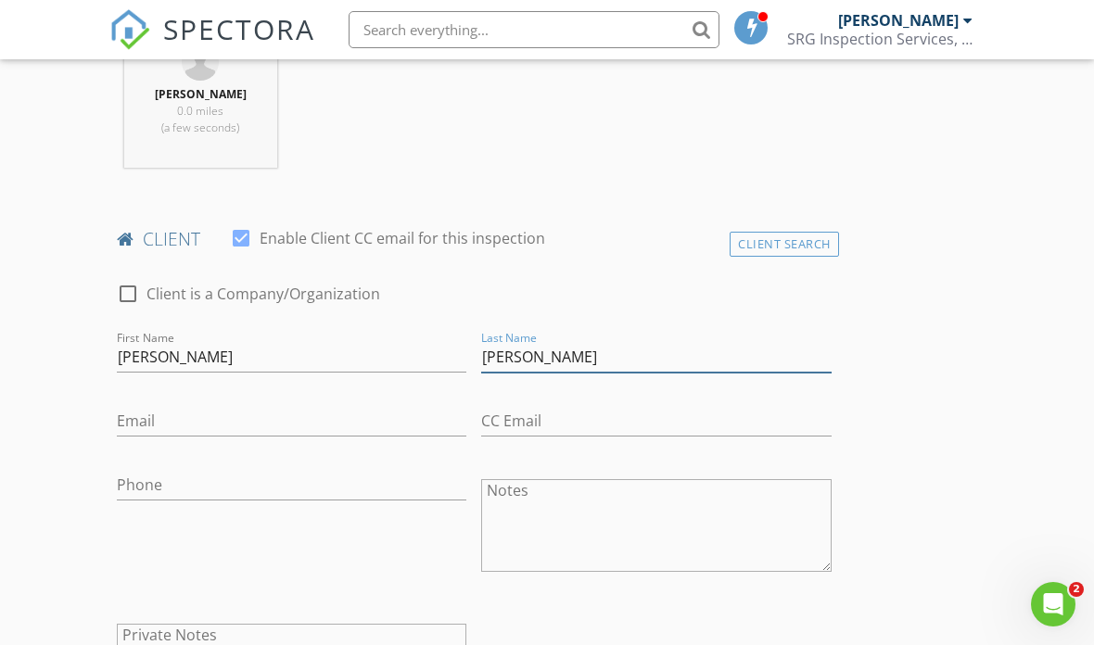
type input "[PERSON_NAME]"
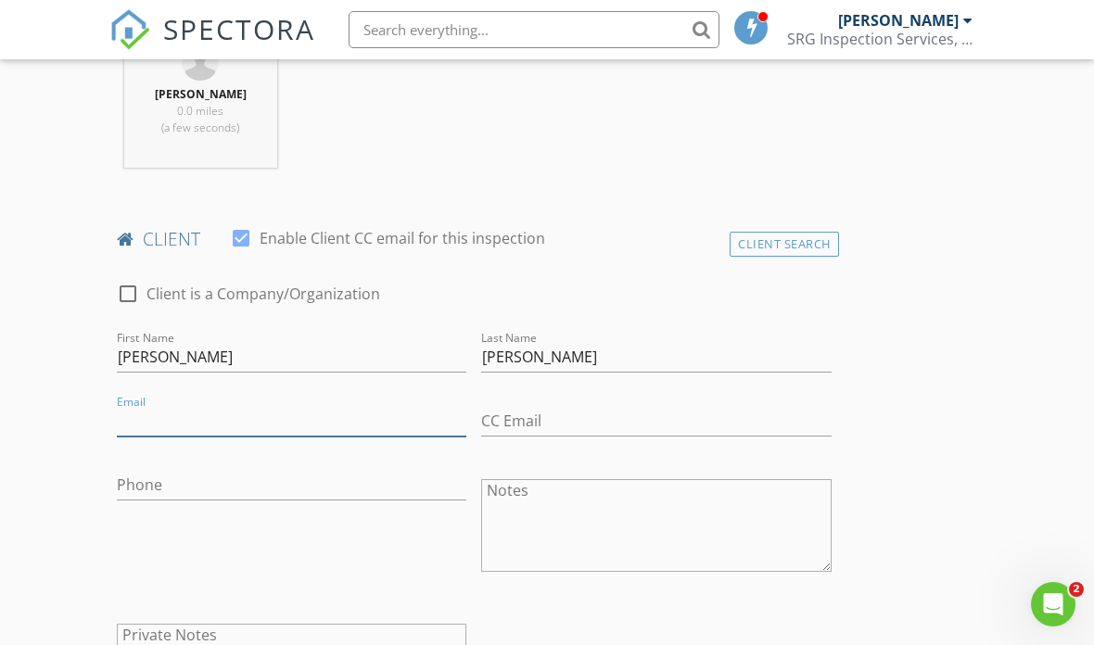
type input "b"
type input "[EMAIL_ADDRESS][DOMAIN_NAME]"
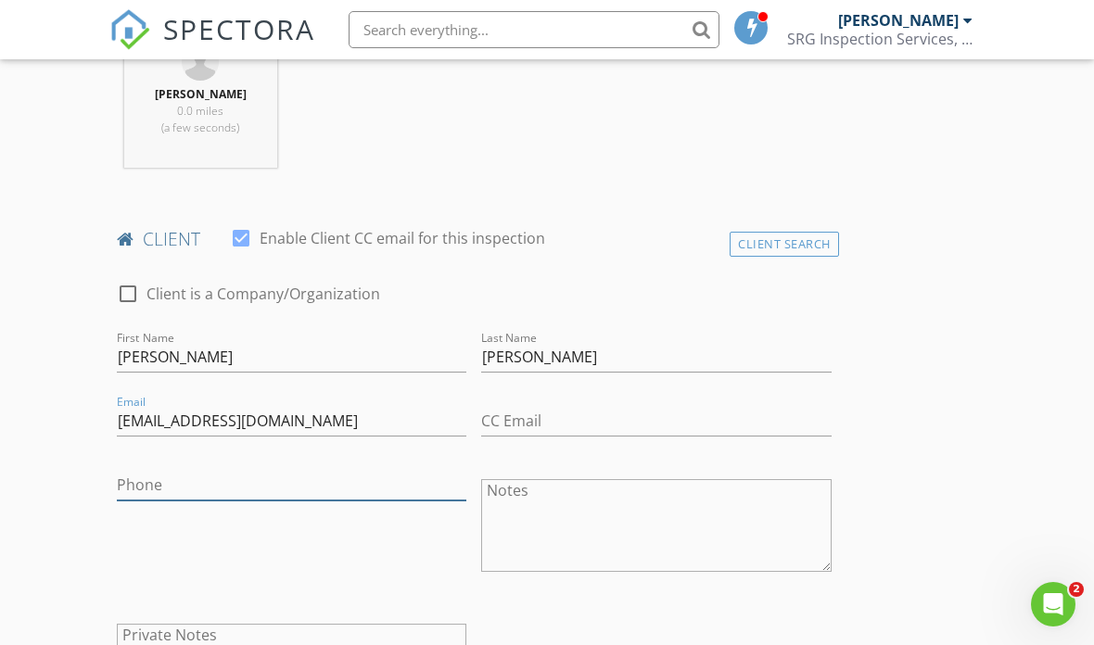
click at [397, 481] on input "Phone" at bounding box center [291, 485] width 349 height 31
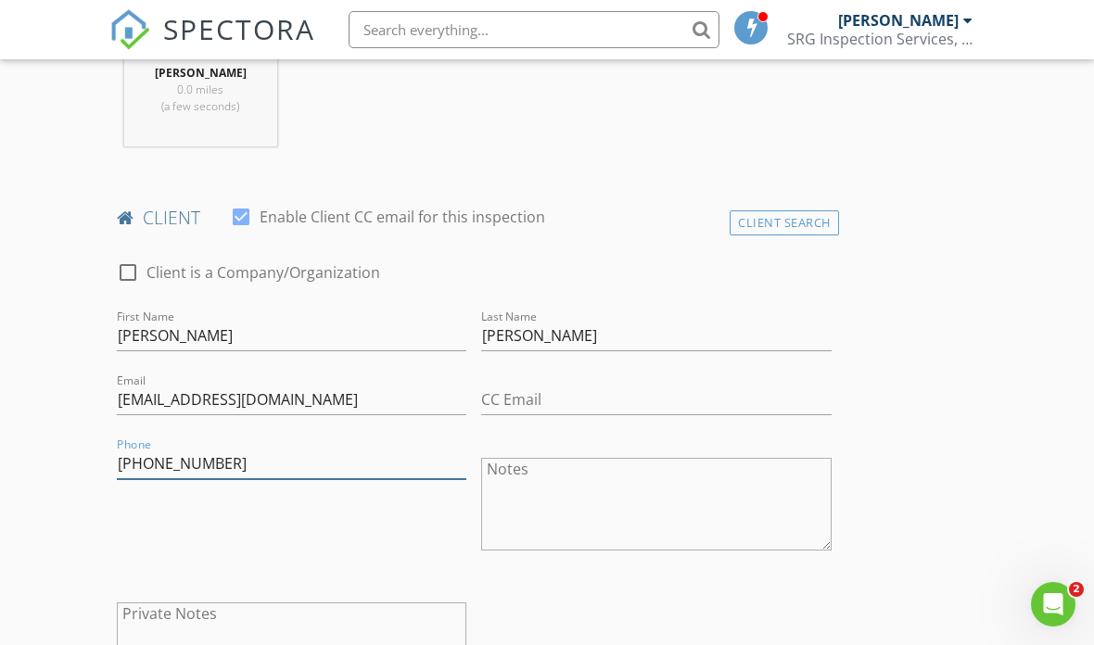
scroll to position [805, 0]
type input "[PHONE_NUMBER]"
click at [832, 212] on div "Client Search" at bounding box center [783, 224] width 109 height 25
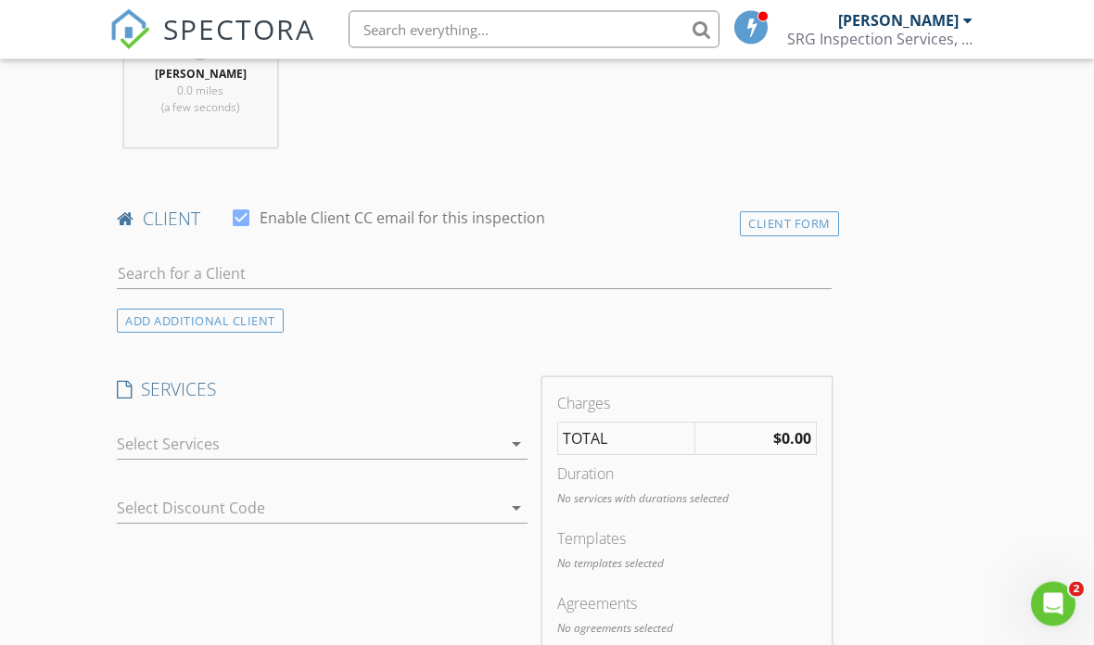
scroll to position [806, 0]
click at [809, 216] on div "Client Form" at bounding box center [789, 223] width 99 height 25
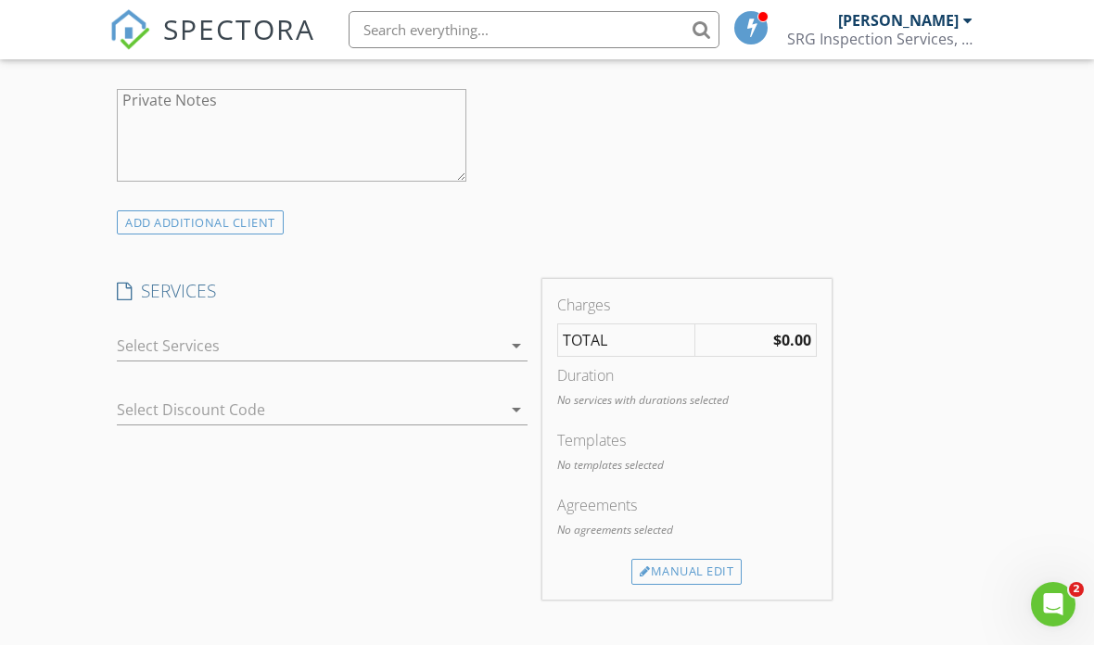
scroll to position [1328, 0]
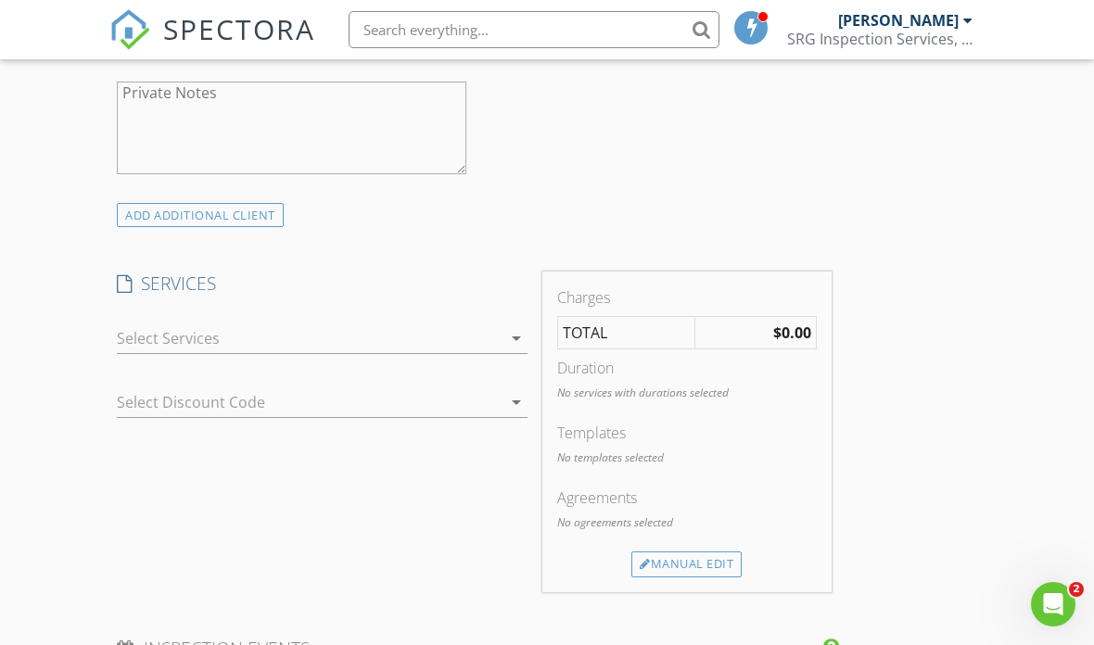
click at [511, 327] on icon "arrow_drop_down" at bounding box center [516, 338] width 22 height 22
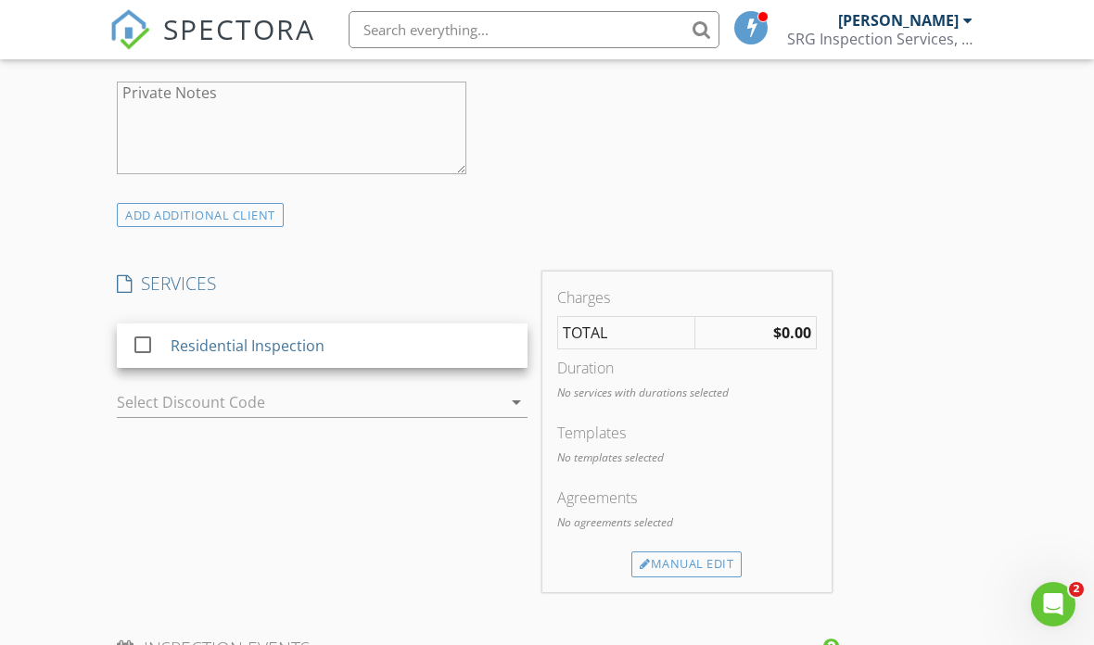
click at [496, 323] on link "check_box_outline_blank Residential Inspection" at bounding box center [322, 345] width 411 height 44
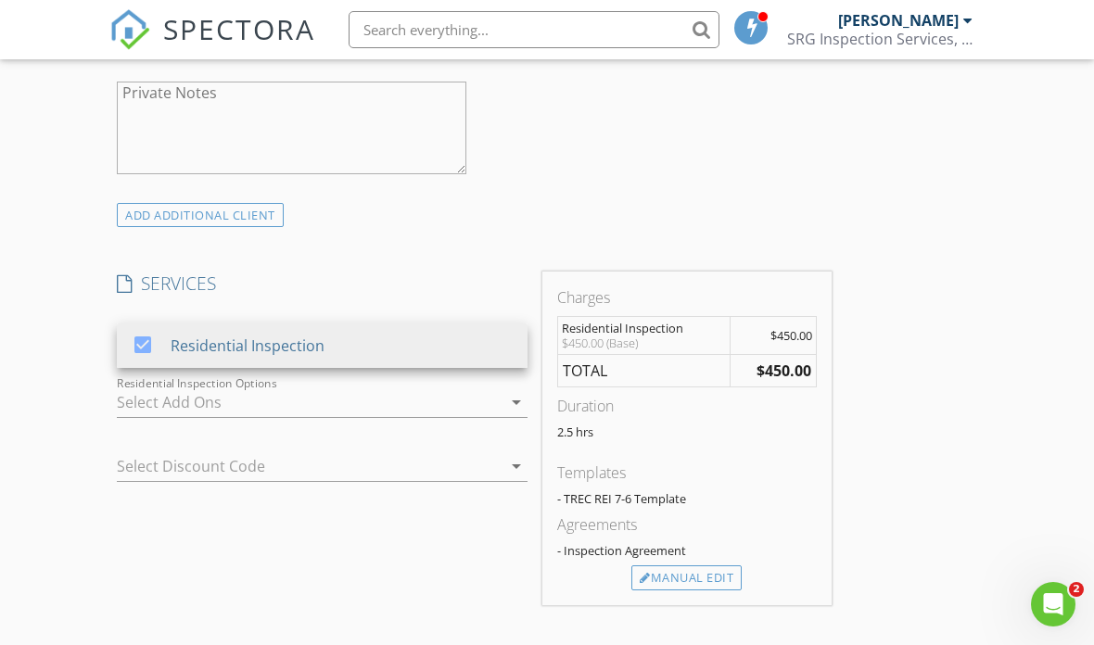
click at [475, 394] on div at bounding box center [309, 402] width 385 height 30
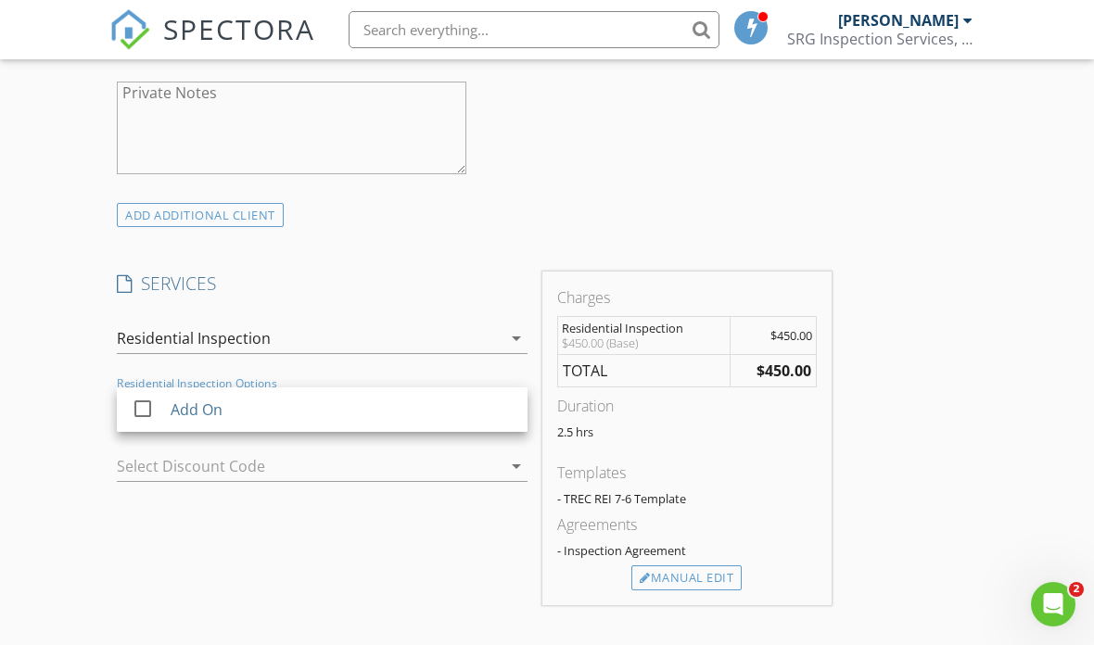
click at [477, 462] on div at bounding box center [488, 466] width 26 height 22
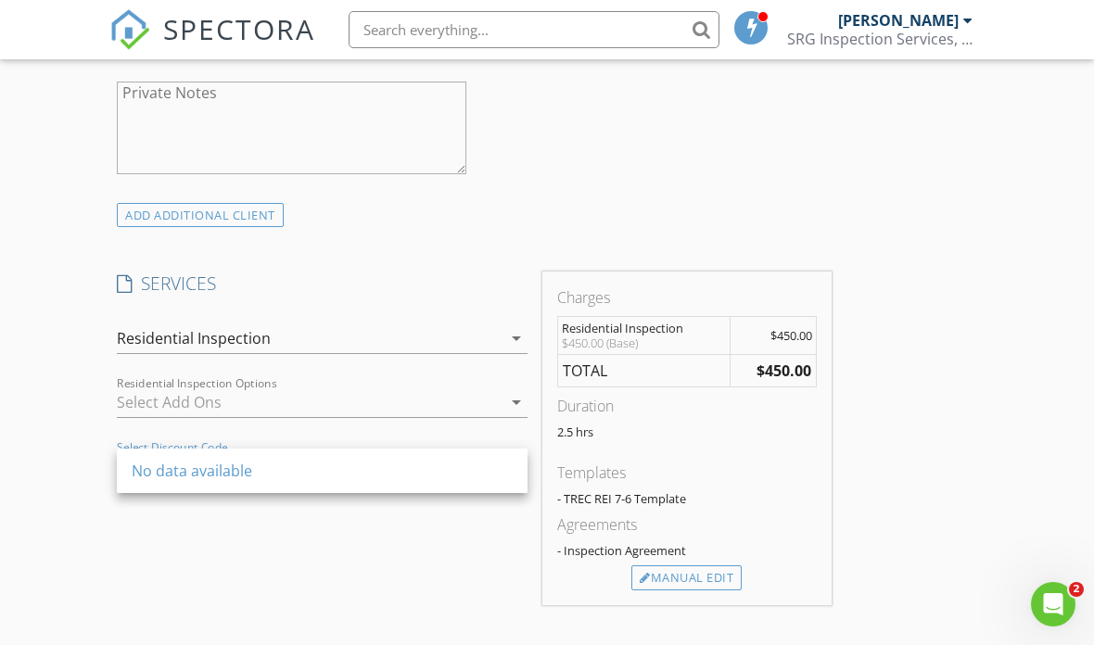
click at [466, 519] on div "SERVICES check_box Residential Inspection Residential Inspection arrow_drop_dow…" at bounding box center [321, 439] width 425 height 334
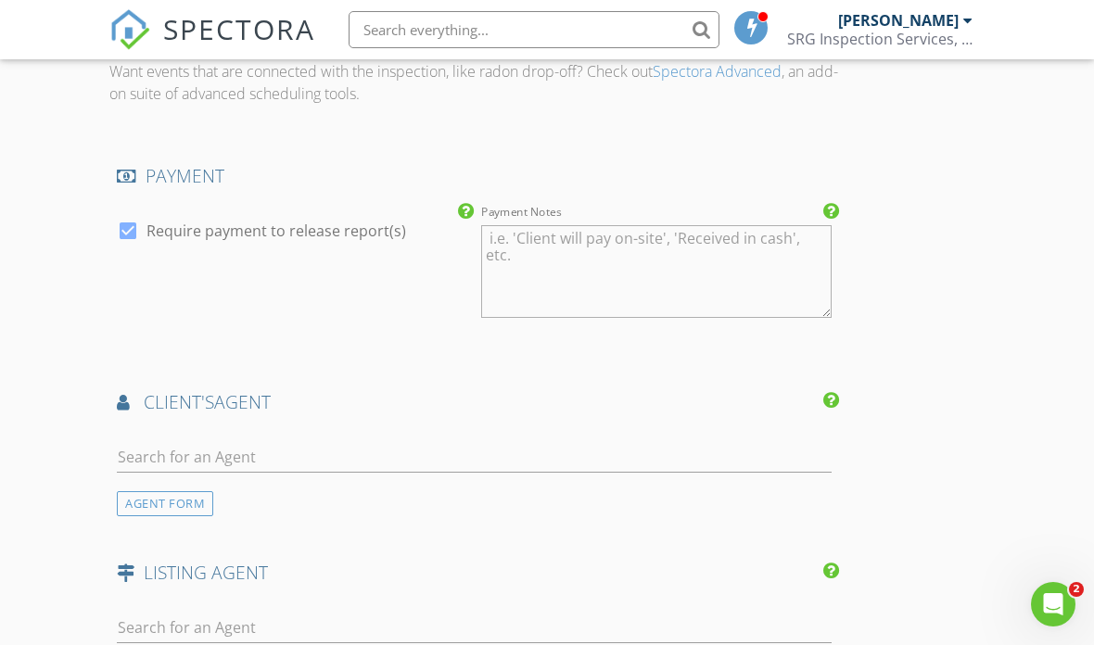
scroll to position [1943, 0]
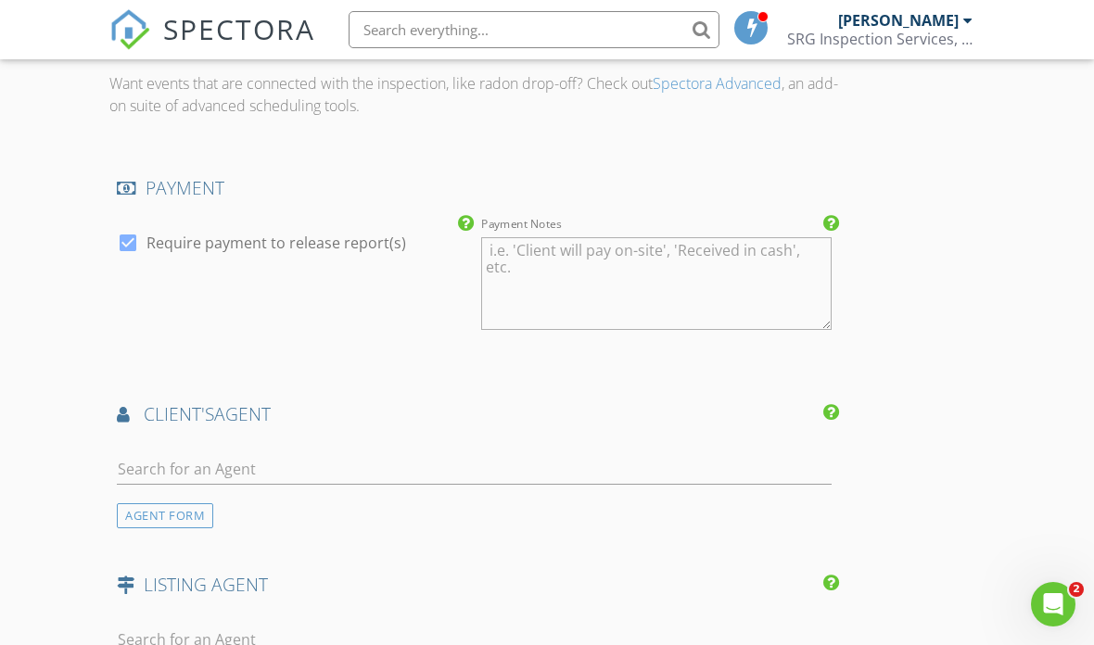
click at [369, 234] on label "Require payment to release report(s)" at bounding box center [276, 243] width 260 height 19
checkbox input "false"
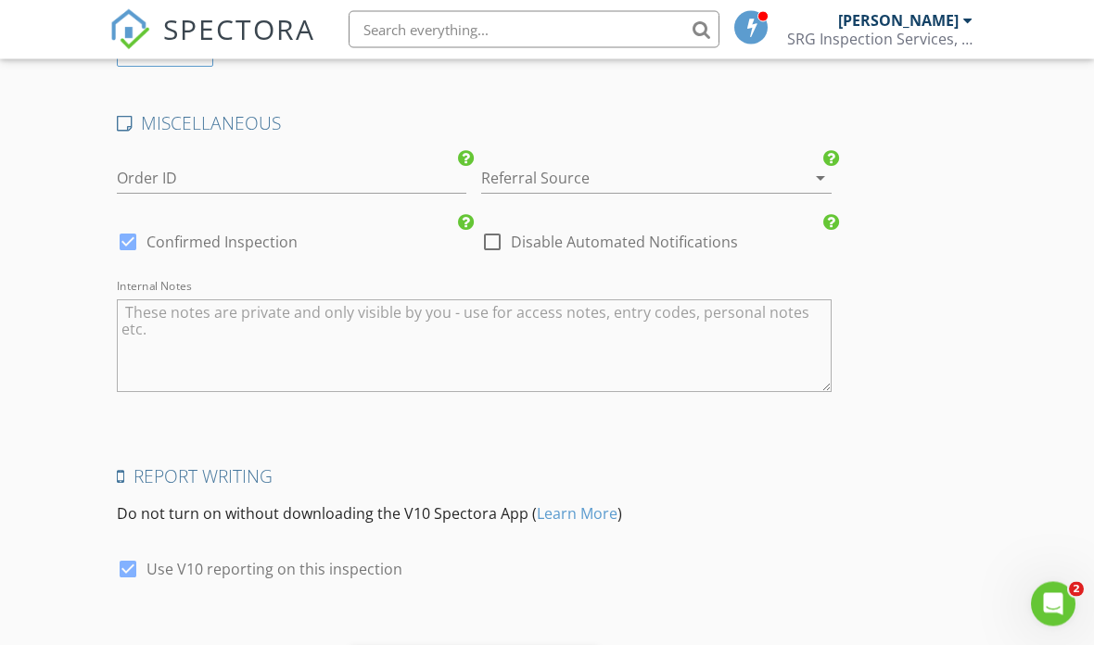
scroll to position [2603, 0]
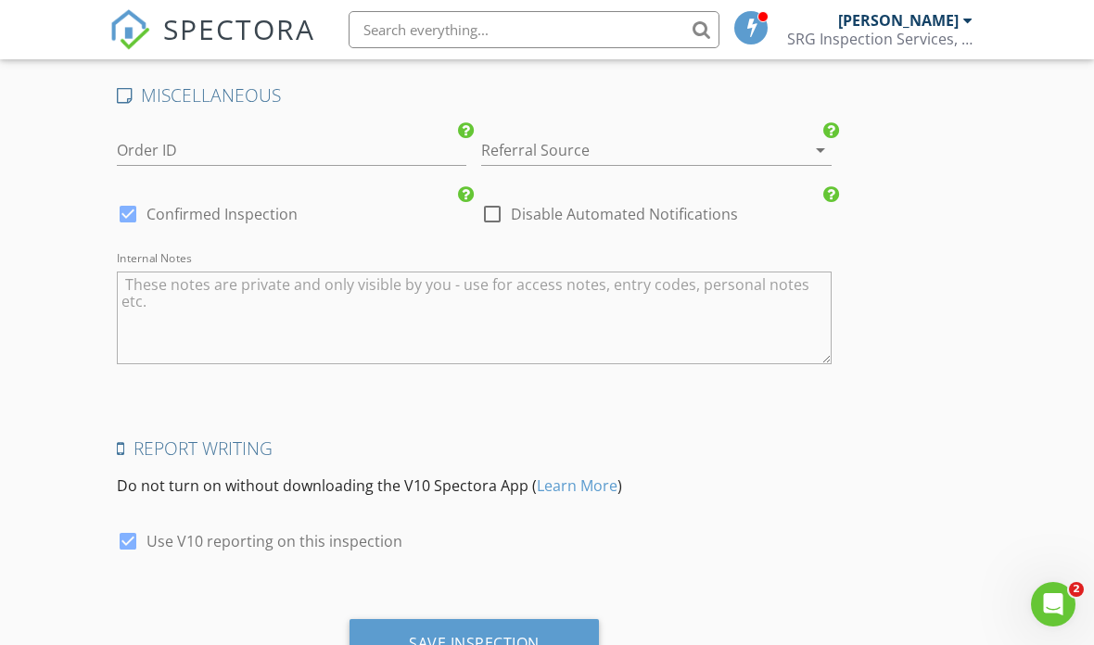
click at [532, 634] on div "Save Inspection" at bounding box center [474, 643] width 131 height 19
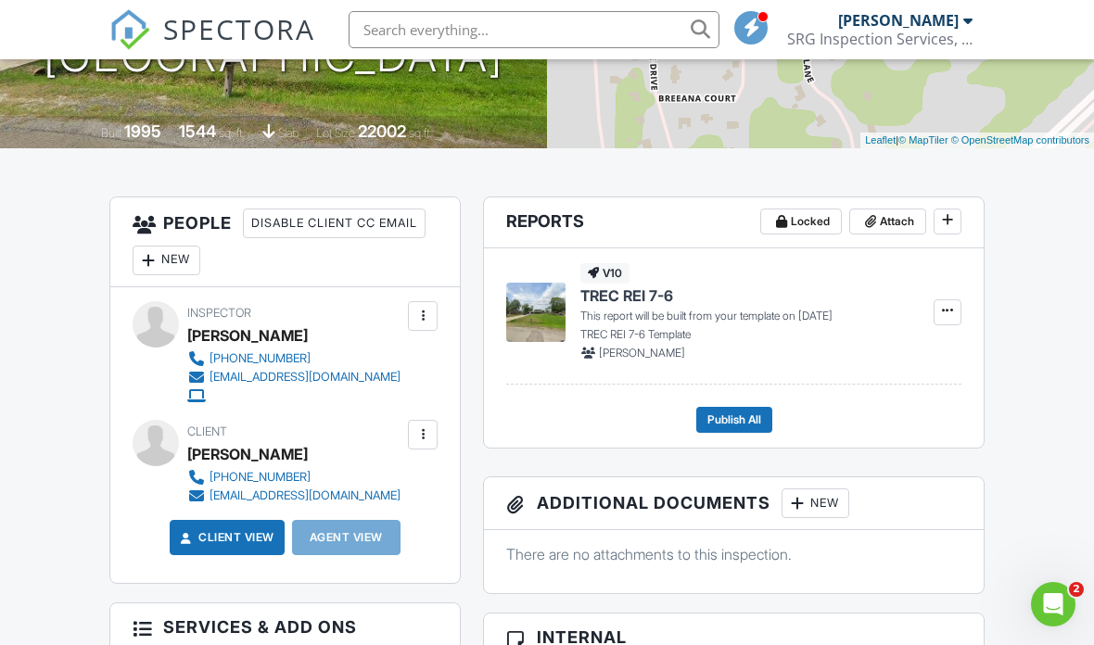
scroll to position [394, 0]
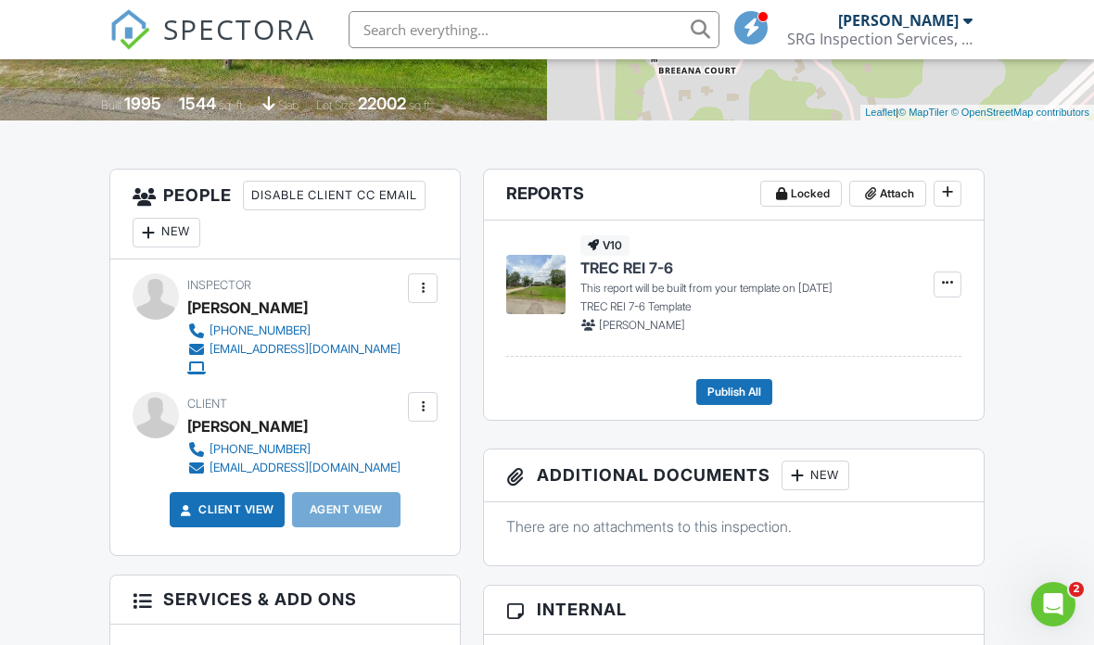
click at [424, 407] on div at bounding box center [422, 407] width 19 height 19
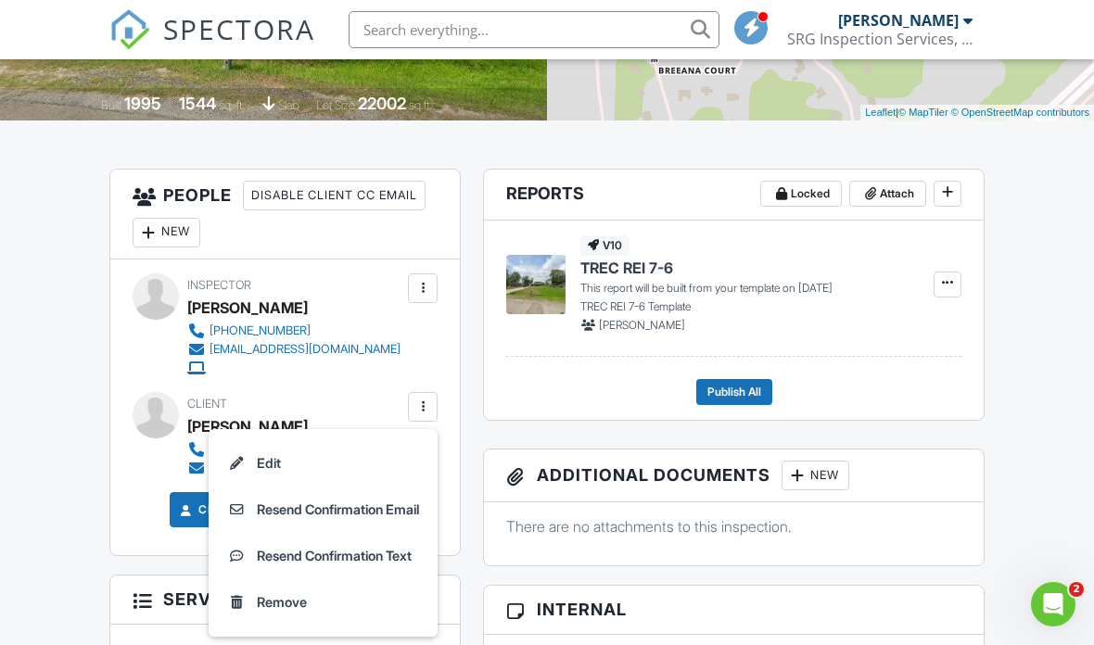
click at [386, 554] on li "Resend Confirmation Text" at bounding box center [323, 556] width 207 height 46
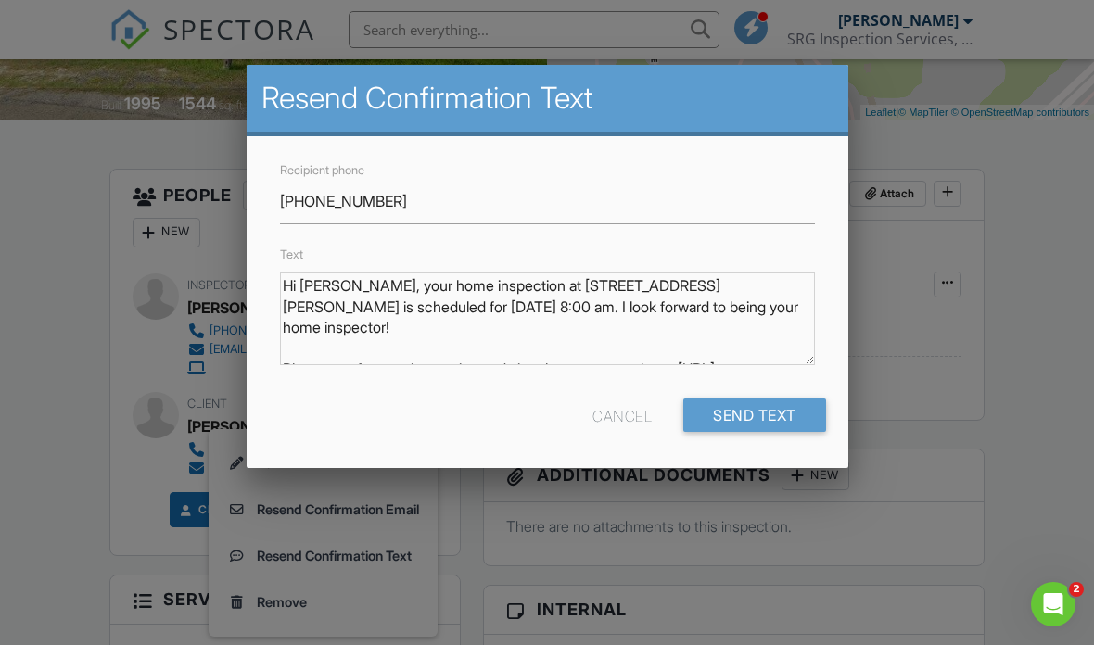
click at [770, 424] on input "Send Text" at bounding box center [754, 415] width 143 height 33
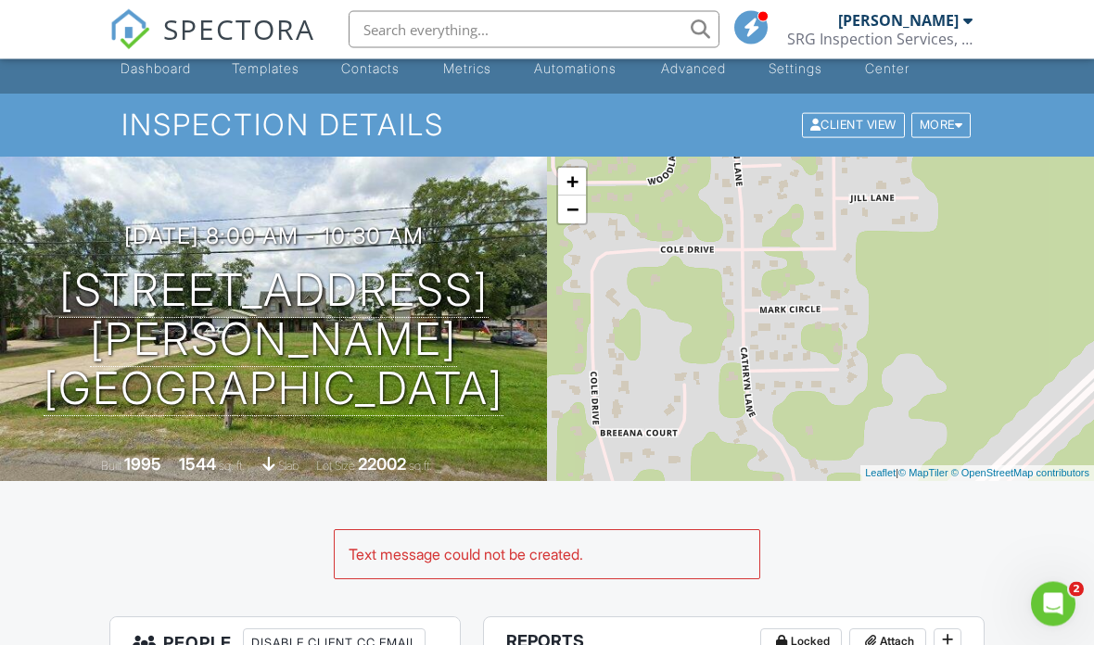
scroll to position [36, 0]
